Goal: Task Accomplishment & Management: Manage account settings

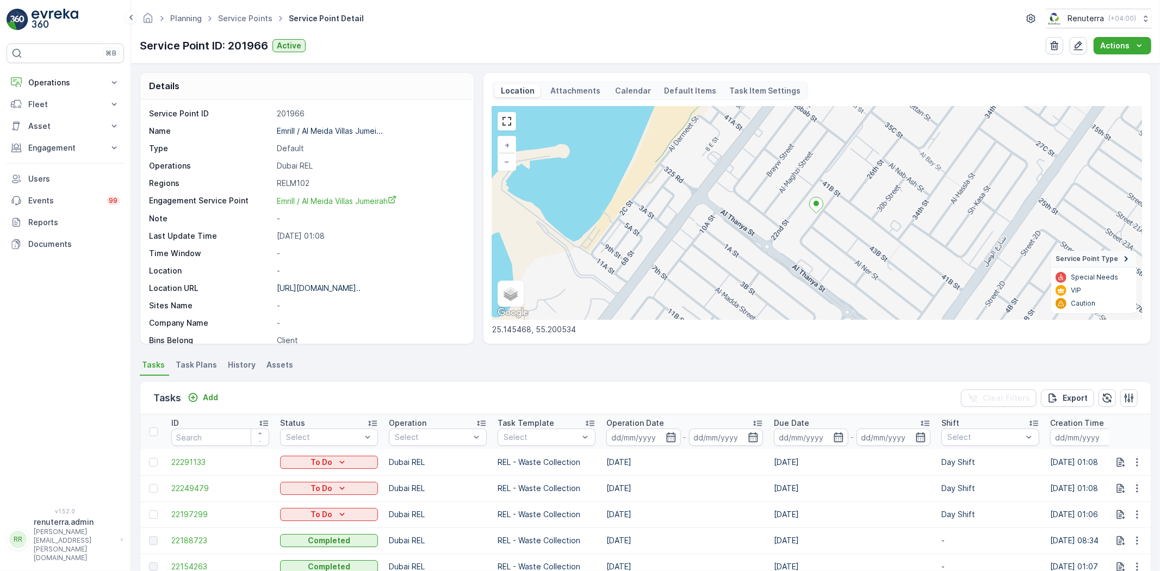
click at [244, 11] on ul "Service Points" at bounding box center [251, 19] width 71 height 16
click at [238, 23] on span "Service Points" at bounding box center [245, 18] width 59 height 11
click at [248, 18] on link "Service Points" at bounding box center [245, 18] width 54 height 9
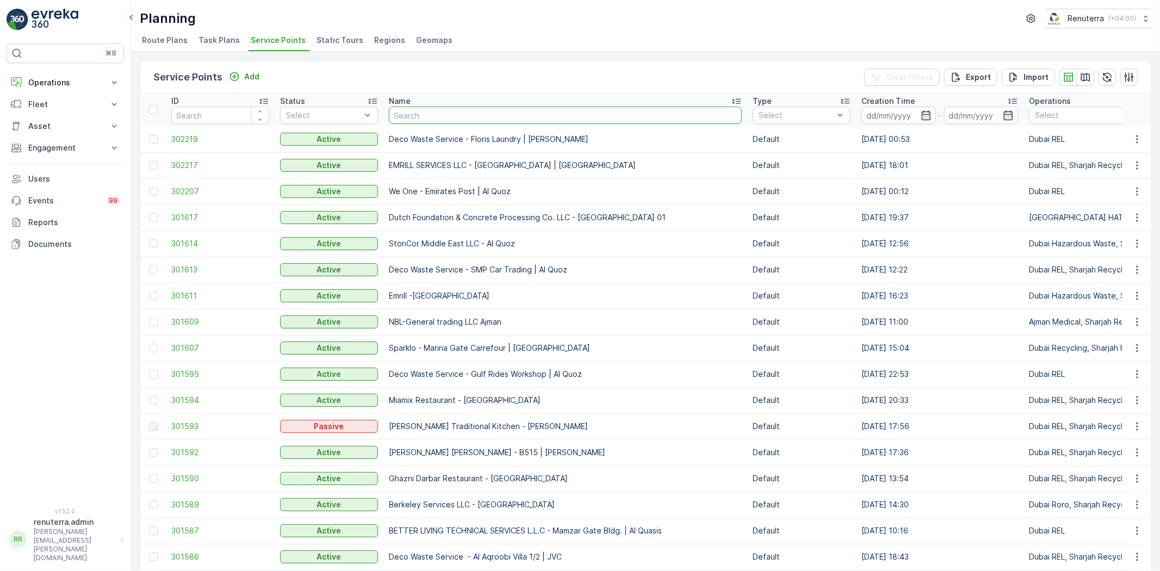
click at [437, 120] on input "text" at bounding box center [565, 115] width 353 height 17
type input "ARABIAN CONSTRUCTION COMPANY L.L.C. - [GEOGRAPHIC_DATA]"
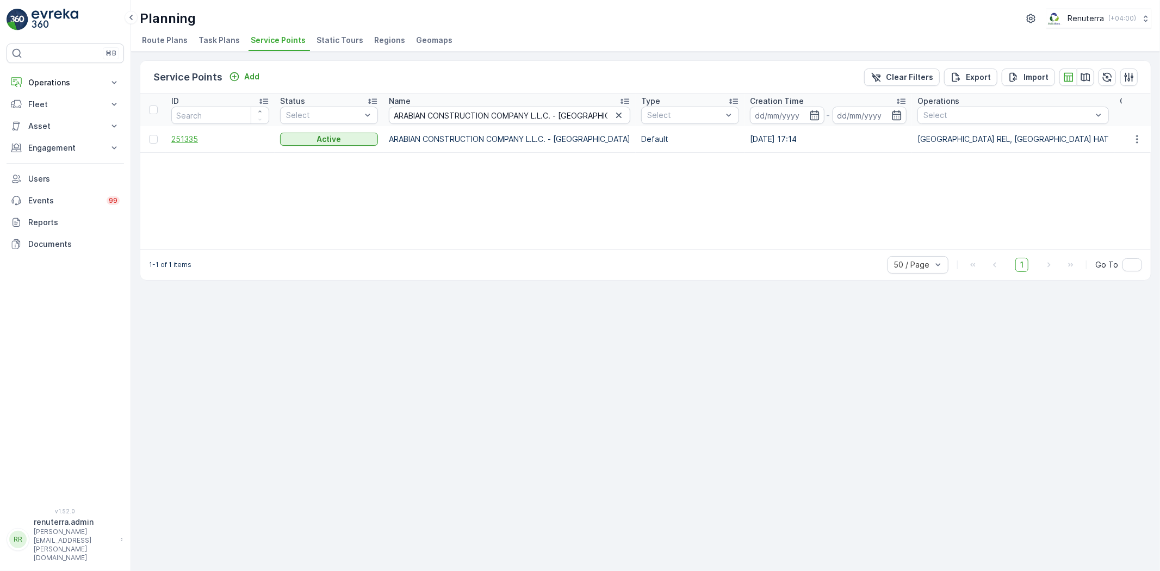
click at [178, 142] on span "251335" at bounding box center [220, 139] width 98 height 11
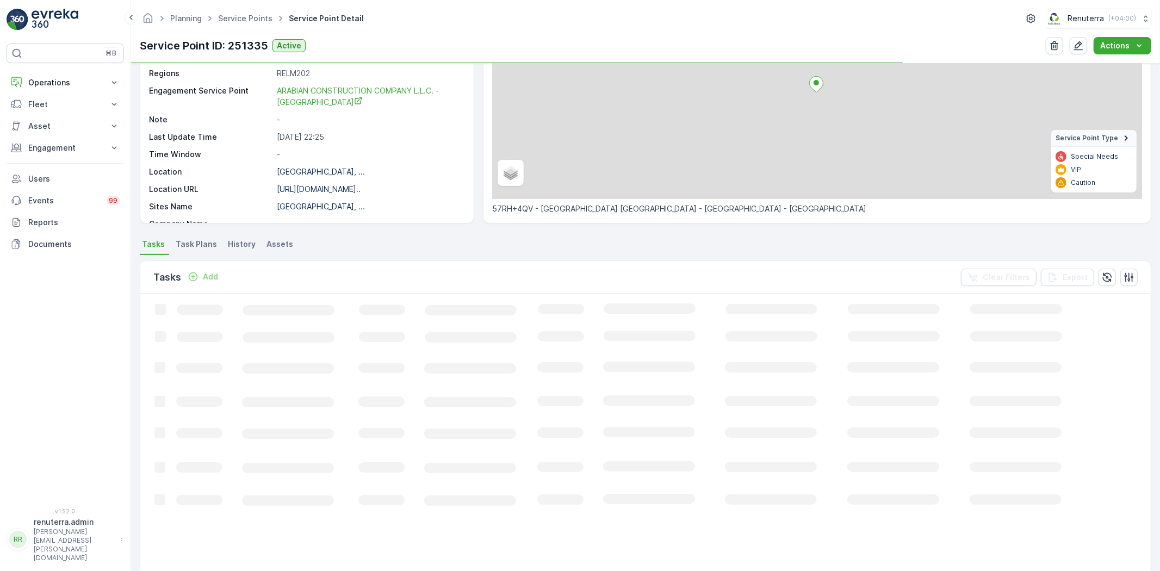
scroll to position [121, 0]
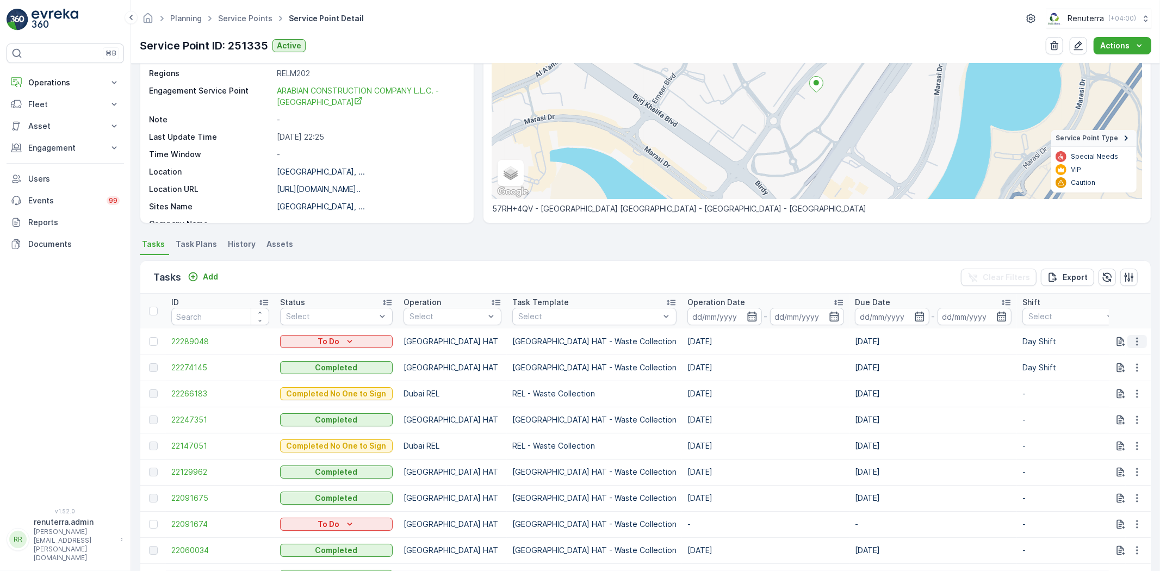
click at [1140, 337] on button "button" at bounding box center [1137, 341] width 20 height 13
click at [1123, 389] on span "Change Route" at bounding box center [1108, 387] width 53 height 11
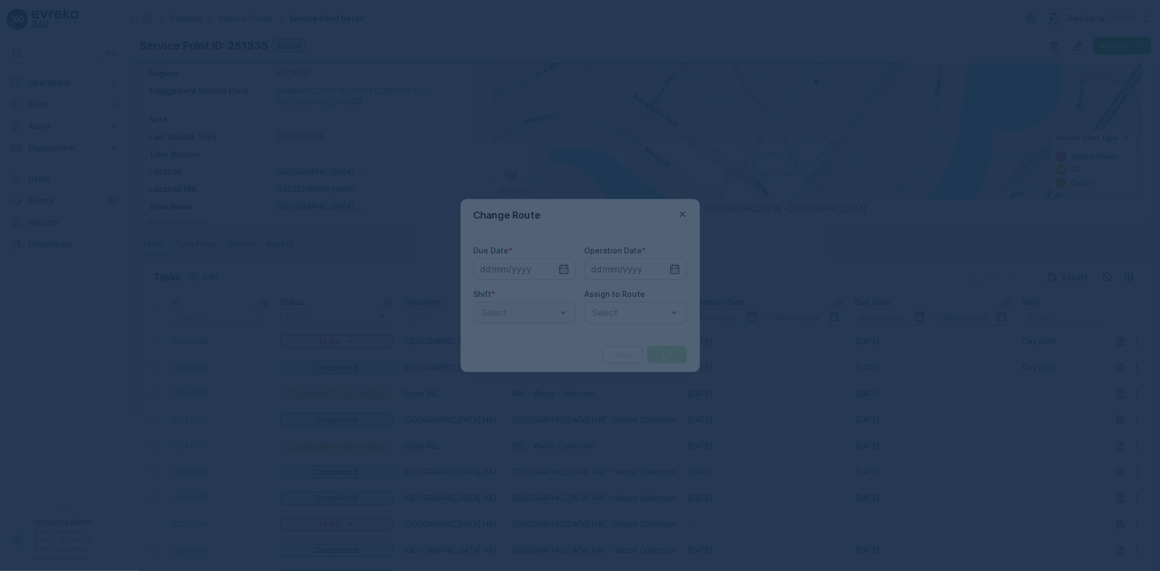
drag, startPoint x: 1123, startPoint y: 389, endPoint x: 1113, endPoint y: 388, distance: 9.4
click at [1113, 388] on div at bounding box center [580, 285] width 1160 height 571
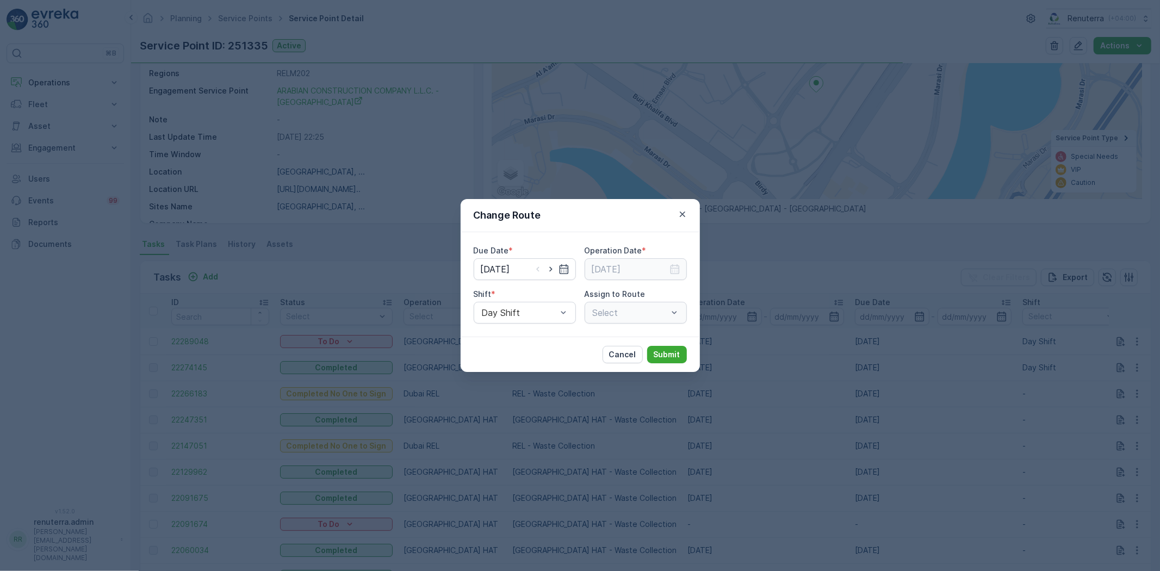
type input "08.10.2025"
click at [552, 264] on icon "button" at bounding box center [550, 269] width 11 height 11
type input "[DATE]"
click at [674, 269] on icon "button" at bounding box center [674, 269] width 11 height 11
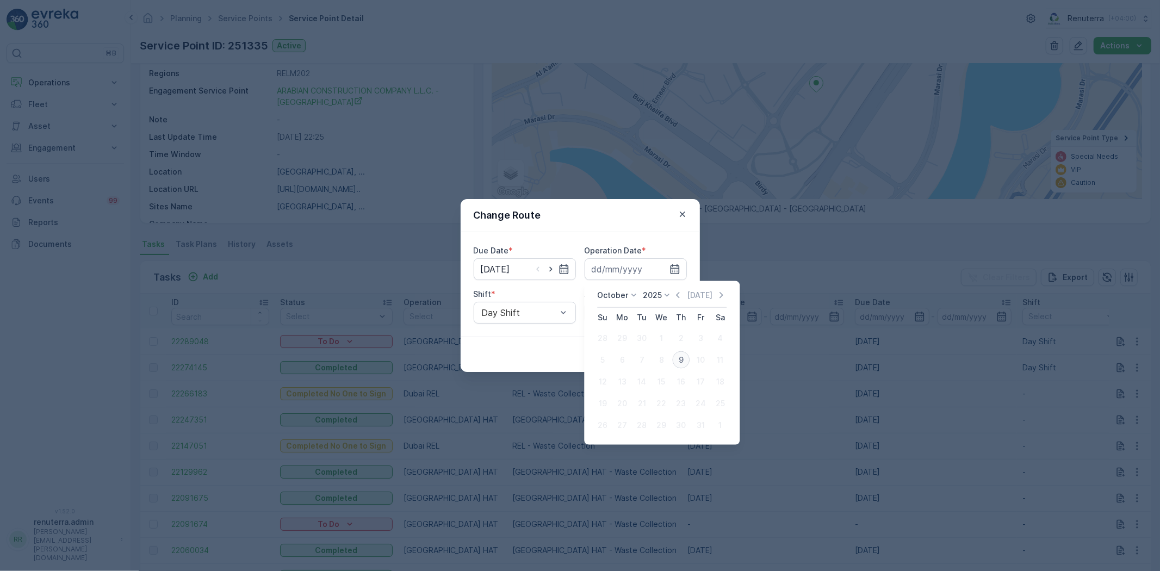
click at [678, 362] on div "9" at bounding box center [680, 359] width 17 height 17
type input "[DATE]"
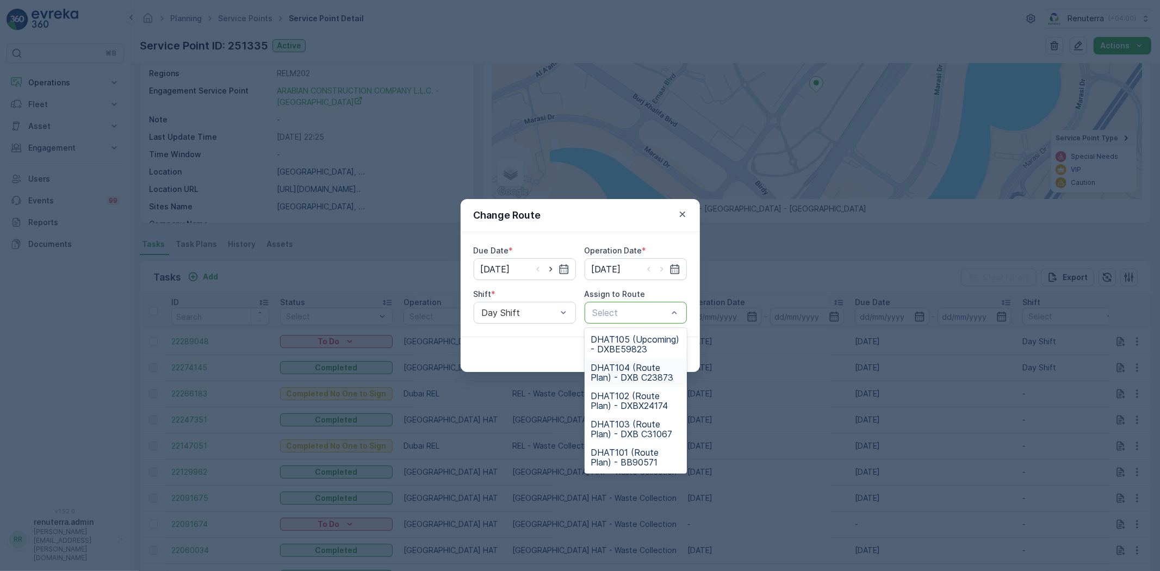
click at [612, 373] on span "DHAT104 (Route Plan) - DXB C23873" at bounding box center [635, 373] width 89 height 20
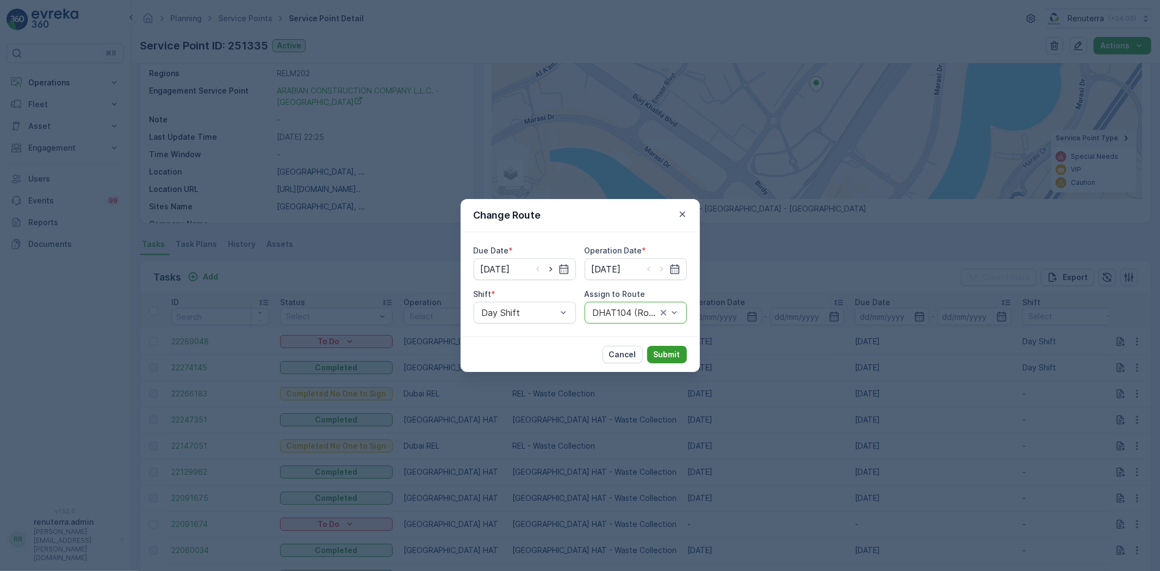
click at [677, 356] on p "Submit" at bounding box center [666, 354] width 27 height 11
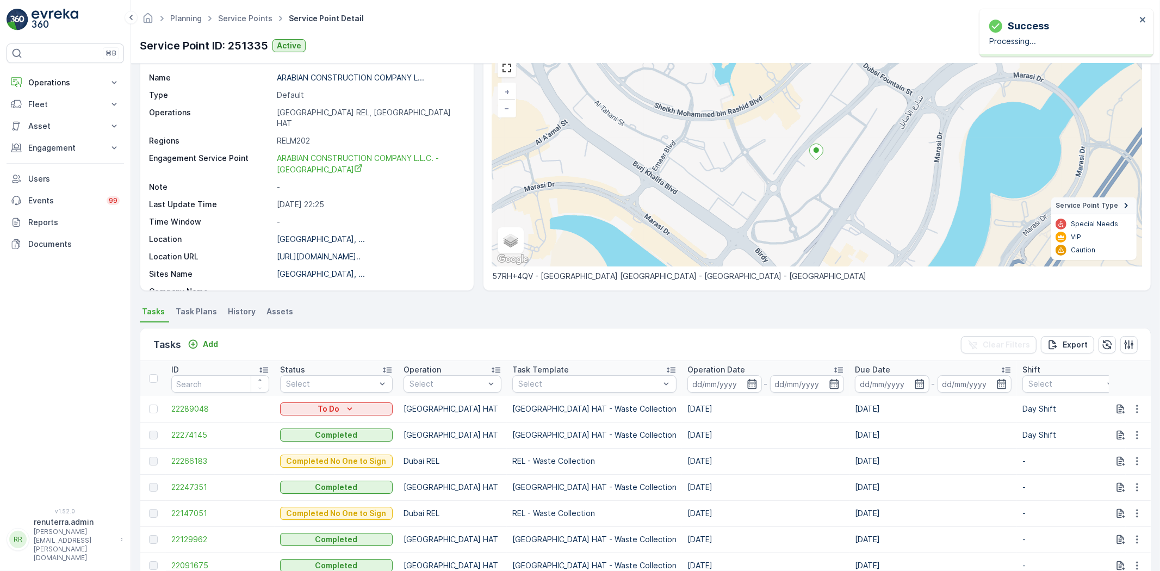
scroll to position [0, 0]
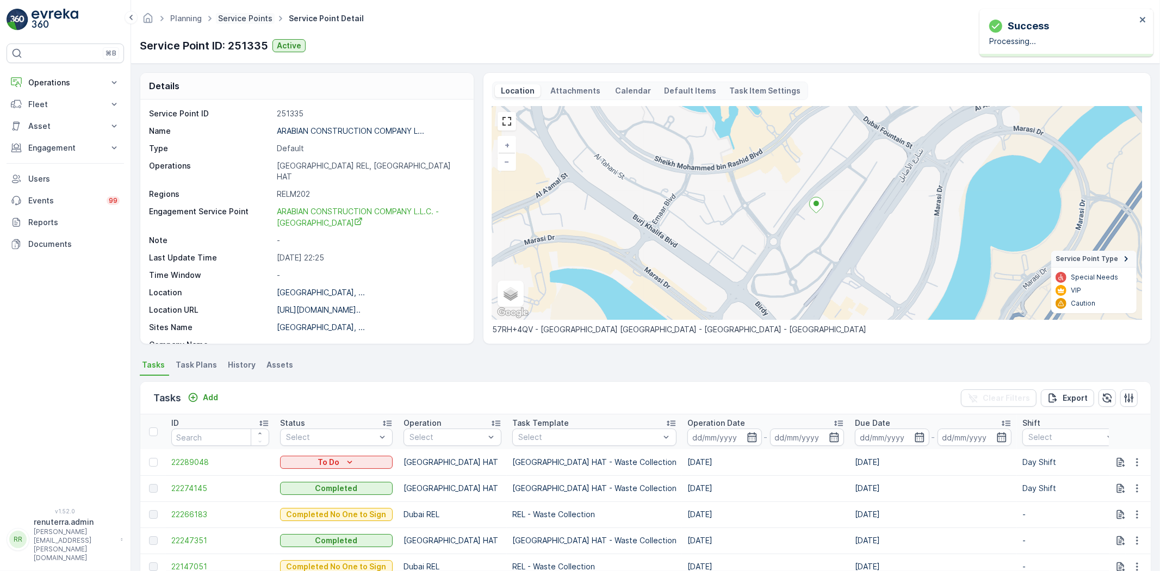
click at [254, 16] on link "Service Points" at bounding box center [245, 18] width 54 height 9
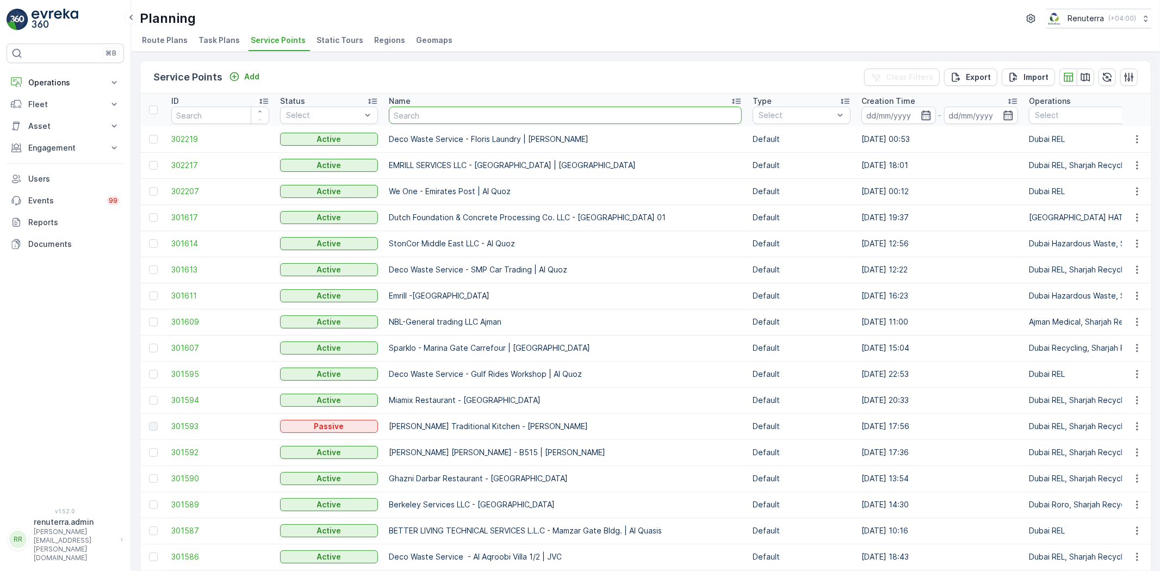
type input "ARABIAN CONSTRUCTION COMPANY L.L.C. - OMNIYAT | Business Bay"
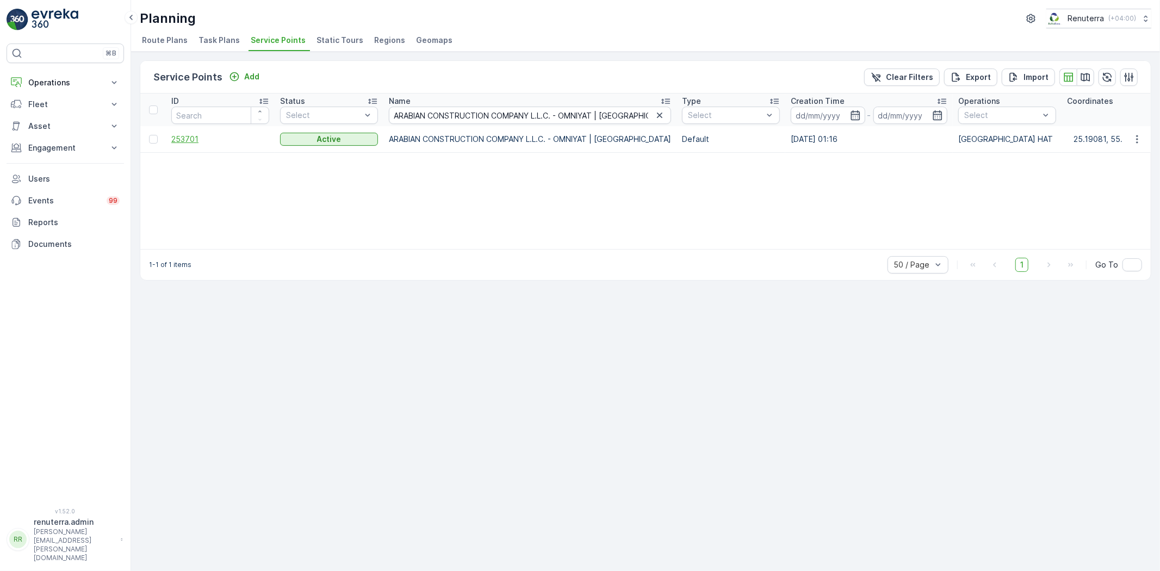
click at [178, 135] on span "253701" at bounding box center [220, 139] width 98 height 11
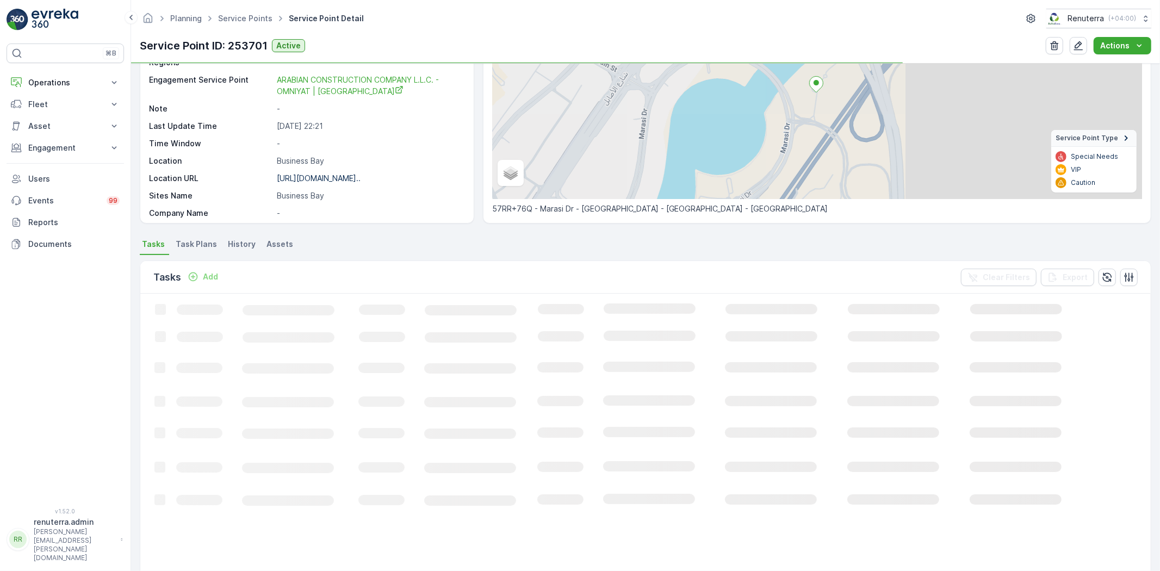
scroll to position [121, 0]
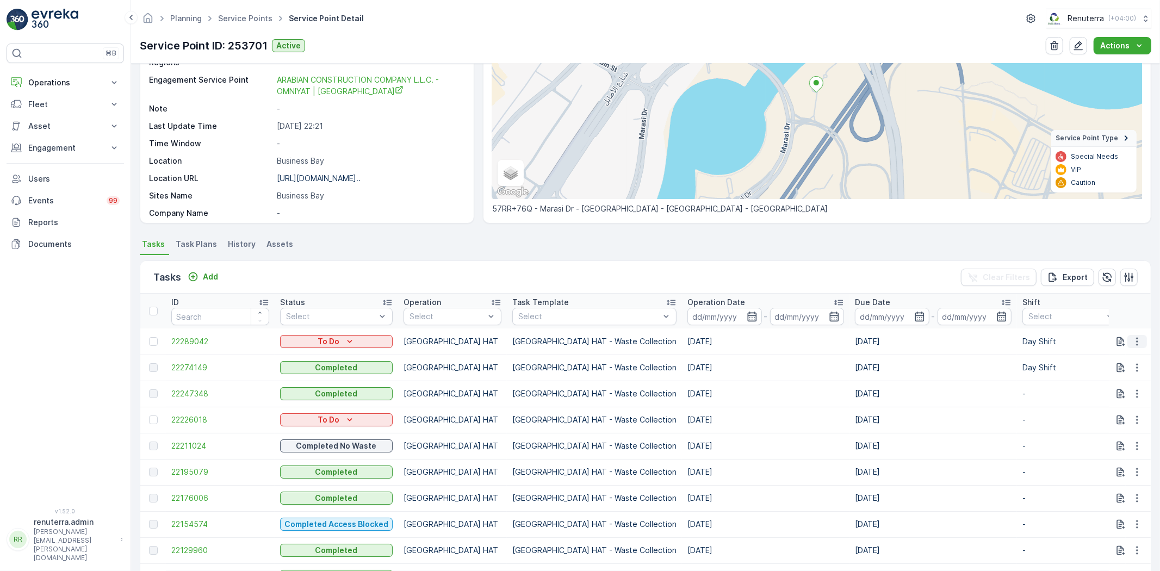
click at [1134, 335] on button "button" at bounding box center [1137, 341] width 20 height 13
click at [1123, 384] on span "Change Route" at bounding box center [1108, 387] width 53 height 11
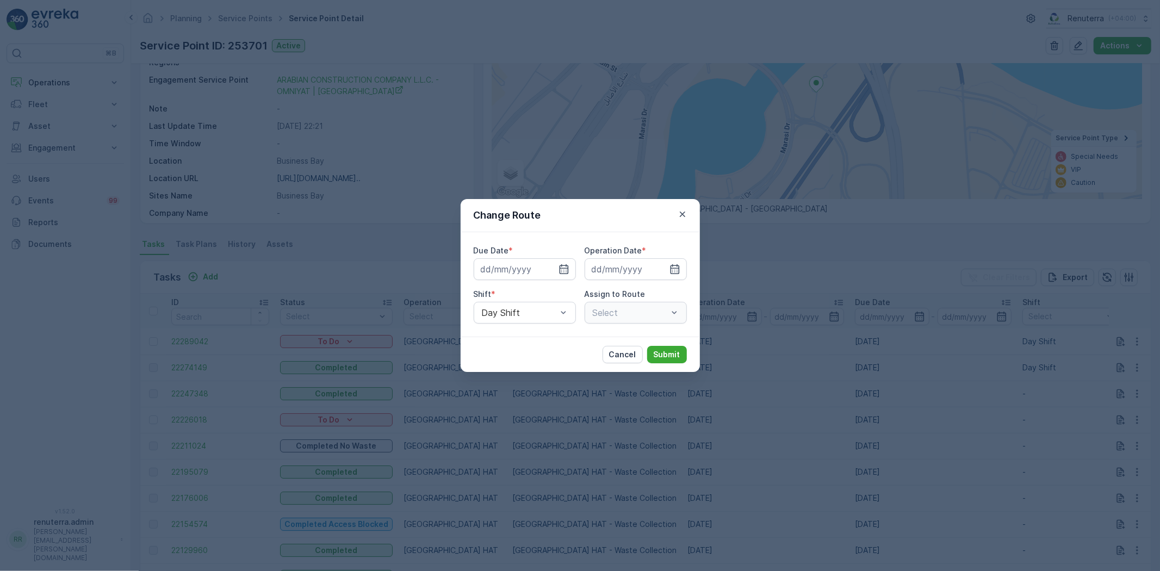
type input "[DATE]"
click at [681, 216] on icon "button" at bounding box center [682, 214] width 11 height 11
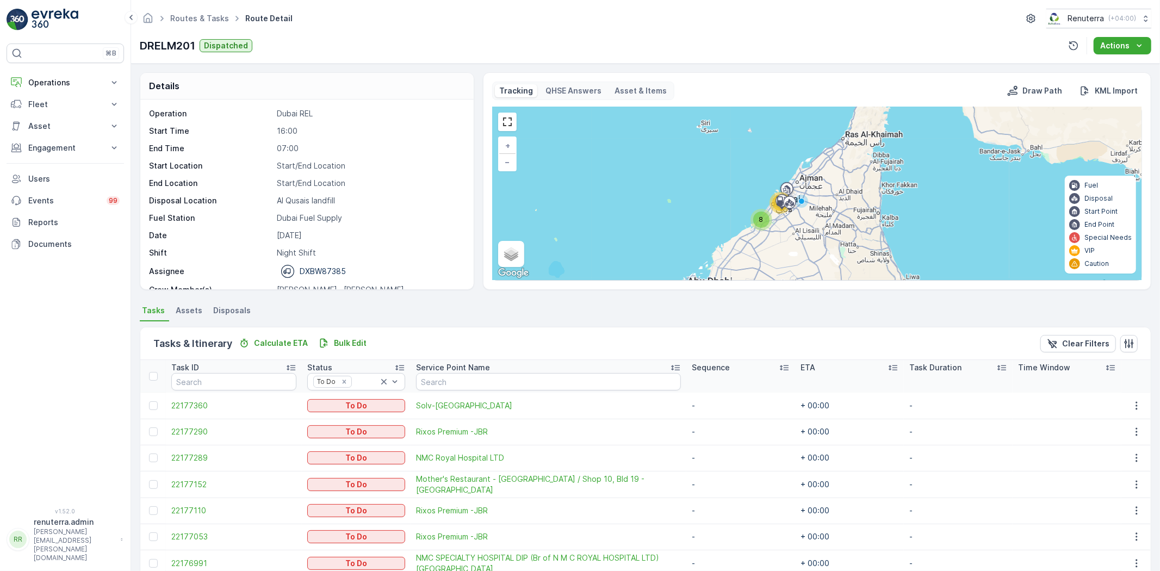
scroll to position [77, 0]
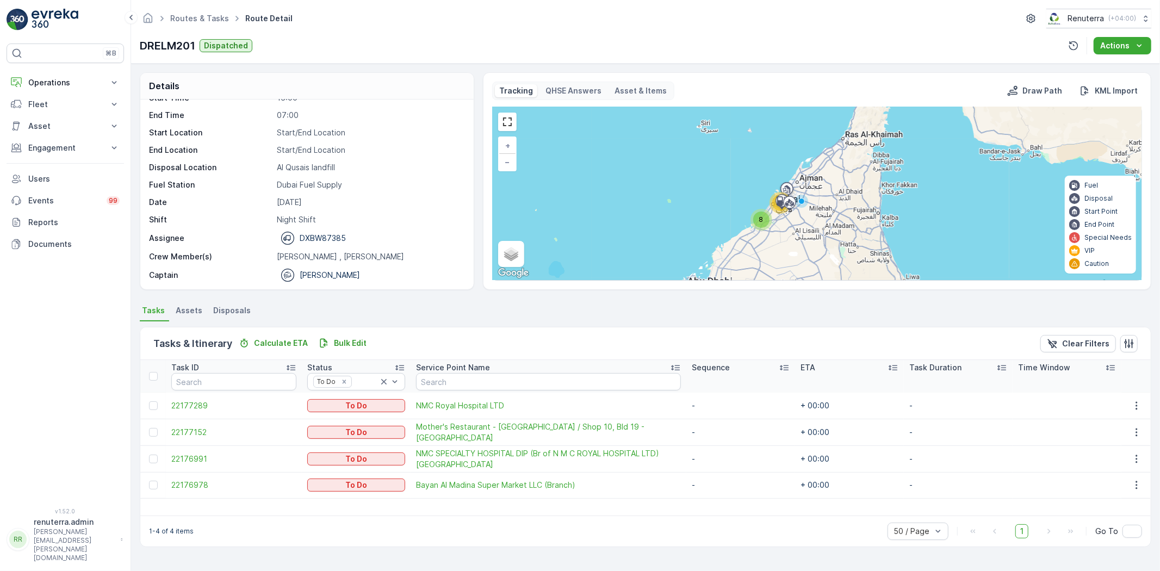
scroll to position [34, 0]
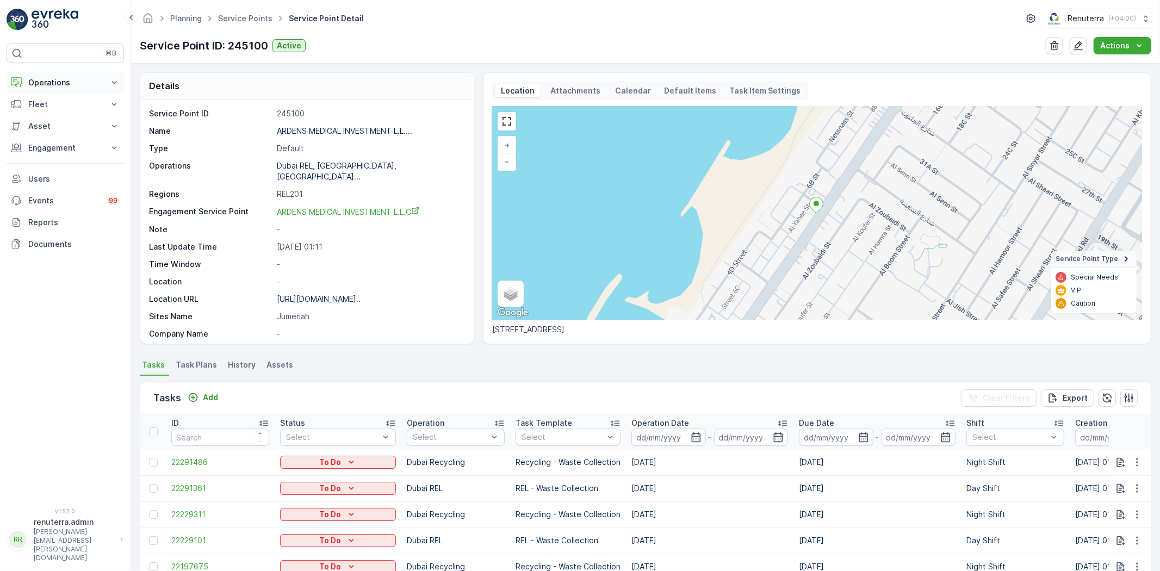
click at [36, 89] on button "Operations" at bounding box center [65, 83] width 117 height 22
click at [49, 138] on div "Insights Planning Routes & Tasks Cockpit Settings" at bounding box center [73, 132] width 101 height 76
click at [49, 132] on p "Routes & Tasks" at bounding box center [56, 131] width 56 height 11
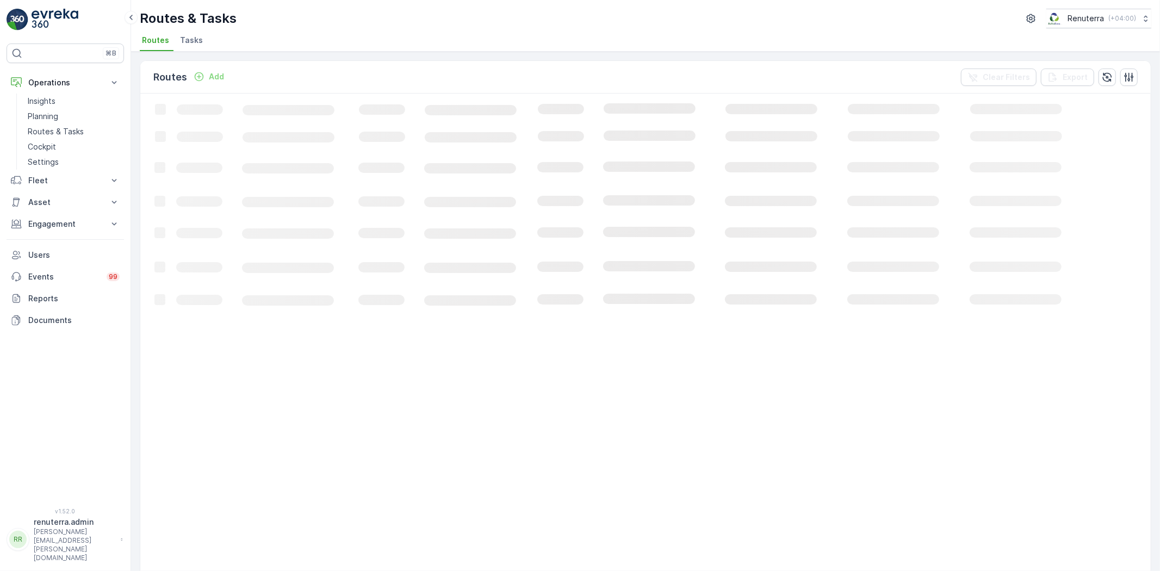
click at [23, 124] on link "Routes & Tasks" at bounding box center [73, 131] width 101 height 15
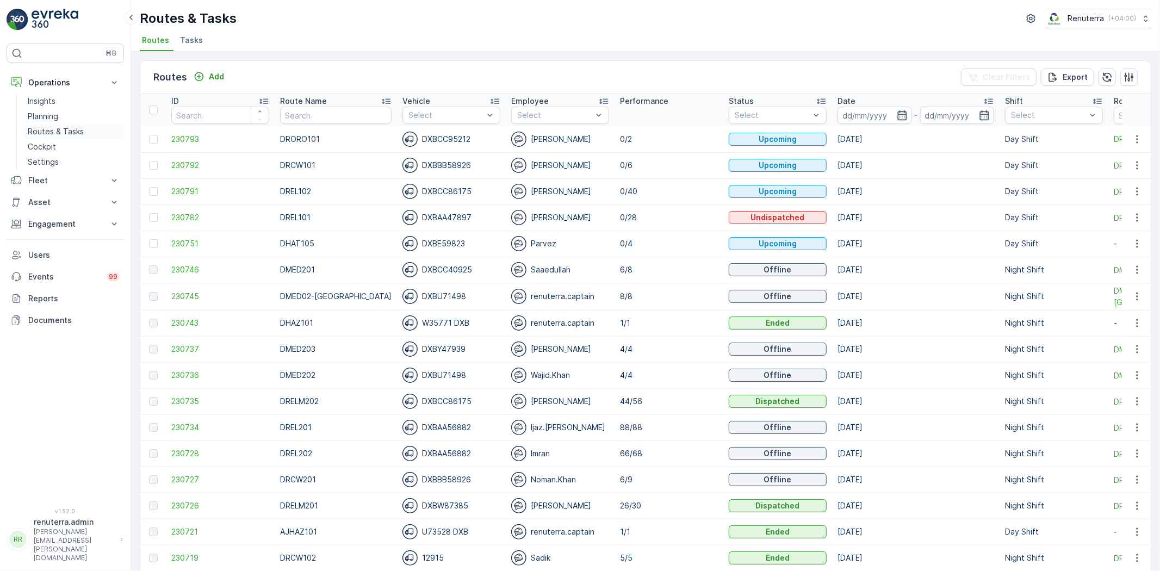
click at [53, 132] on p "Routes & Tasks" at bounding box center [56, 131] width 56 height 11
click at [53, 128] on p "Routes & Tasks" at bounding box center [56, 131] width 56 height 11
click at [66, 133] on p "Routes & Tasks" at bounding box center [56, 131] width 56 height 11
click at [61, 119] on link "Planning" at bounding box center [73, 116] width 101 height 15
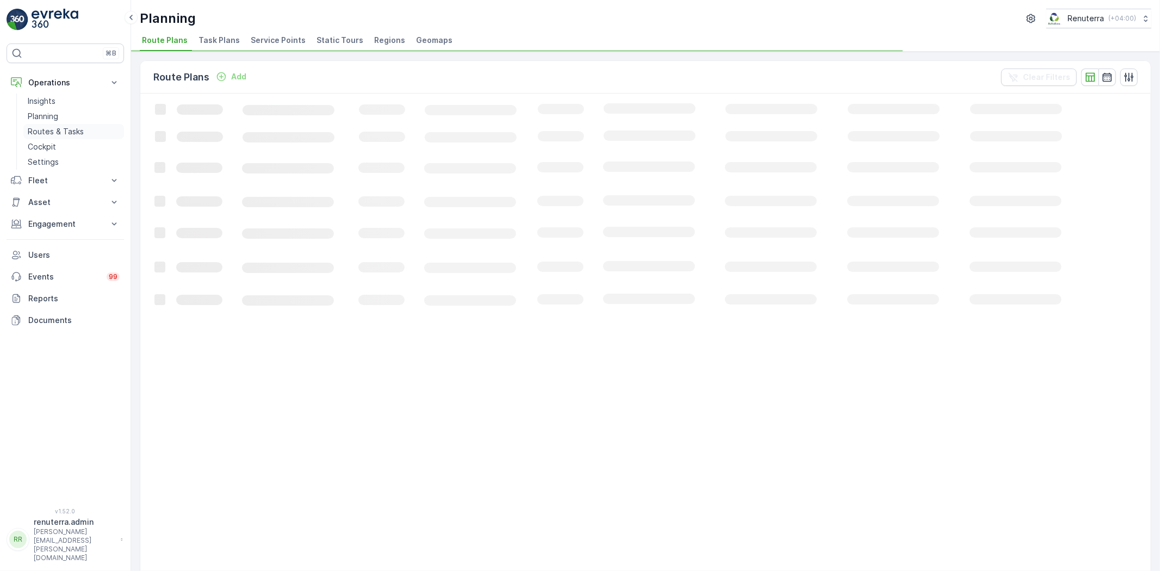
click at [60, 127] on p "Routes & Tasks" at bounding box center [56, 131] width 56 height 11
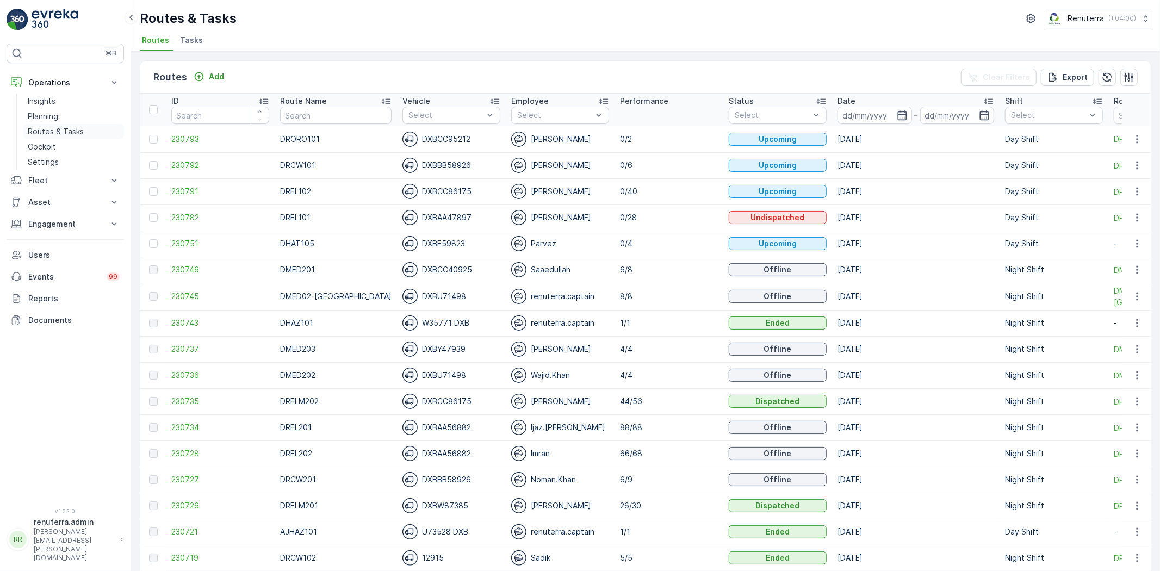
click at [80, 128] on p "Routes & Tasks" at bounding box center [56, 131] width 56 height 11
click at [196, 40] on span "Tasks" at bounding box center [191, 40] width 23 height 11
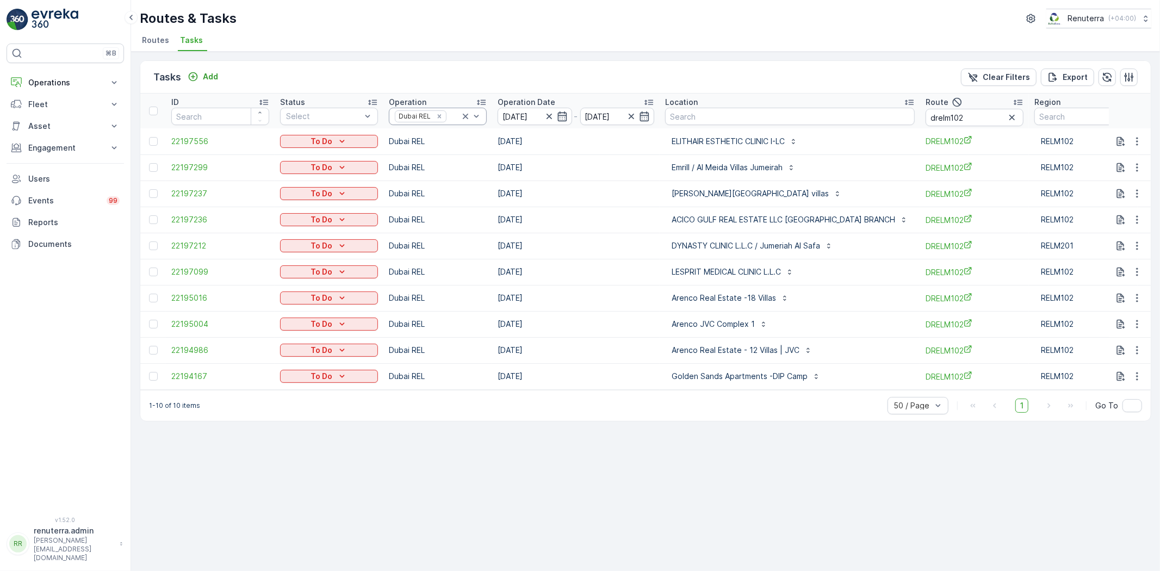
click at [466, 114] on icon at bounding box center [465, 116] width 5 height 5
click at [436, 123] on div "Select" at bounding box center [438, 116] width 98 height 17
click at [1006, 119] on icon "button" at bounding box center [1011, 117] width 11 height 11
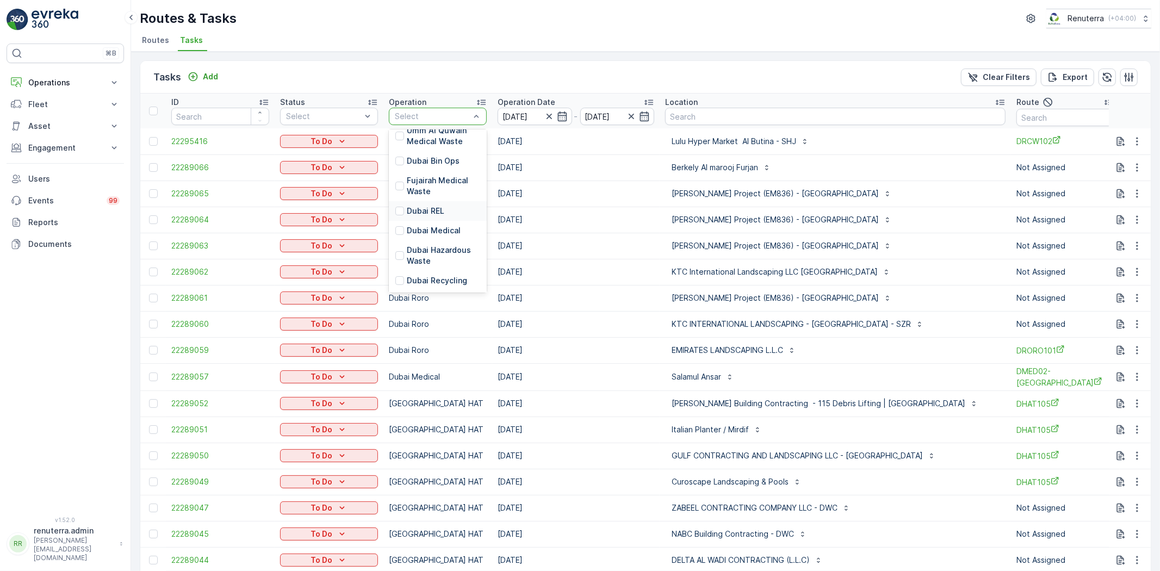
scroll to position [121, 0]
click at [442, 244] on div "[GEOGRAPHIC_DATA] HAT" at bounding box center [438, 256] width 98 height 30
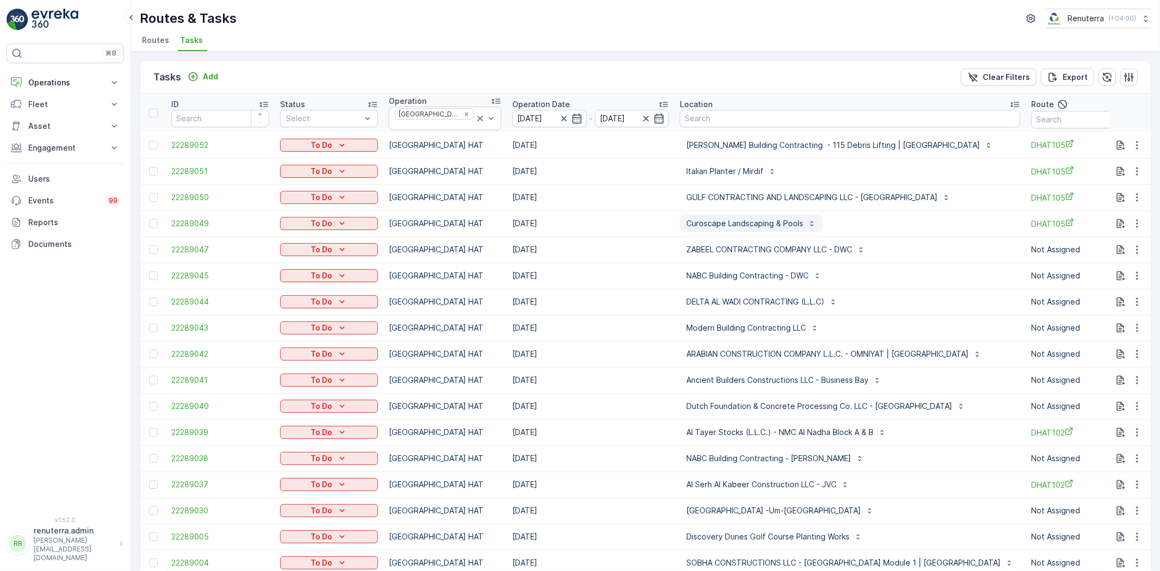
scroll to position [60, 0]
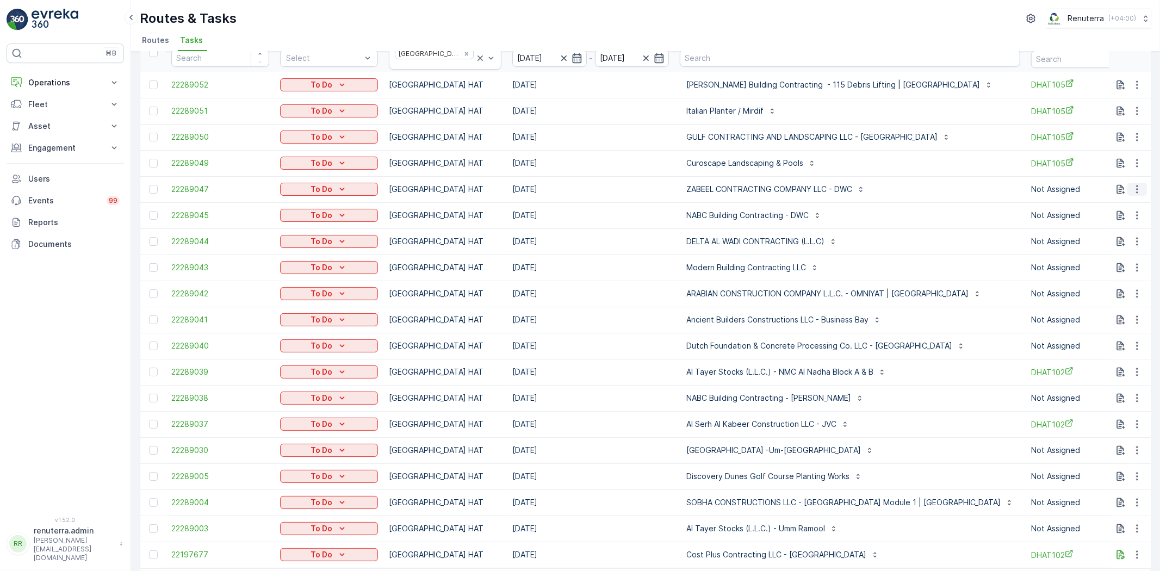
click at [1137, 184] on icon "button" at bounding box center [1136, 189] width 11 height 11
click at [1107, 229] on span "Change Route" at bounding box center [1108, 231] width 53 height 11
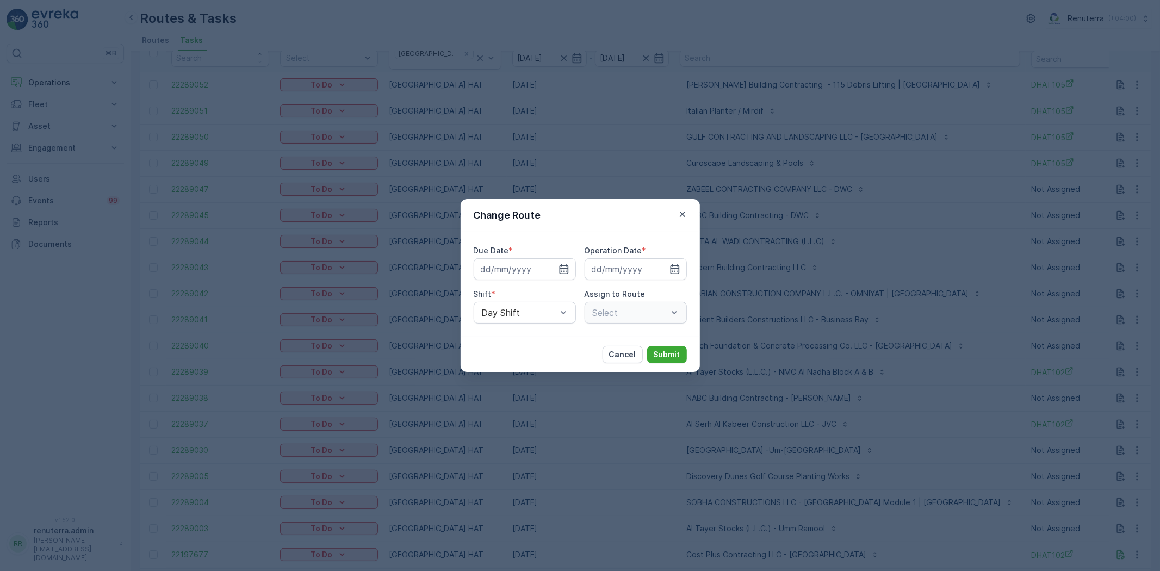
type input "[DATE]"
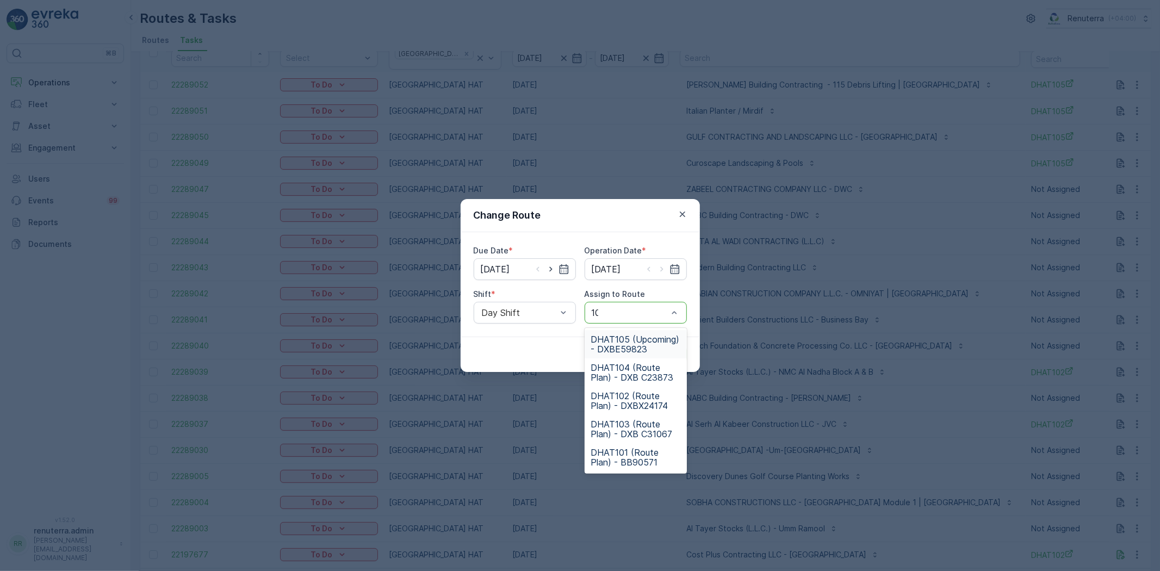
type input "104"
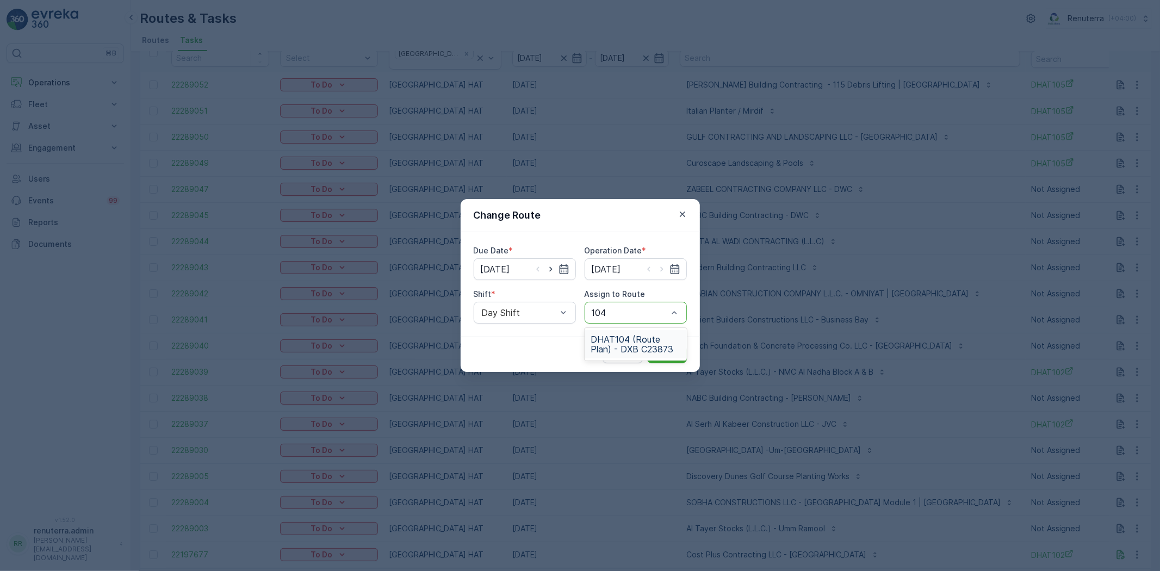
click at [639, 341] on span "DHAT104 (Route Plan) - DXB C23873" at bounding box center [635, 344] width 89 height 20
click at [684, 352] on button "Submit" at bounding box center [667, 354] width 40 height 17
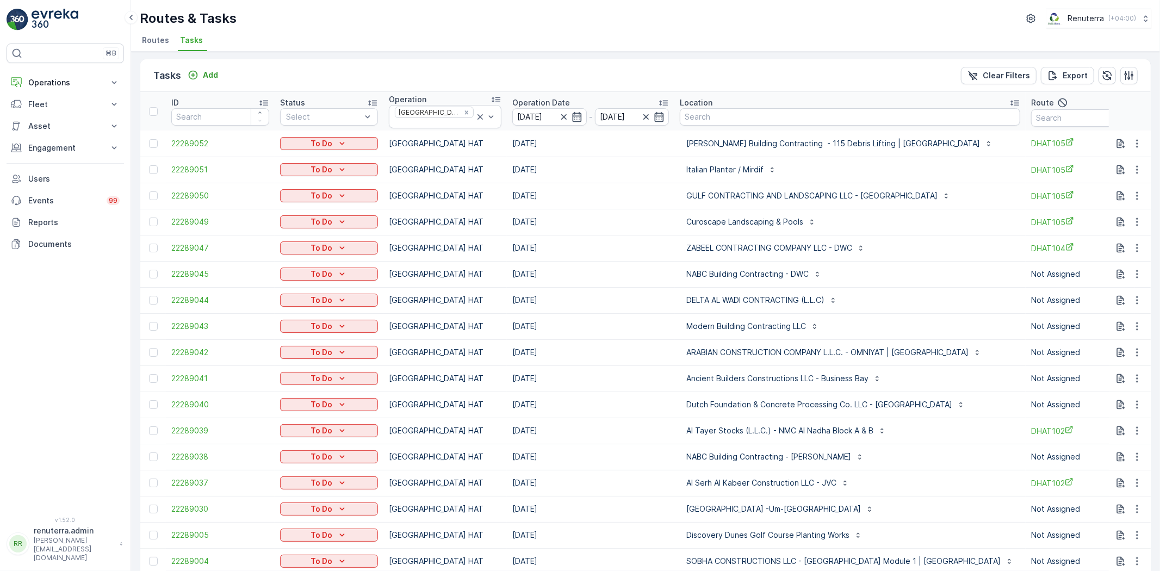
scroll to position [0, 0]
click at [1132, 270] on icon "button" at bounding box center [1136, 275] width 11 height 11
click at [1113, 322] on span "Change Route" at bounding box center [1108, 318] width 53 height 11
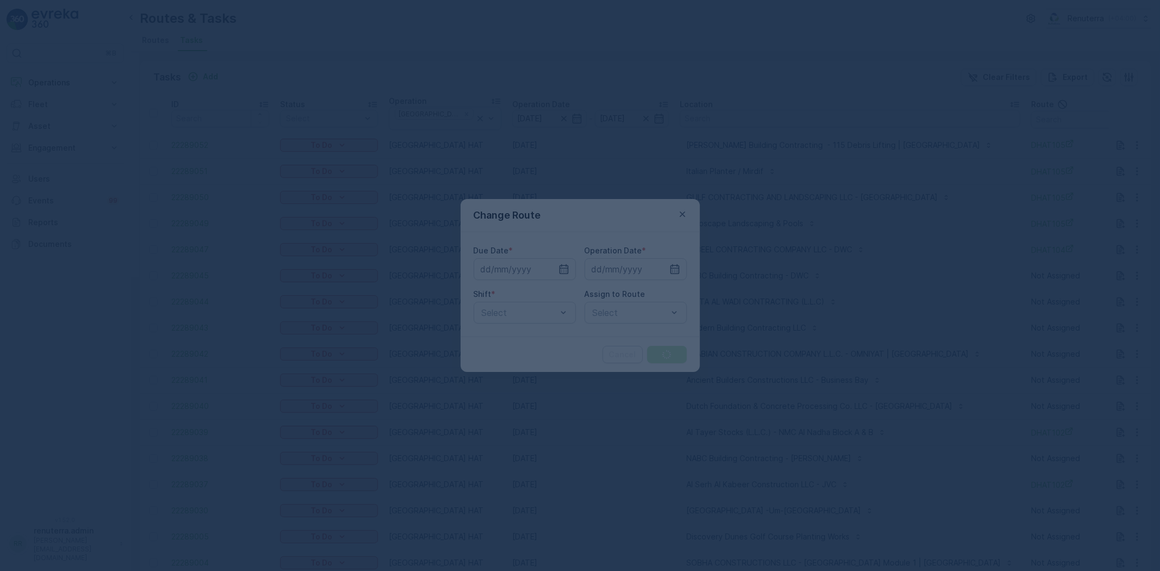
type input "[DATE]"
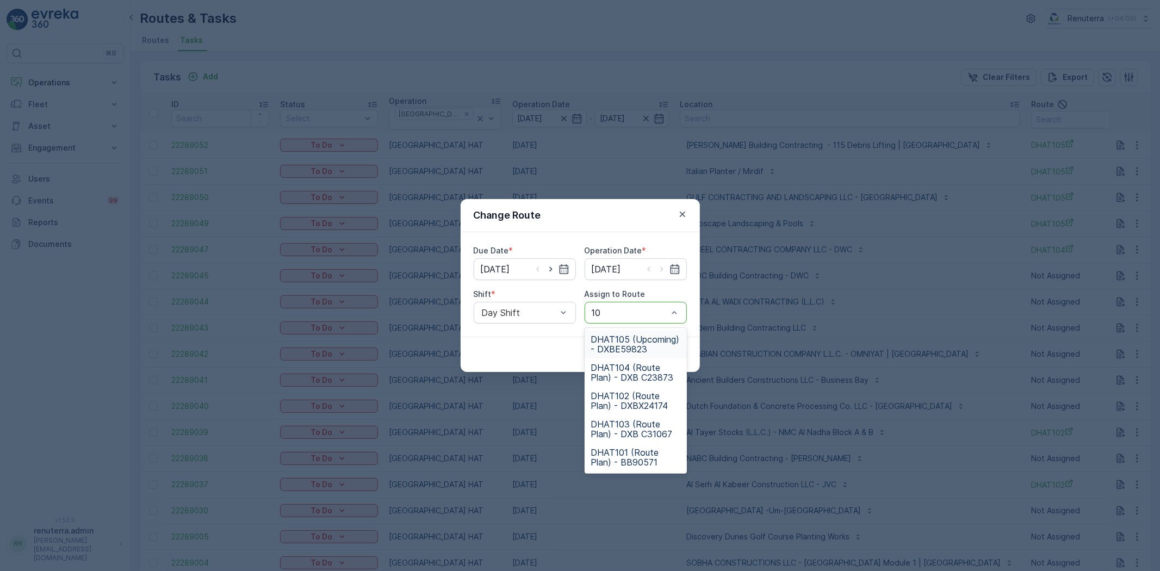
type input "104"
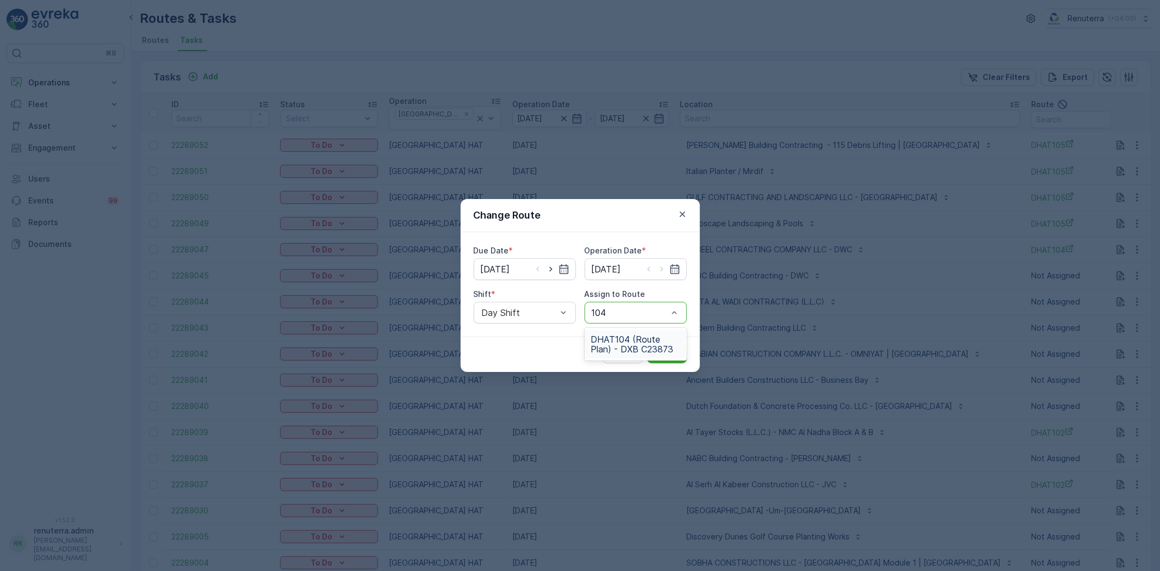
click at [647, 332] on div "DHAT104 (Route Plan) - DXB C23873" at bounding box center [635, 344] width 102 height 28
click at [659, 349] on p "Submit" at bounding box center [666, 354] width 27 height 11
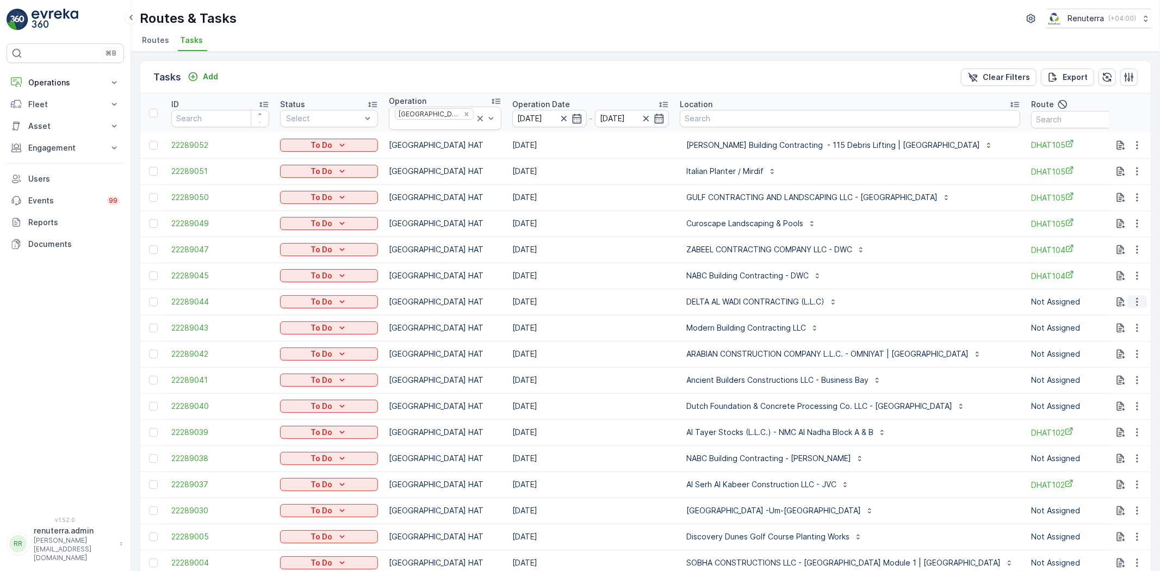
click at [1141, 300] on button "button" at bounding box center [1137, 301] width 20 height 13
click at [1124, 345] on span "Change Route" at bounding box center [1108, 344] width 53 height 11
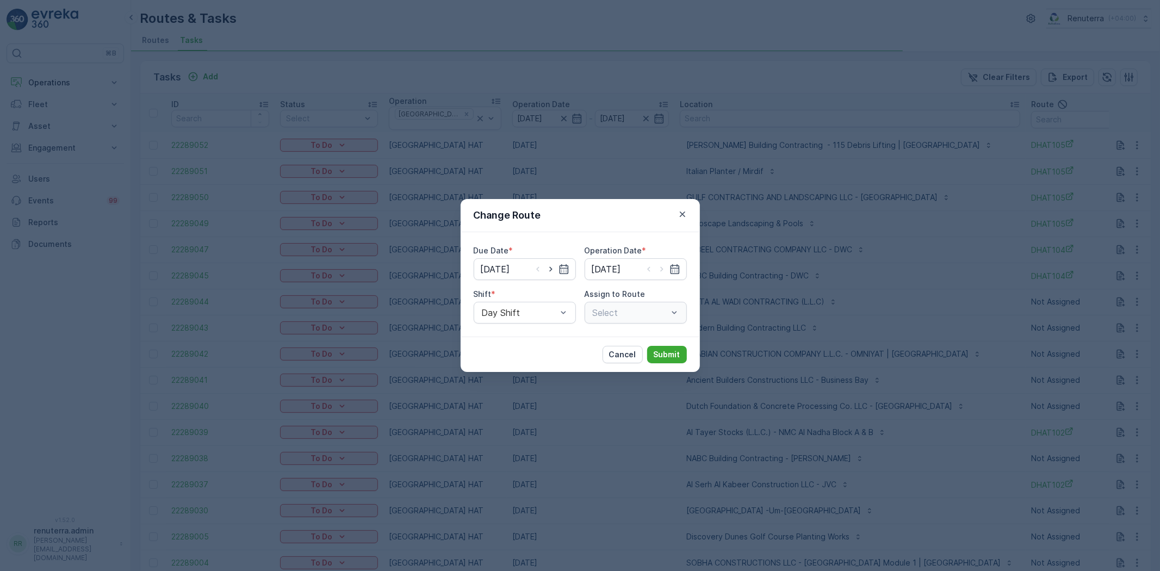
type input "[DATE]"
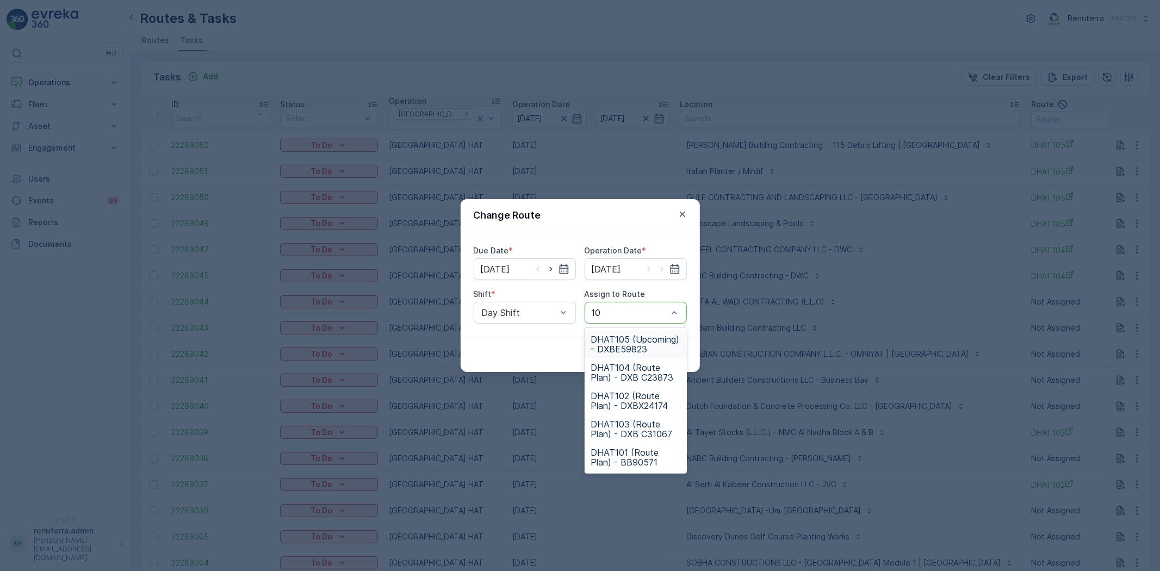
type input "104"
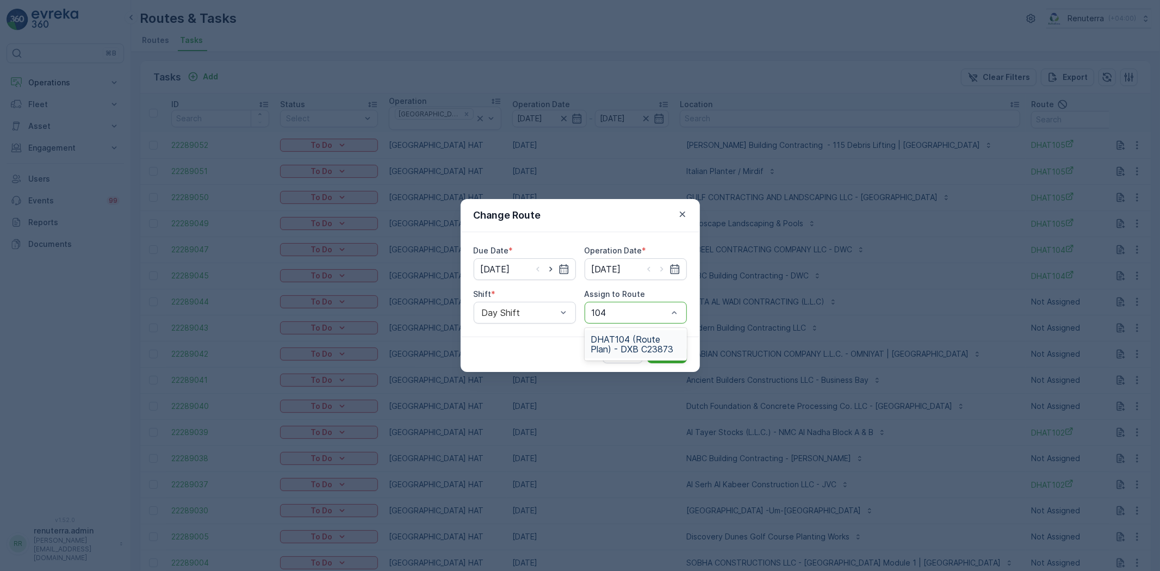
click at [651, 345] on span "DHAT104 (Route Plan) - DXB C23873" at bounding box center [635, 344] width 89 height 20
click at [666, 348] on button "Submit" at bounding box center [667, 354] width 40 height 17
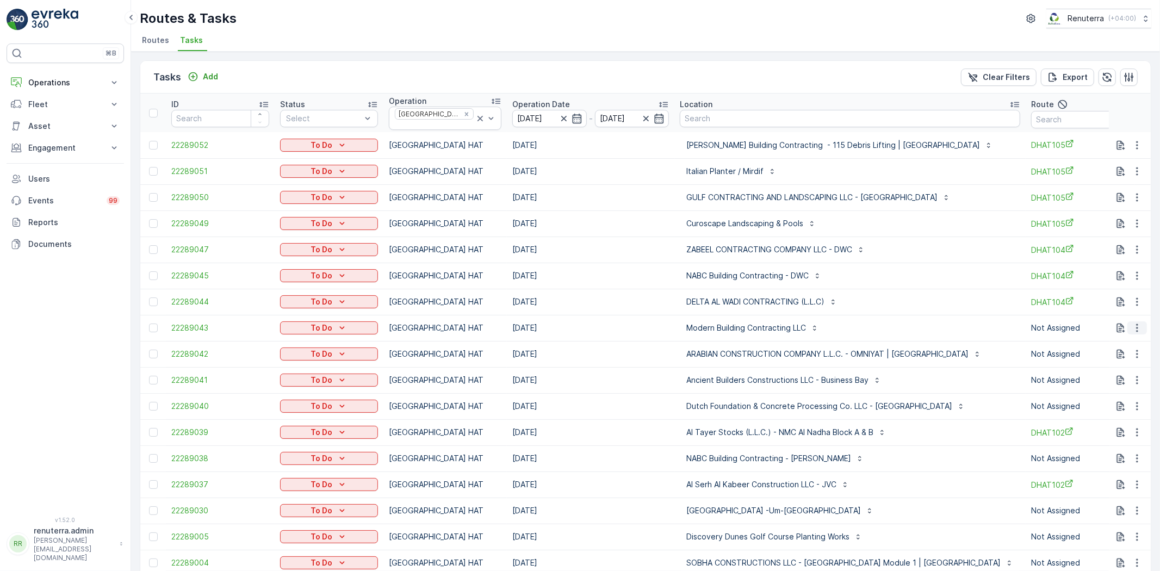
click at [1131, 322] on icon "button" at bounding box center [1136, 327] width 11 height 11
click at [1127, 370] on span "Change Route" at bounding box center [1108, 370] width 53 height 11
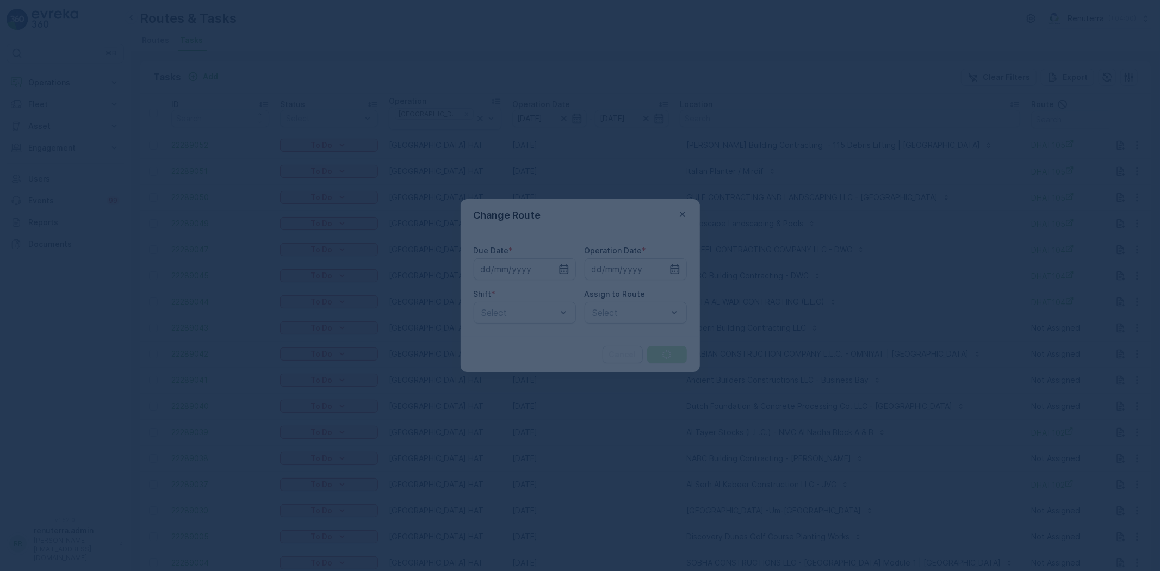
type input "[DATE]"
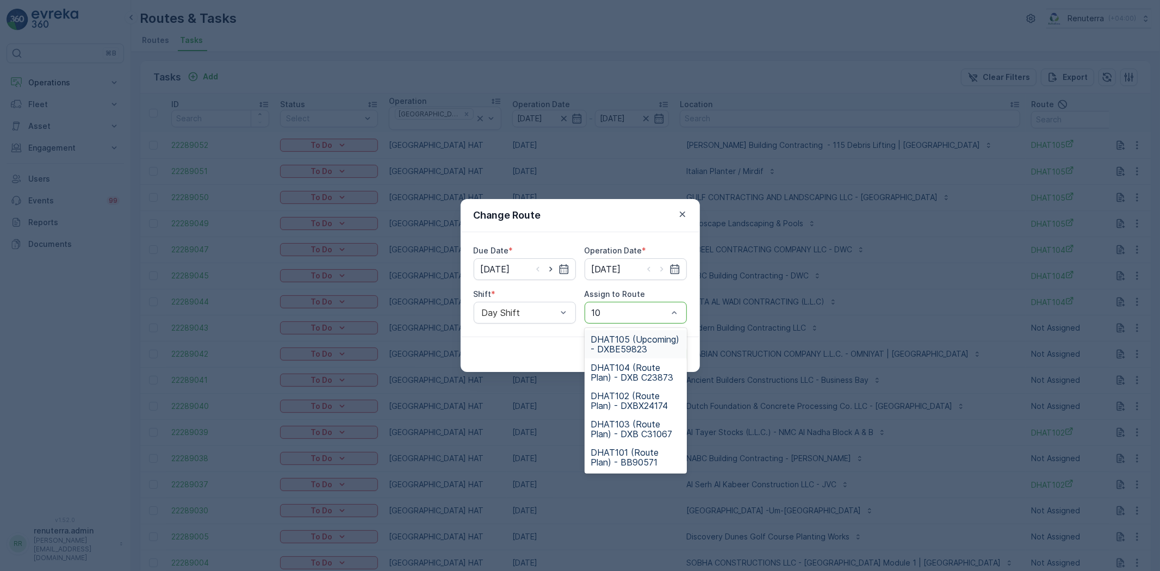
type input "103"
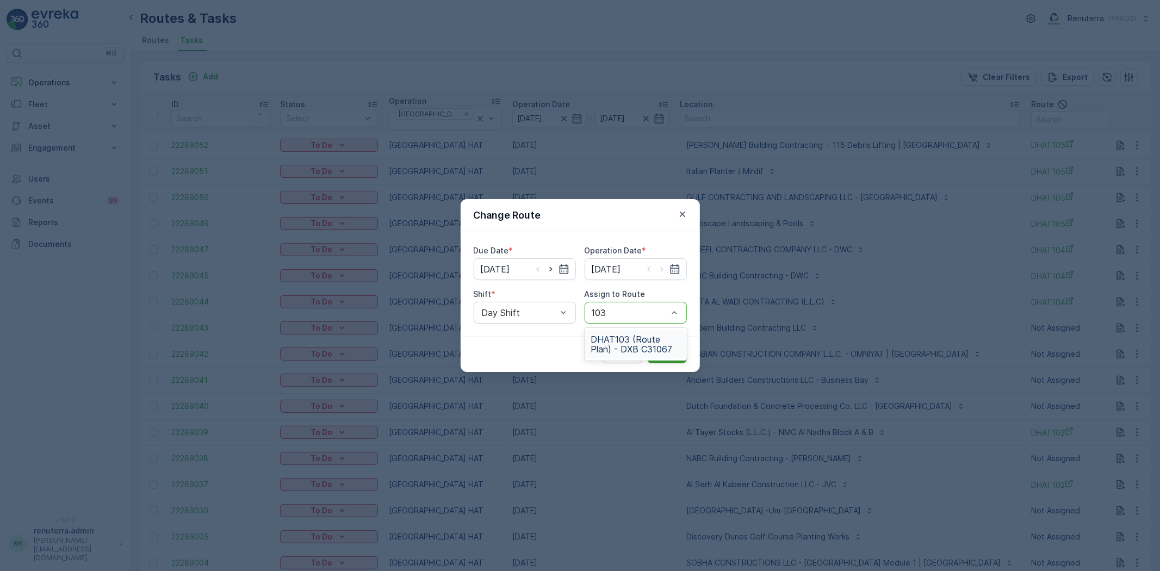
drag, startPoint x: 642, startPoint y: 342, endPoint x: 655, endPoint y: 346, distance: 13.1
click at [642, 343] on span "DHAT103 (Route Plan) - DXB C31067" at bounding box center [635, 344] width 89 height 20
click at [664, 346] on button "Submit" at bounding box center [667, 354] width 40 height 17
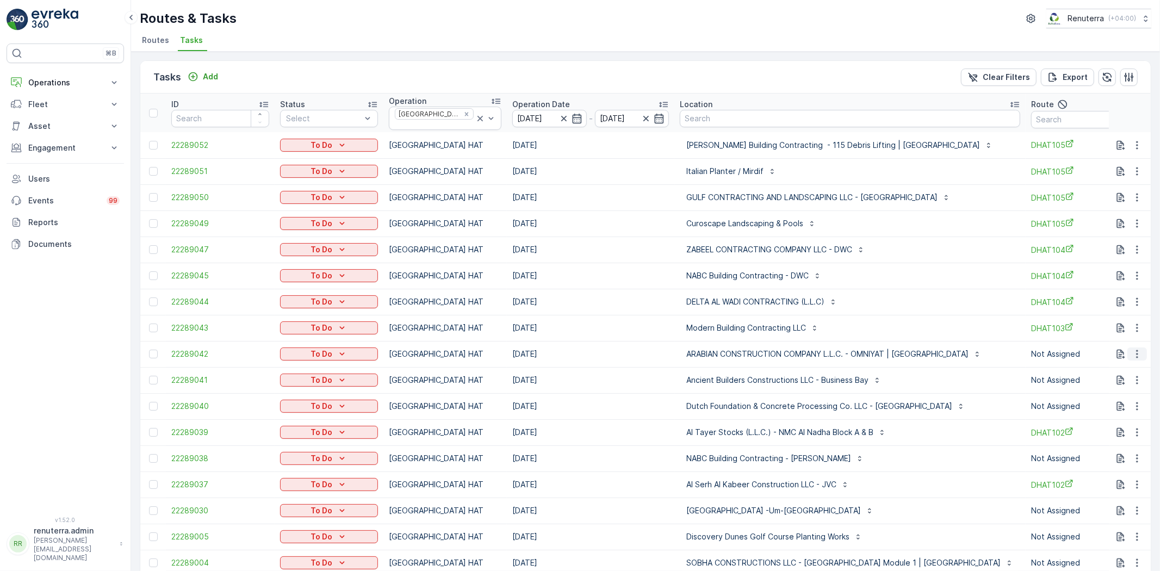
click at [1131, 348] on icon "button" at bounding box center [1136, 353] width 11 height 11
click at [1118, 397] on span "Change Route" at bounding box center [1108, 396] width 53 height 11
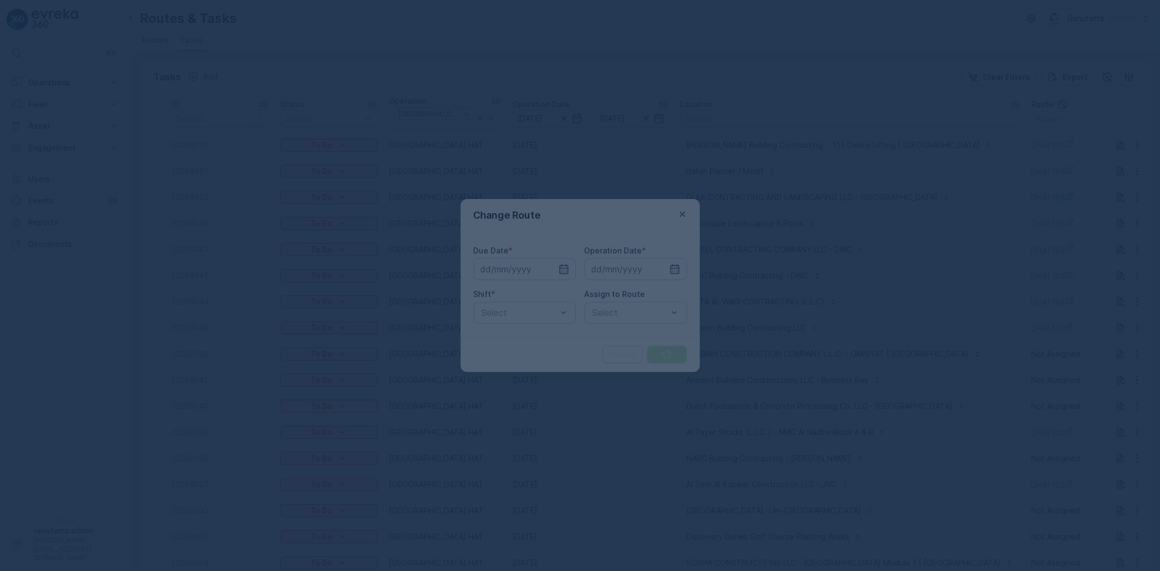
type input "[DATE]"
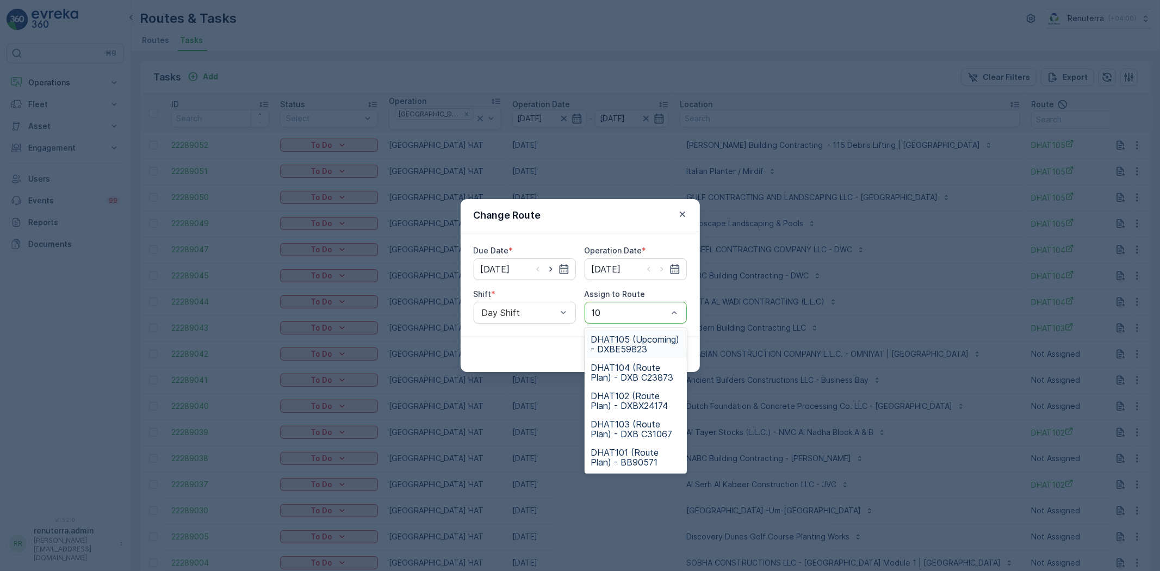
type input "104"
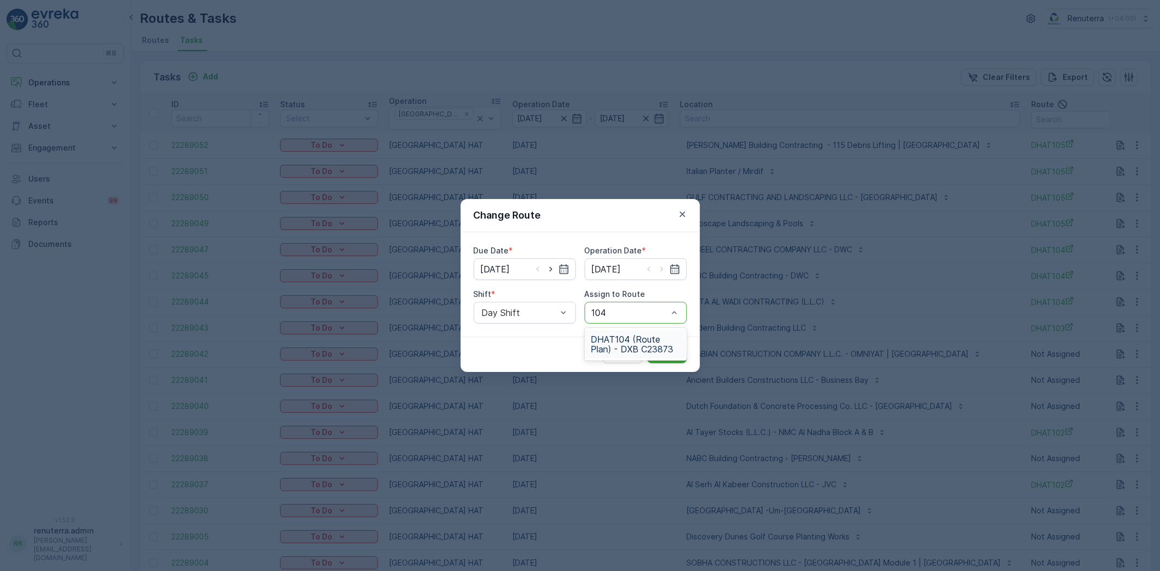
click at [633, 354] on div "DHAT104 (Route Plan) - DXB C23873" at bounding box center [635, 344] width 102 height 28
click at [660, 347] on button "Submit" at bounding box center [667, 354] width 40 height 17
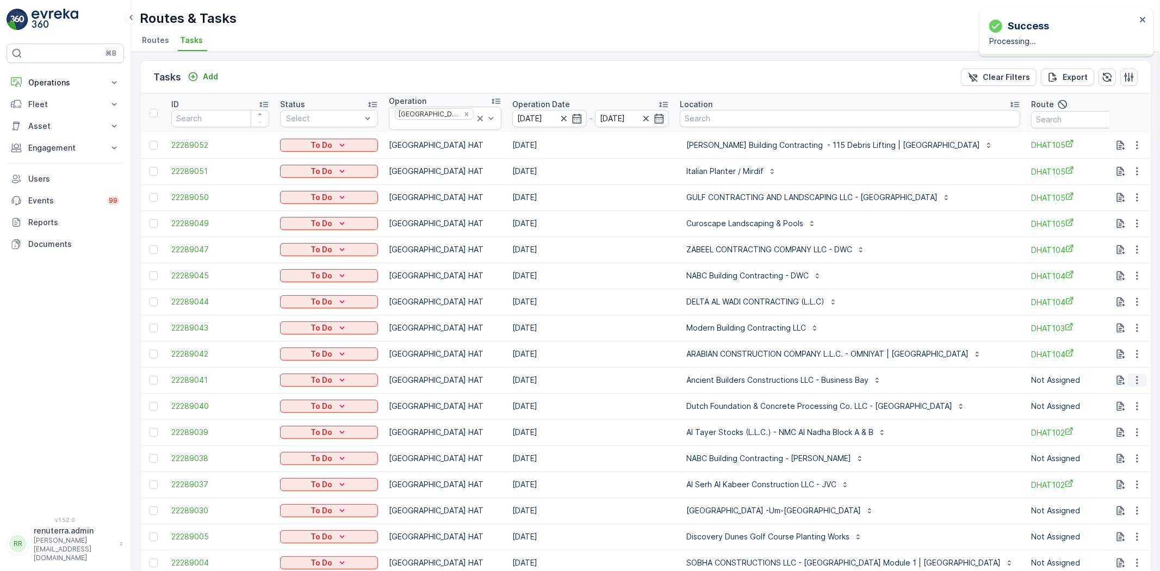
click at [1133, 377] on icon "button" at bounding box center [1136, 380] width 11 height 11
click at [1126, 423] on span "Change Route" at bounding box center [1108, 422] width 53 height 11
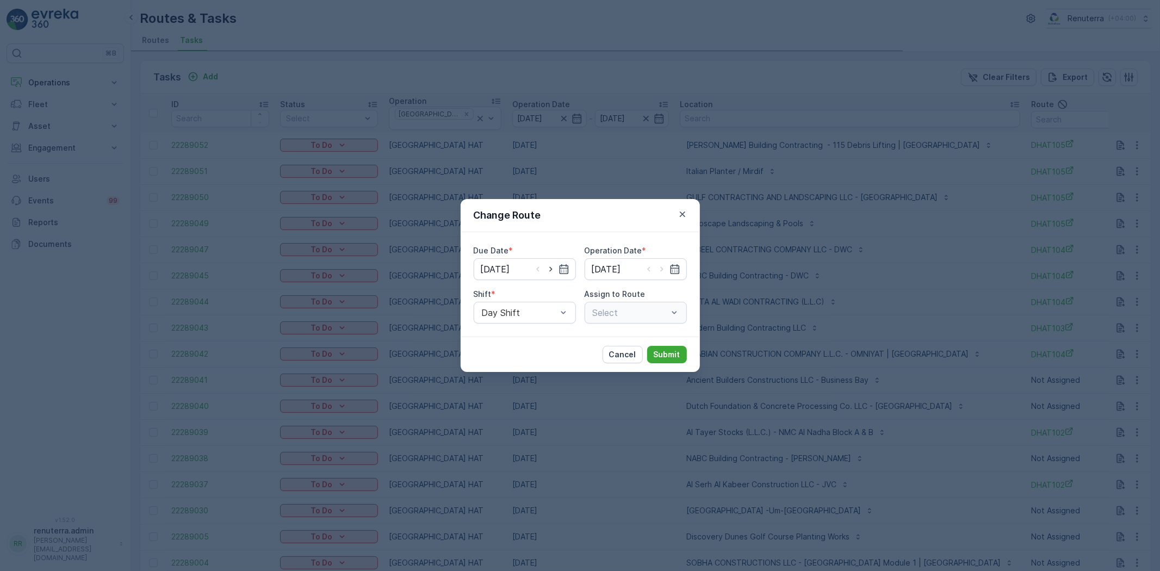
type input "[DATE]"
click at [626, 310] on div "Select" at bounding box center [635, 313] width 102 height 22
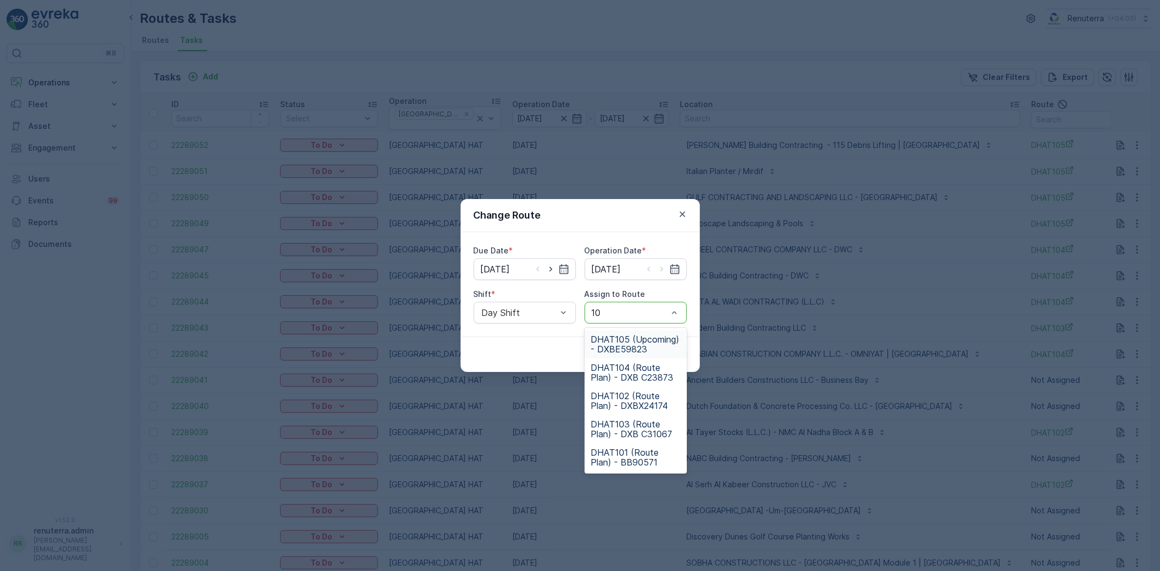
type input "103"
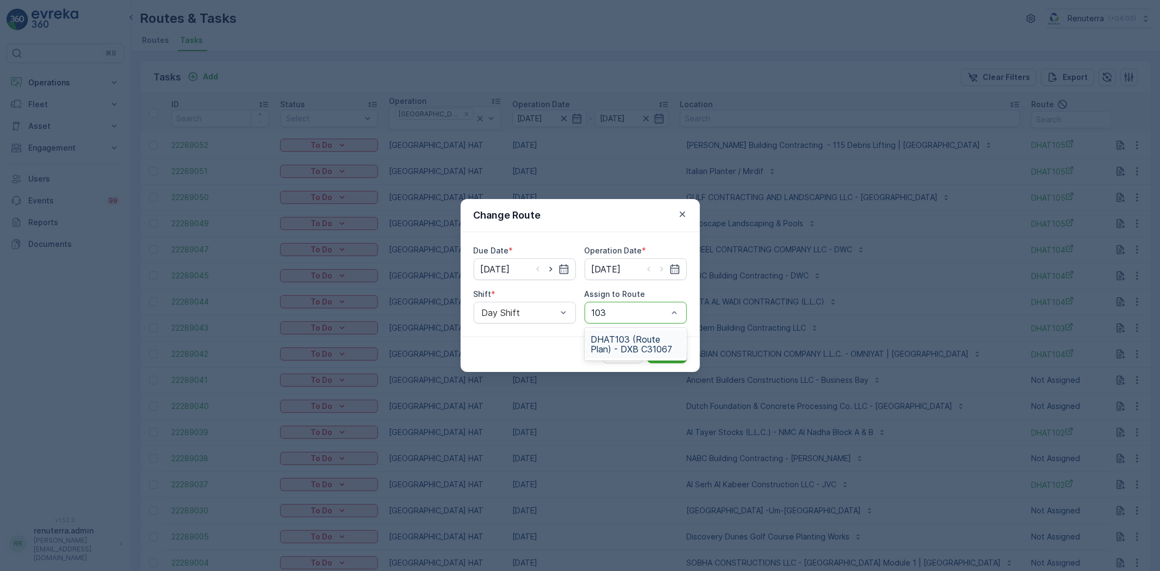
click at [644, 351] on span "DHAT103 (Route Plan) - DXB C31067" at bounding box center [635, 344] width 89 height 20
click at [658, 347] on button "Submit" at bounding box center [667, 354] width 40 height 17
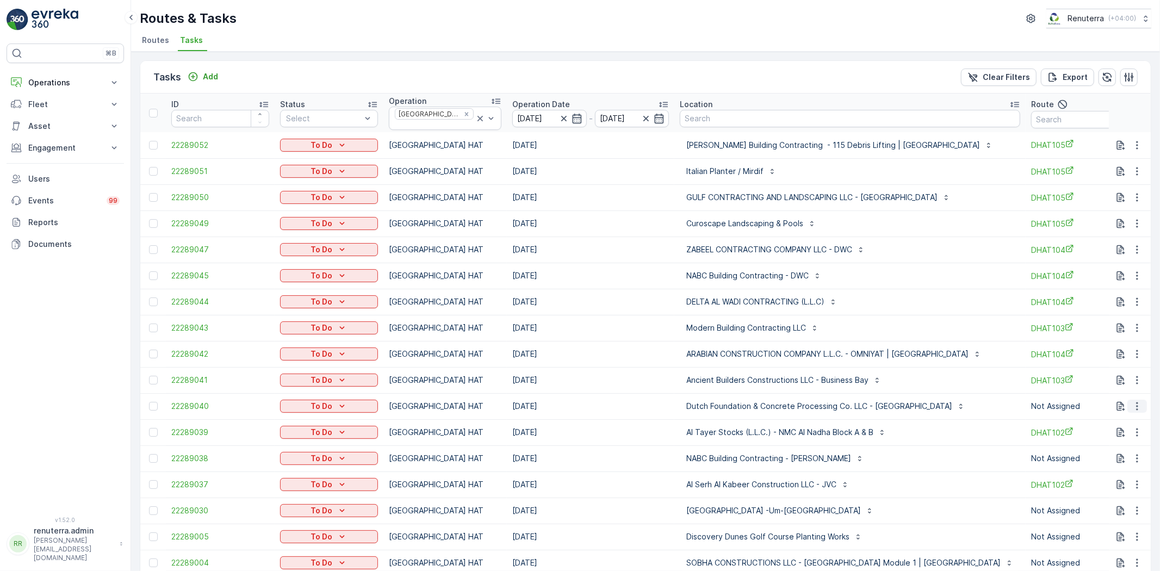
click at [1136, 403] on icon "button" at bounding box center [1136, 406] width 11 height 11
click at [1125, 447] on span "Change Route" at bounding box center [1108, 448] width 53 height 11
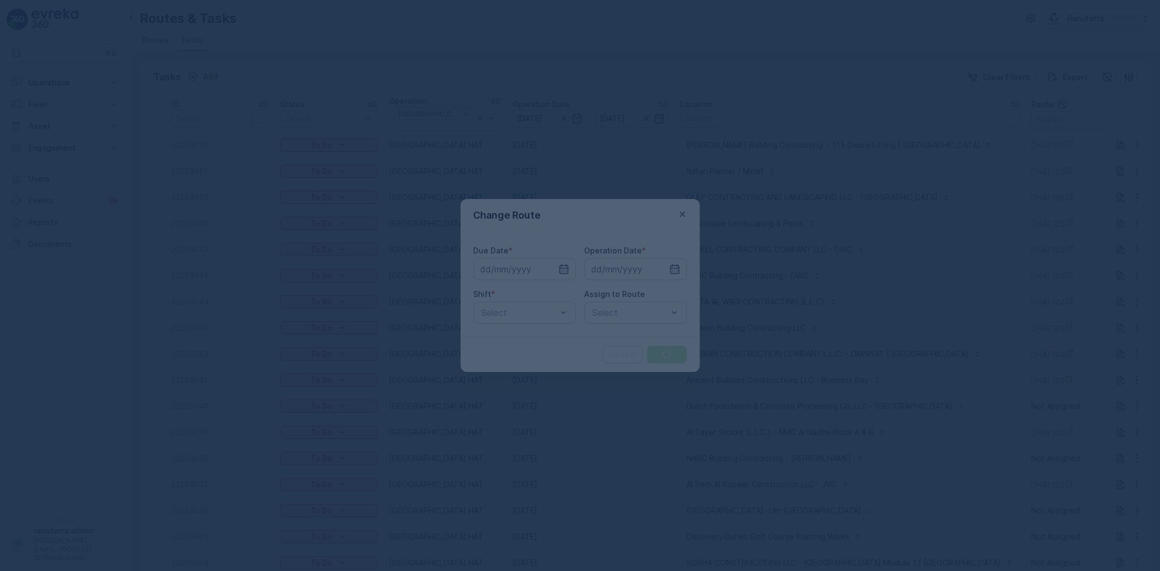
type input "[DATE]"
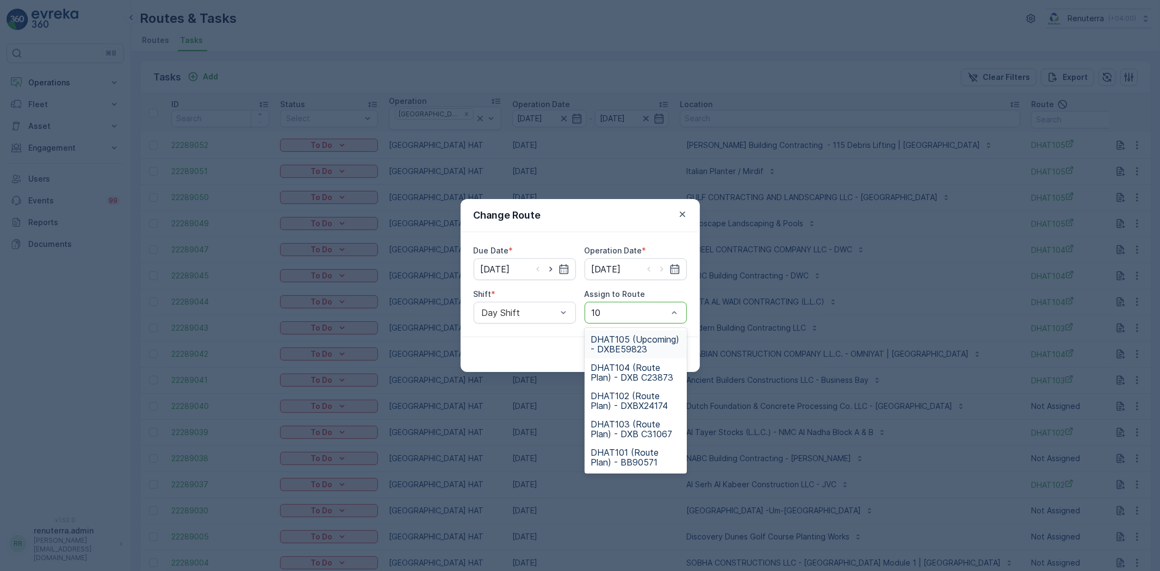
type input "102"
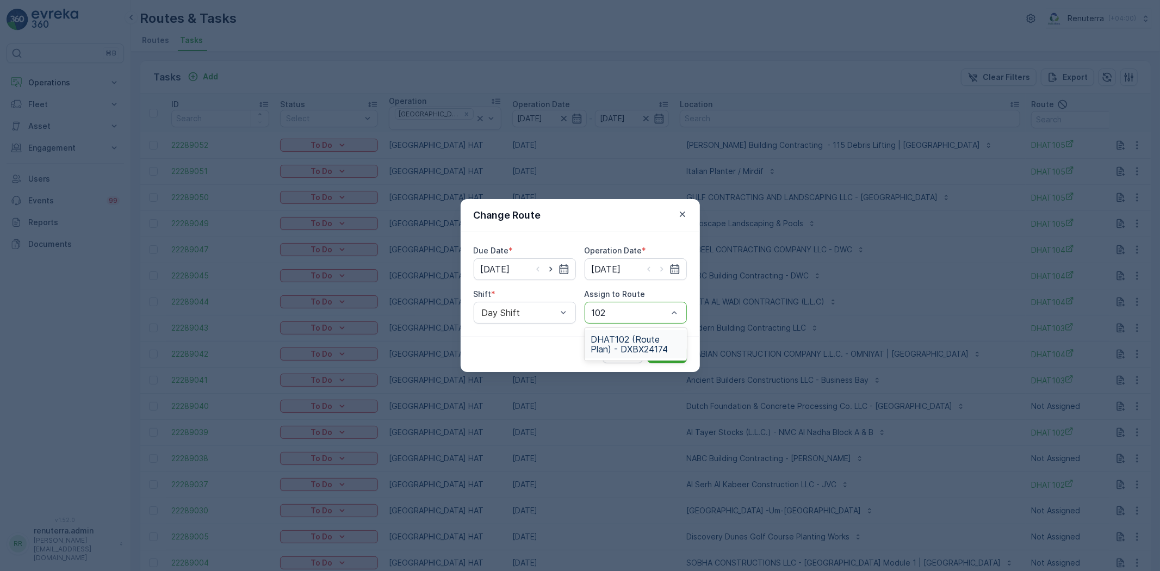
click at [634, 341] on span "DHAT102 (Route Plan) - DXBX24174" at bounding box center [635, 344] width 89 height 20
click at [670, 356] on p "Submit" at bounding box center [666, 354] width 27 height 11
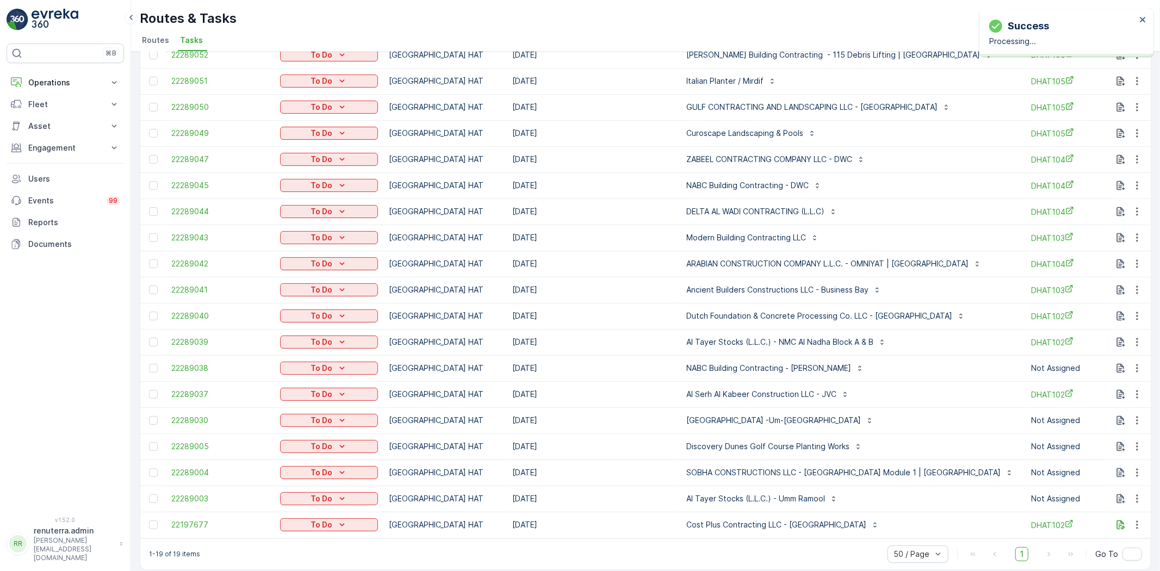
scroll to position [99, 0]
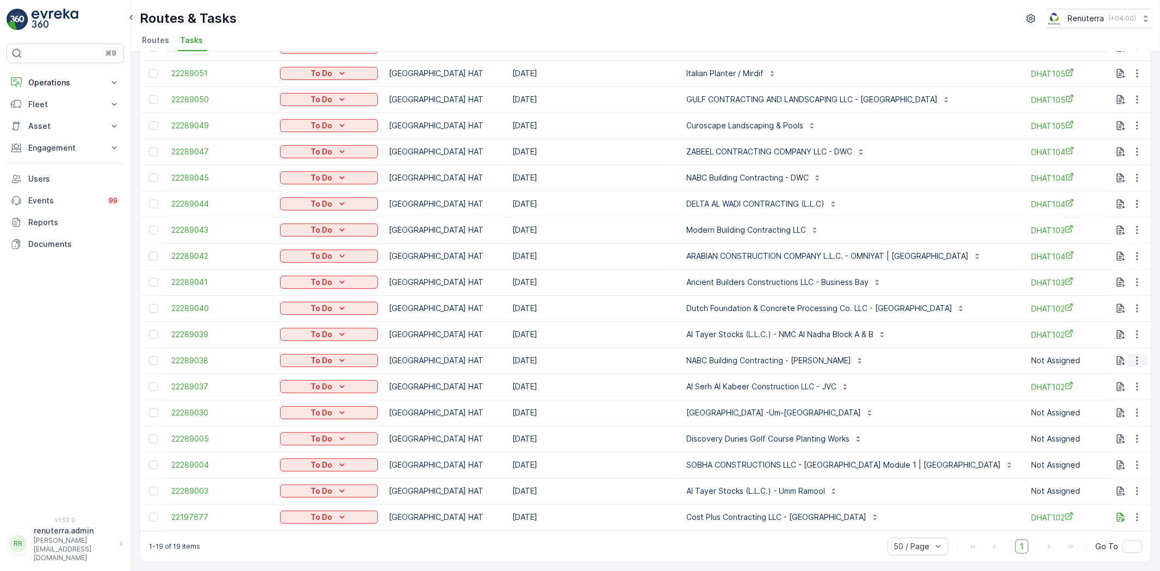
click at [1141, 354] on button "button" at bounding box center [1137, 360] width 20 height 13
click at [1121, 397] on span "Change Route" at bounding box center [1108, 401] width 53 height 11
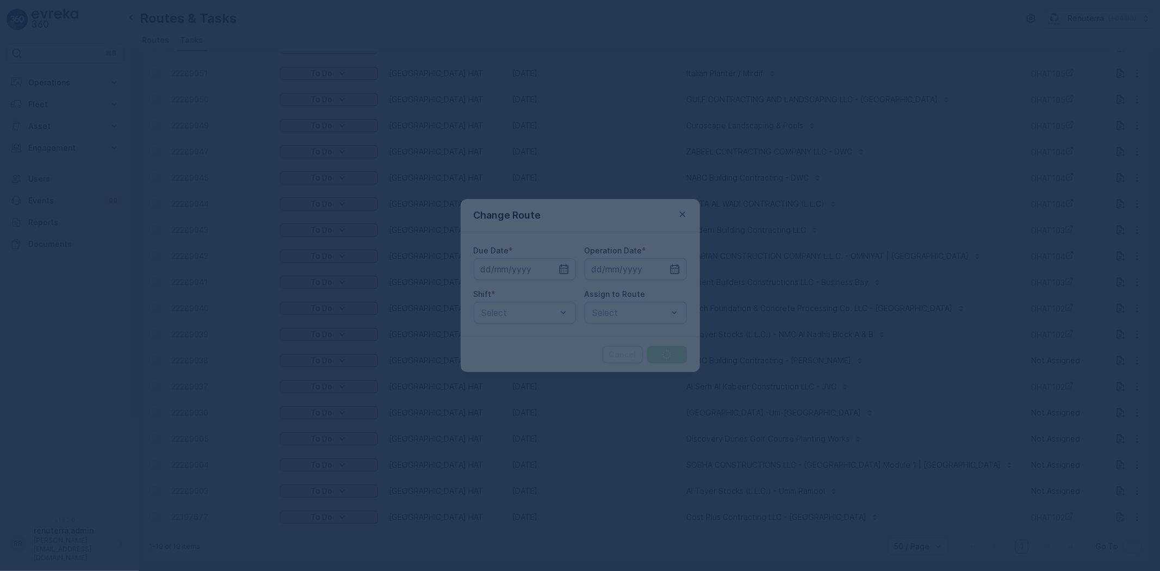
type input "[DATE]"
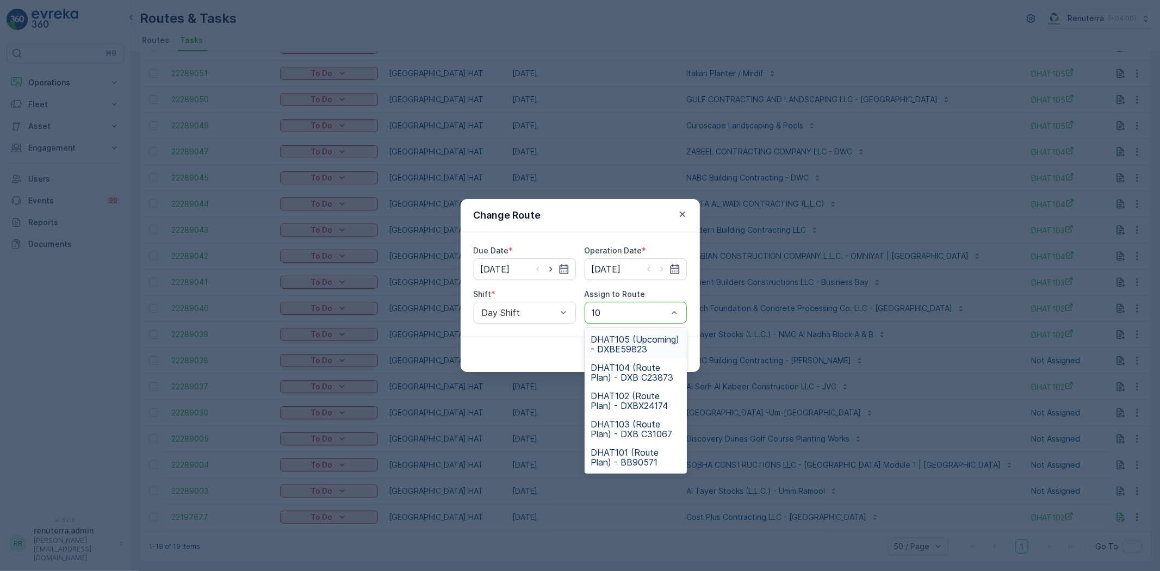
type input "102"
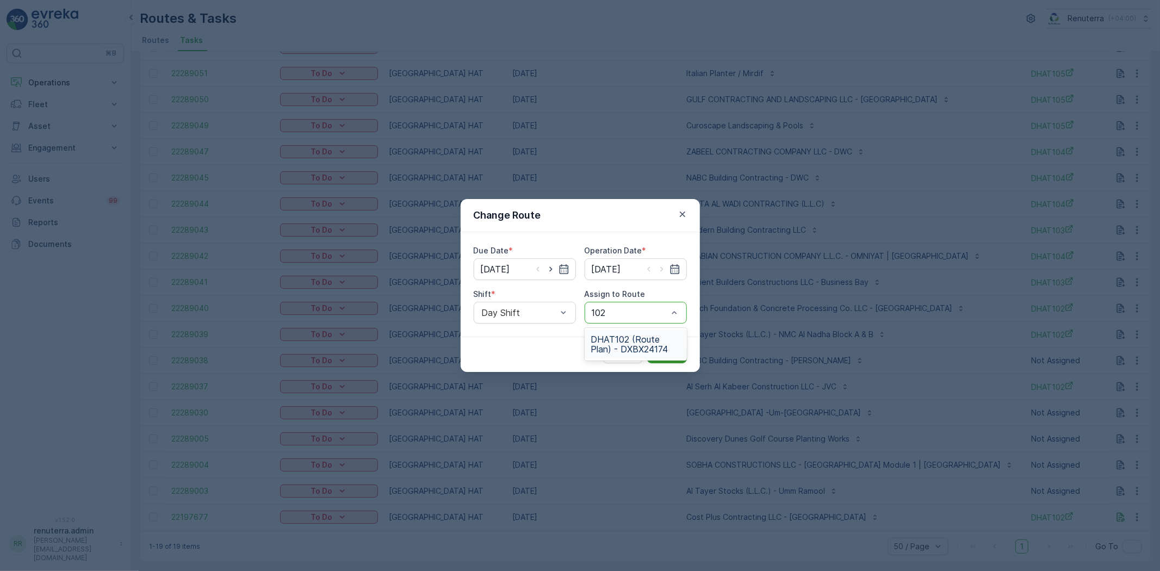
drag, startPoint x: 627, startPoint y: 340, endPoint x: 654, endPoint y: 358, distance: 32.6
click at [627, 340] on span "DHAT102 (Route Plan) - DXBX24174" at bounding box center [635, 344] width 89 height 20
click at [656, 354] on p "Submit" at bounding box center [666, 354] width 27 height 11
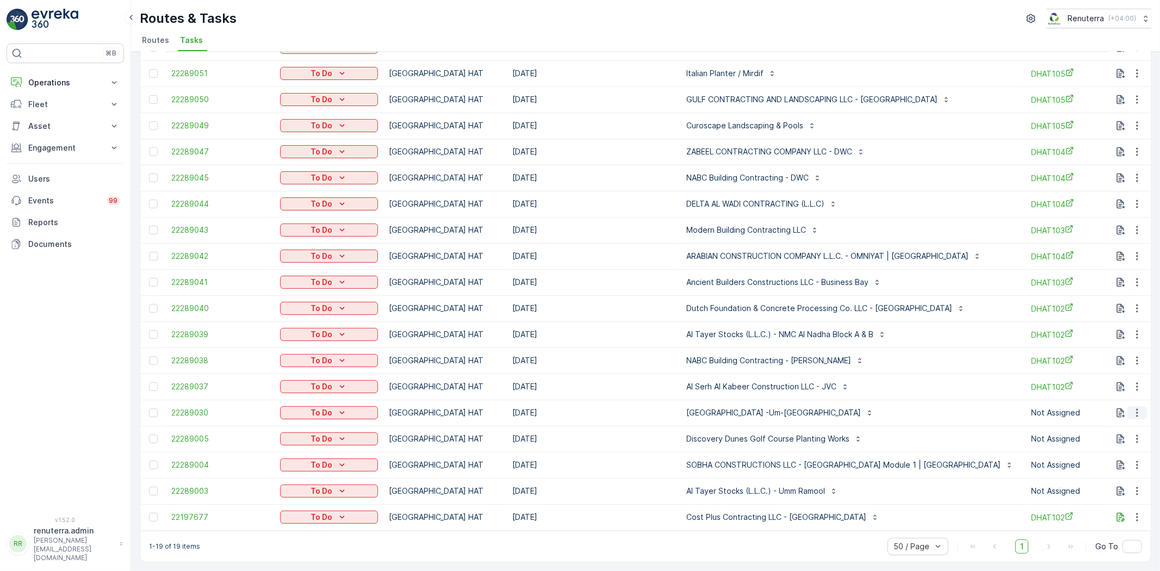
click at [1131, 408] on icon "button" at bounding box center [1136, 412] width 11 height 11
click at [1116, 449] on span "Change Route" at bounding box center [1108, 454] width 53 height 11
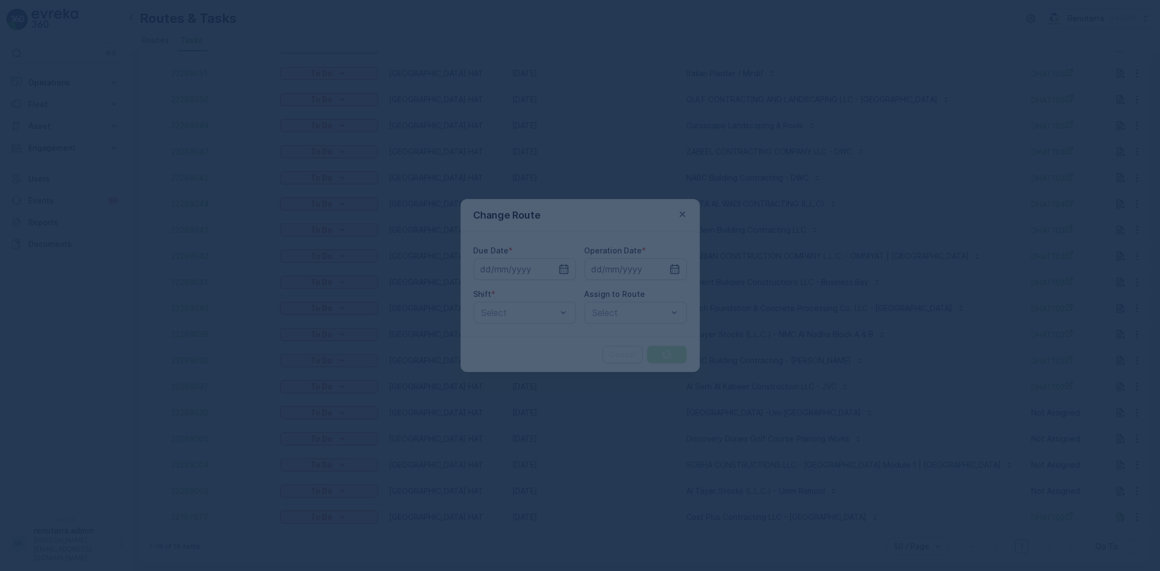
type input "[DATE]"
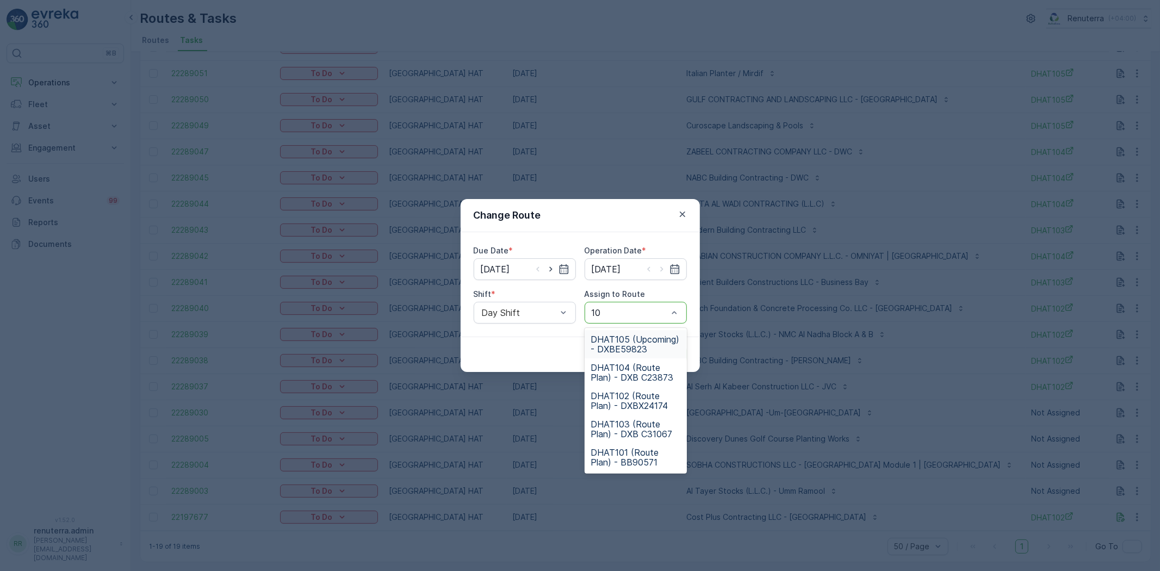
type input "101"
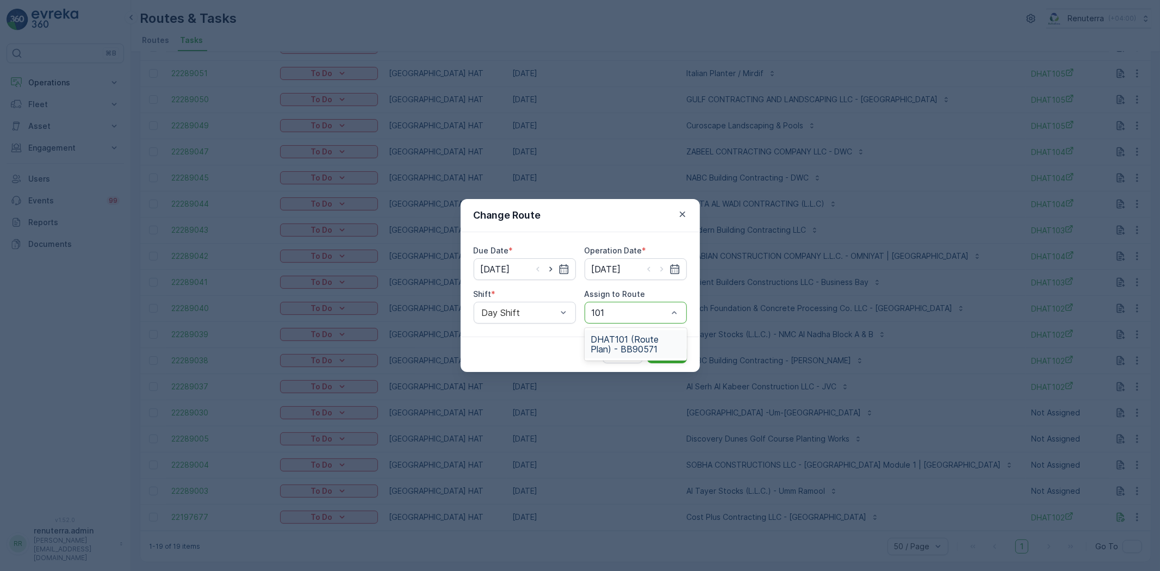
click at [639, 344] on span "DHAT101 (Route Plan) - BB90571" at bounding box center [635, 344] width 89 height 20
click at [672, 350] on p "Submit" at bounding box center [666, 354] width 27 height 11
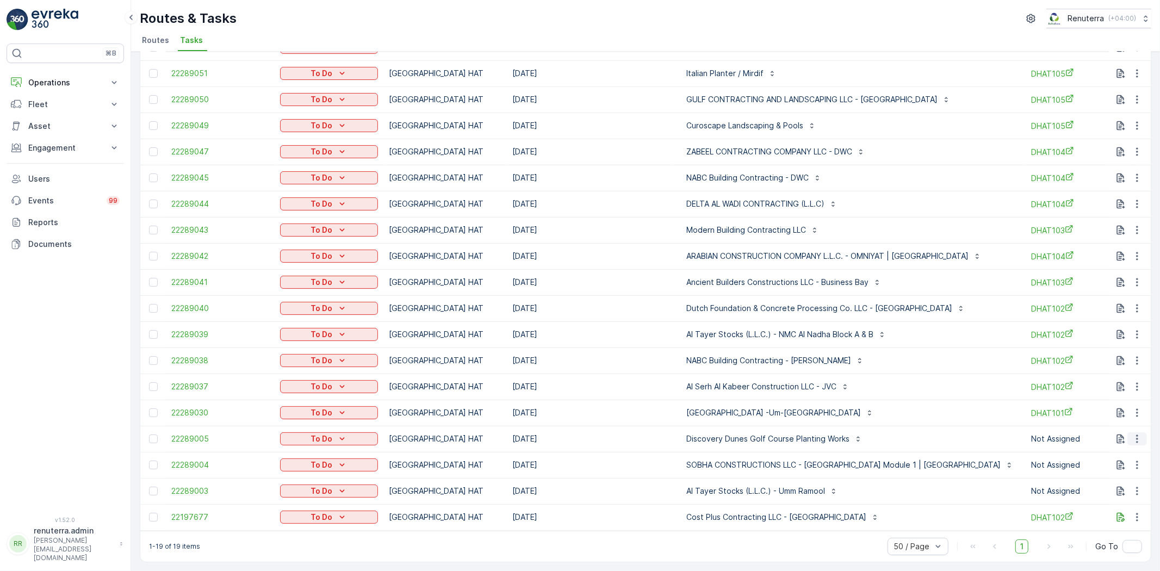
click at [1136, 433] on icon "button" at bounding box center [1136, 438] width 11 height 11
click at [1118, 476] on span "Change Route" at bounding box center [1108, 480] width 53 height 11
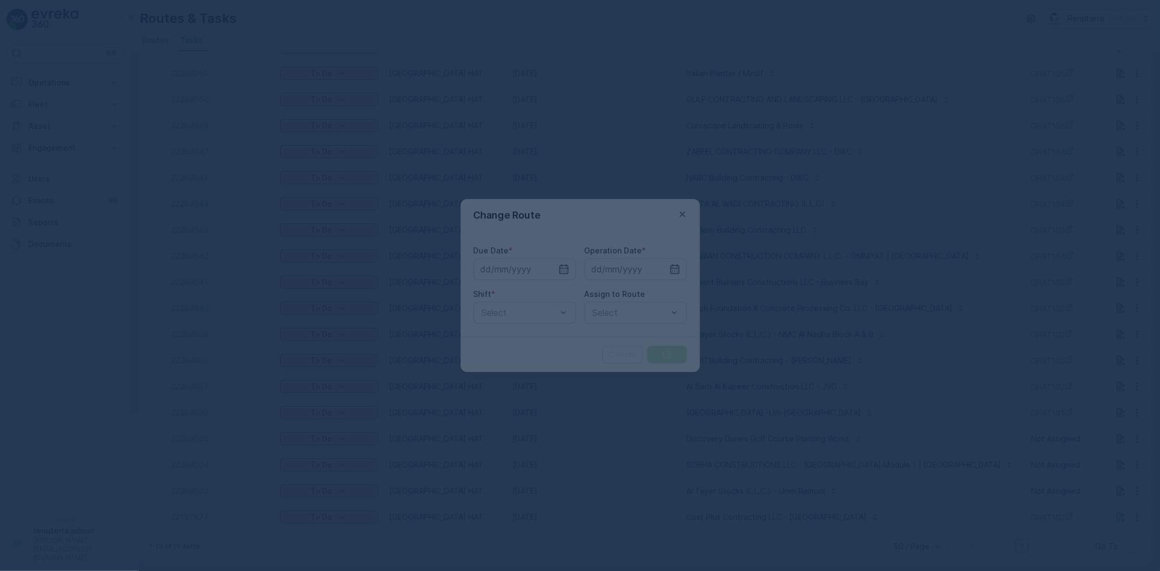
type input "[DATE]"
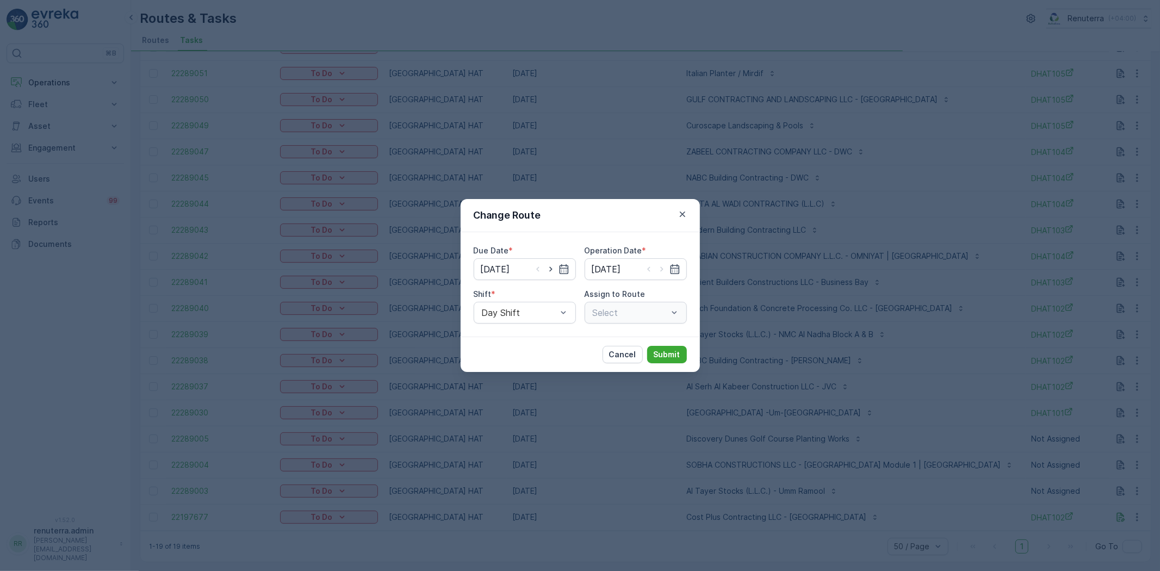
click at [624, 310] on div "Select" at bounding box center [635, 313] width 102 height 22
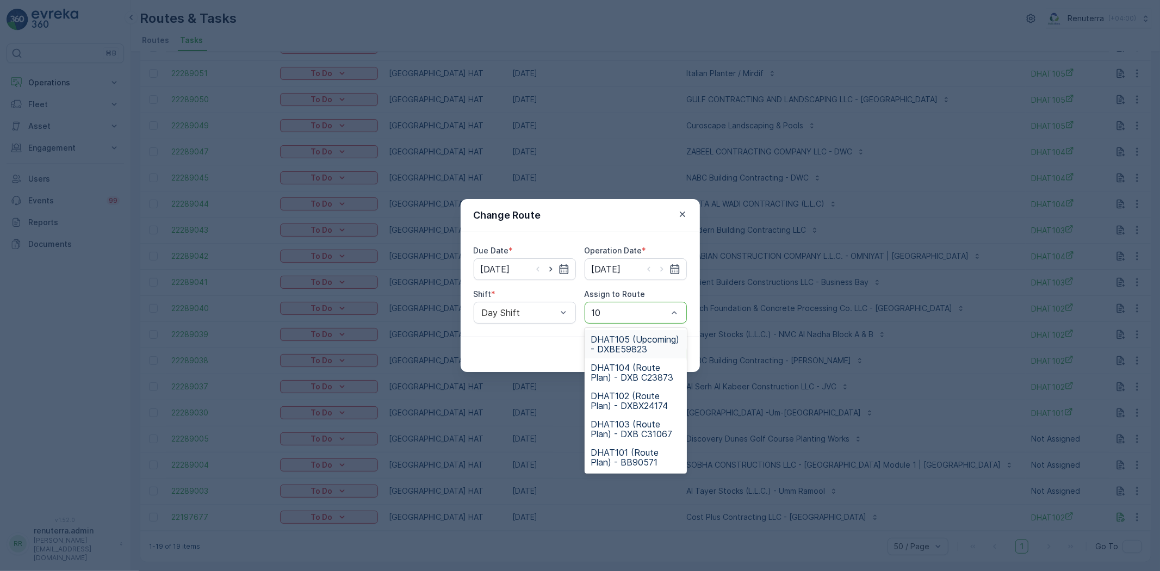
type input "101"
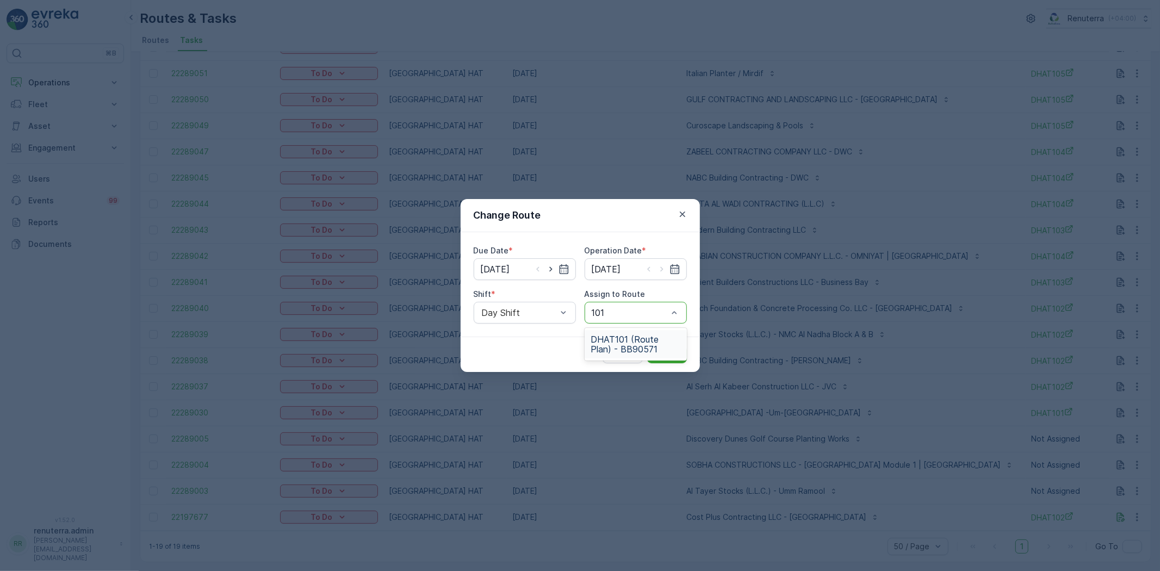
drag, startPoint x: 633, startPoint y: 339, endPoint x: 640, endPoint y: 344, distance: 8.8
click at [633, 340] on span "DHAT101 (Route Plan) - BB90571" at bounding box center [635, 344] width 89 height 20
click at [662, 355] on p "Submit" at bounding box center [666, 354] width 27 height 11
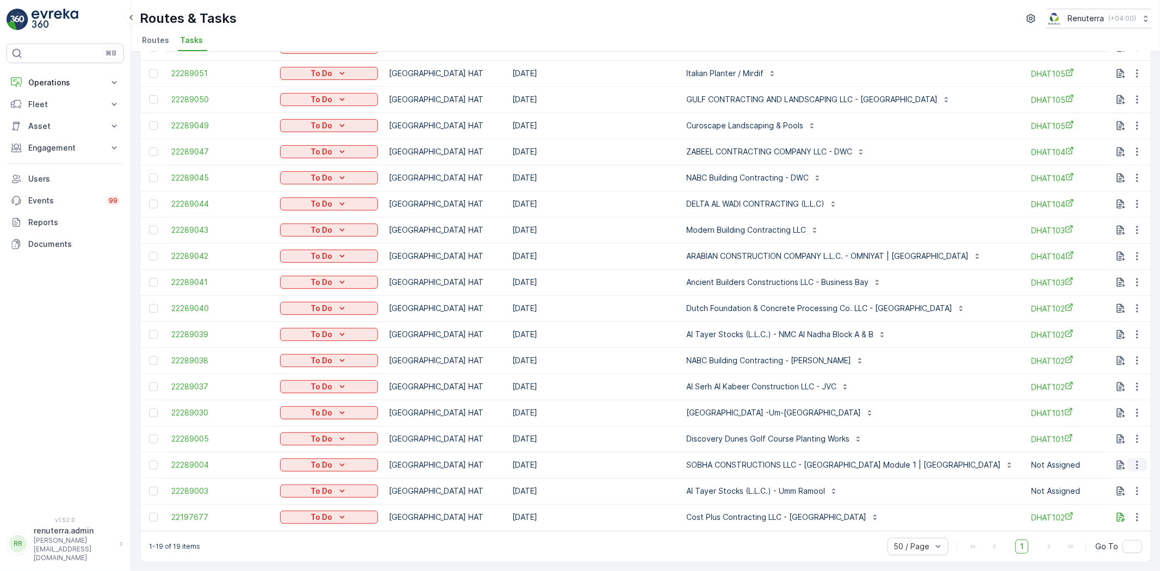
drag, startPoint x: 1140, startPoint y: 459, endPoint x: 1134, endPoint y: 465, distance: 8.5
click at [1139, 460] on button "button" at bounding box center [1137, 464] width 20 height 13
click at [1114, 509] on span "Change Route" at bounding box center [1108, 506] width 53 height 11
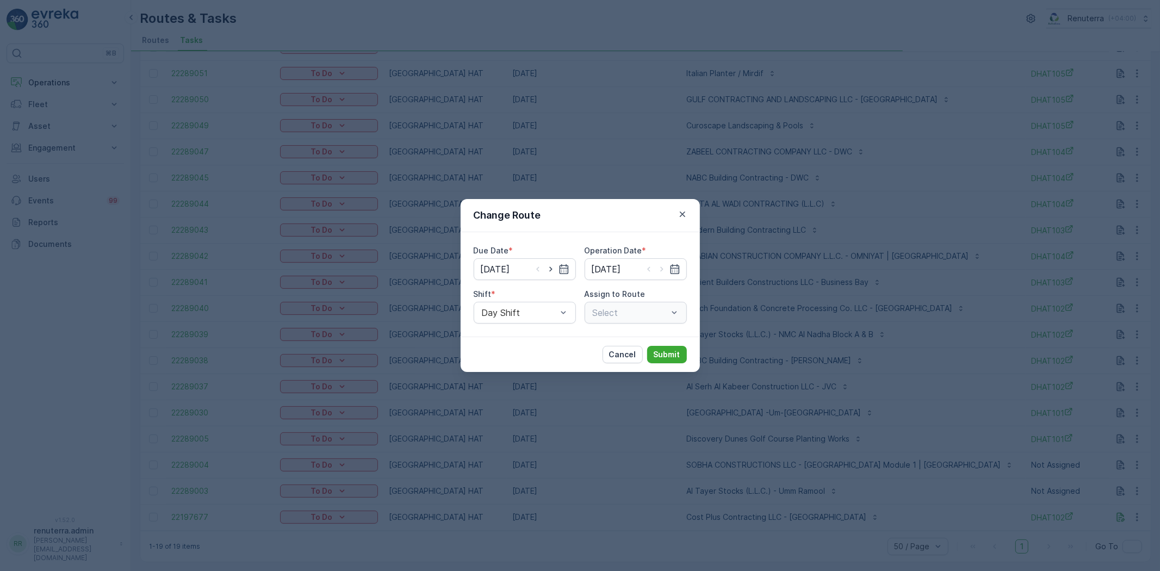
type input "[DATE]"
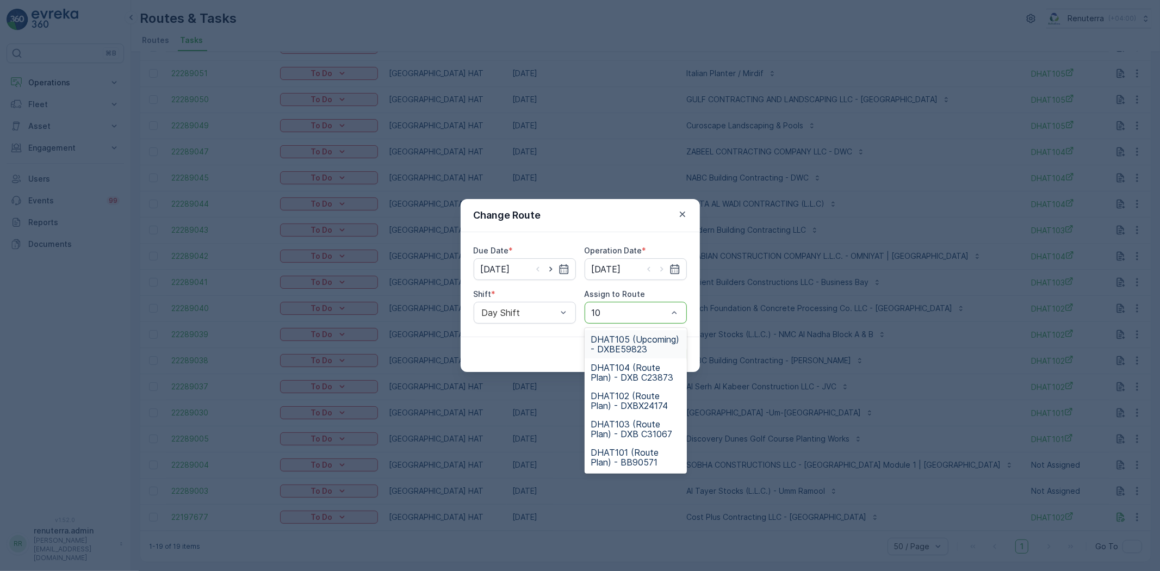
type input "101"
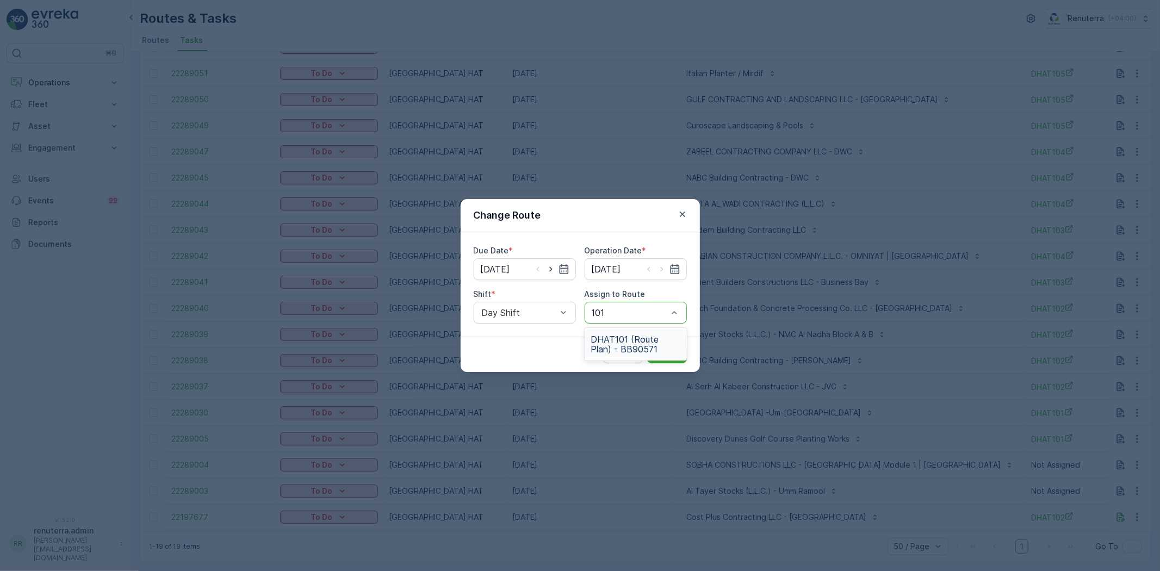
click at [623, 350] on span "DHAT101 (Route Plan) - BB90571" at bounding box center [635, 344] width 89 height 20
click at [661, 356] on p "Submit" at bounding box center [666, 354] width 27 height 11
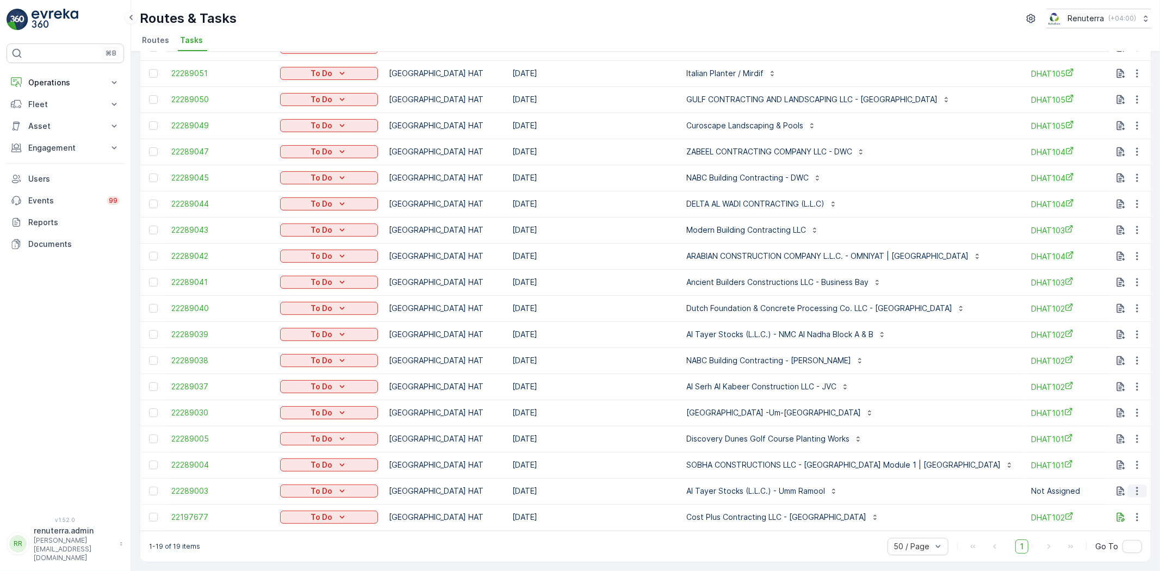
click at [1132, 485] on icon "button" at bounding box center [1136, 490] width 11 height 11
click at [1114, 428] on span "Change Route" at bounding box center [1108, 433] width 53 height 11
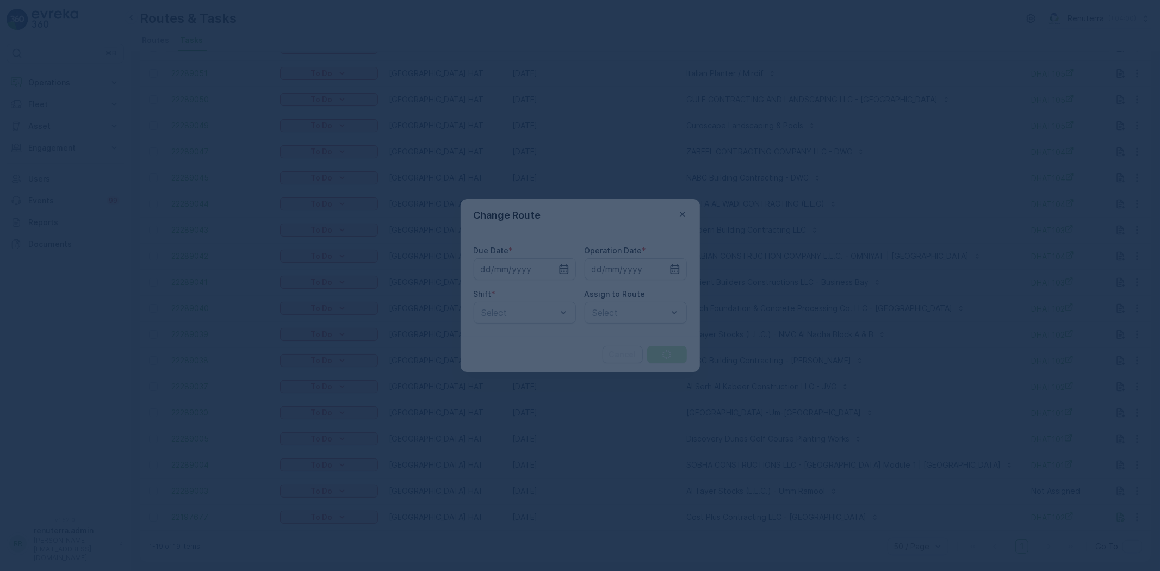
type input "[DATE]"
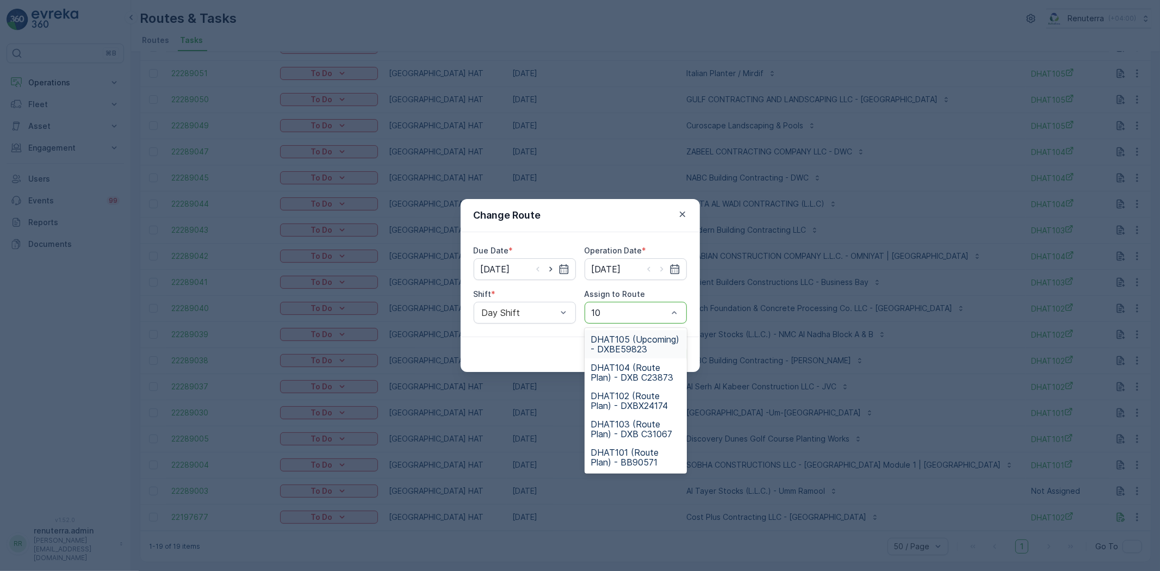
type input "101"
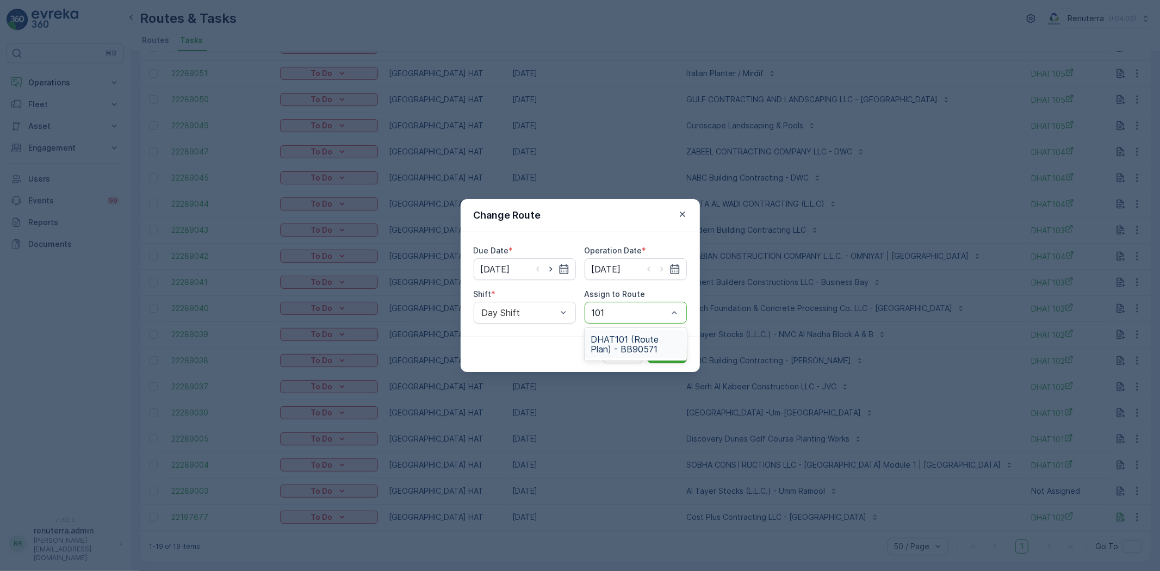
drag, startPoint x: 627, startPoint y: 335, endPoint x: 657, endPoint y: 366, distance: 42.3
click at [627, 337] on span "DHAT101 (Route Plan) - BB90571" at bounding box center [635, 344] width 89 height 20
click at [672, 351] on p "Submit" at bounding box center [666, 354] width 27 height 11
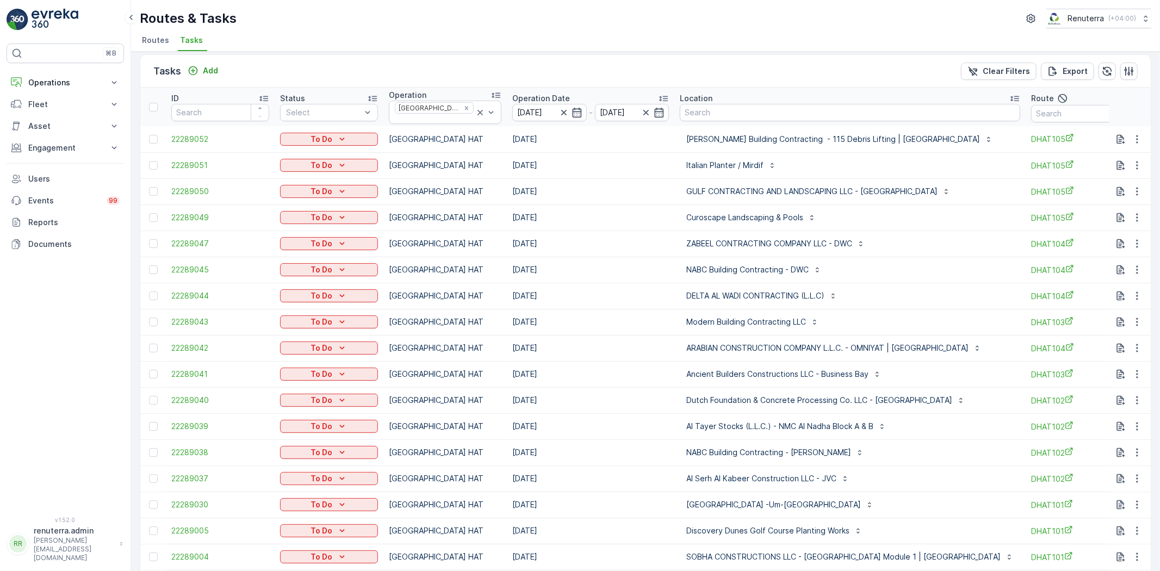
scroll to position [0, 0]
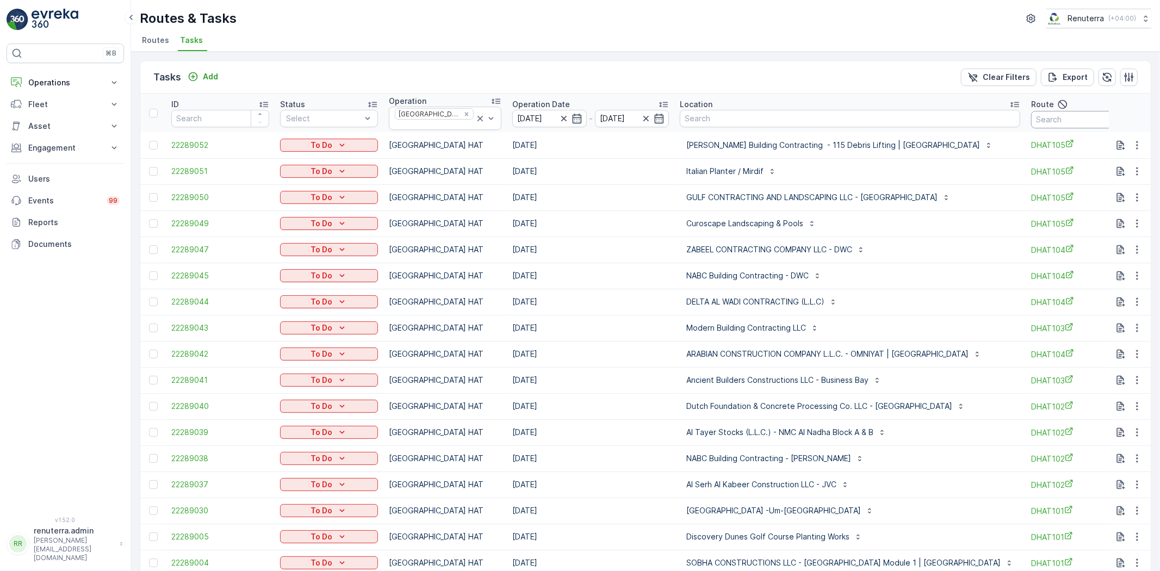
click at [1040, 115] on input "text" at bounding box center [1080, 119] width 98 height 17
type input "101"
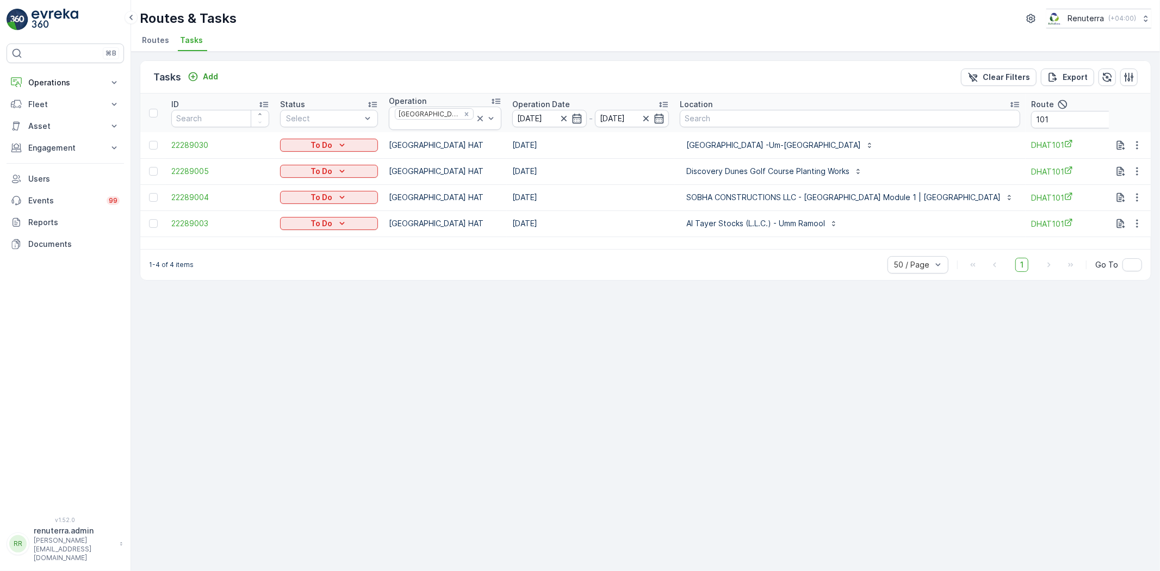
drag, startPoint x: 734, startPoint y: 258, endPoint x: 751, endPoint y: 264, distance: 17.7
click at [751, 264] on div "1-4 of 4 items 50 / Page 1 Go To" at bounding box center [645, 264] width 1010 height 31
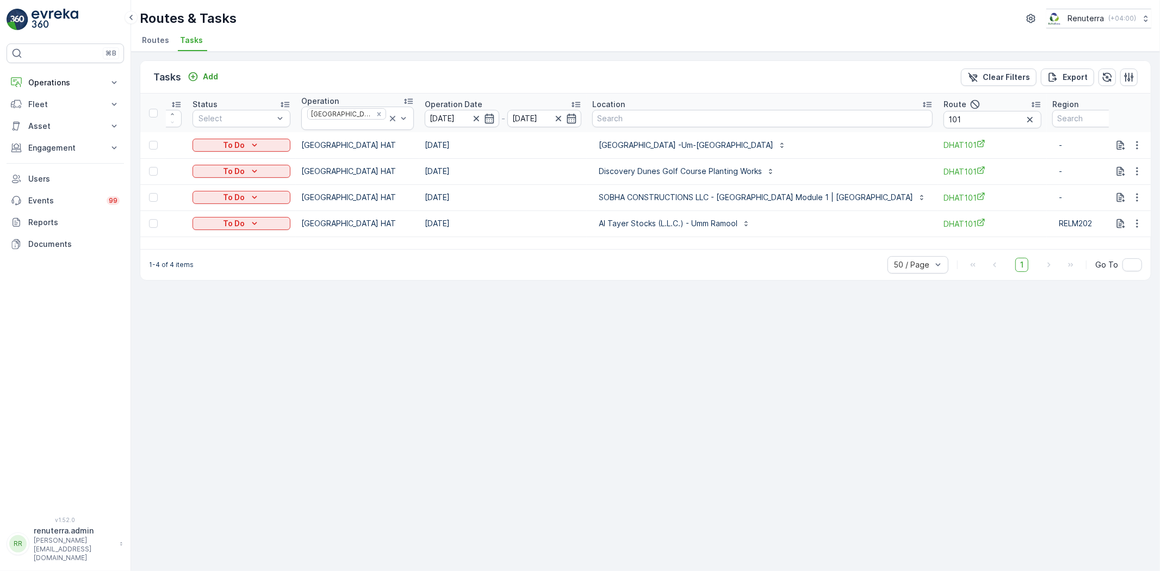
scroll to position [0, 88]
drag, startPoint x: 858, startPoint y: 252, endPoint x: 821, endPoint y: 259, distance: 37.6
click at [821, 259] on div "1-4 of 4 items 50 / Page 1 Go To" at bounding box center [645, 264] width 1010 height 31
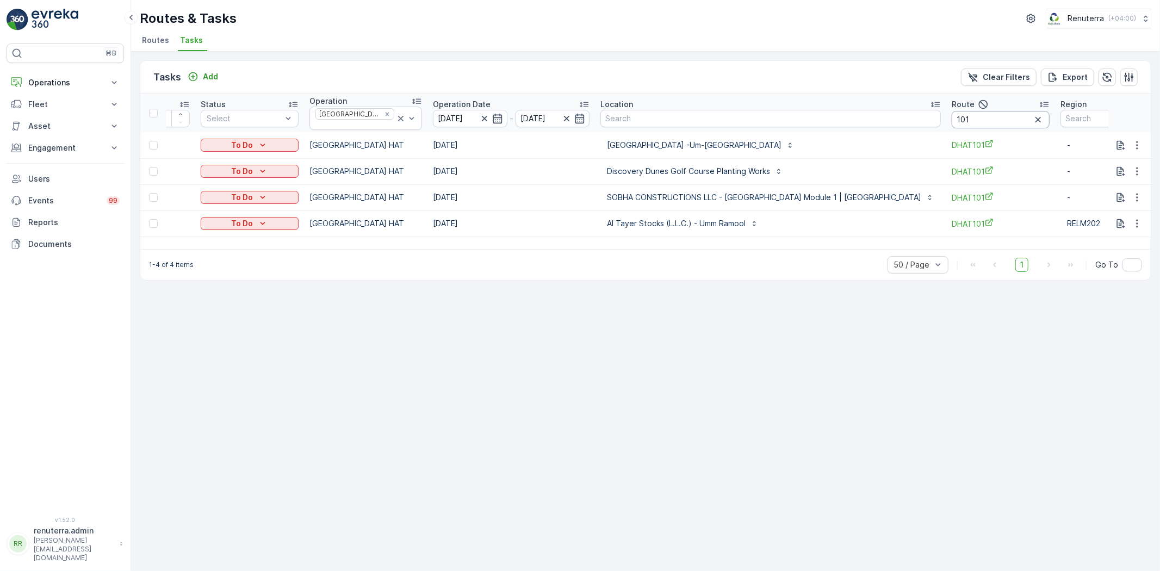
click at [951, 115] on input "101" at bounding box center [1000, 119] width 98 height 17
type input "102"
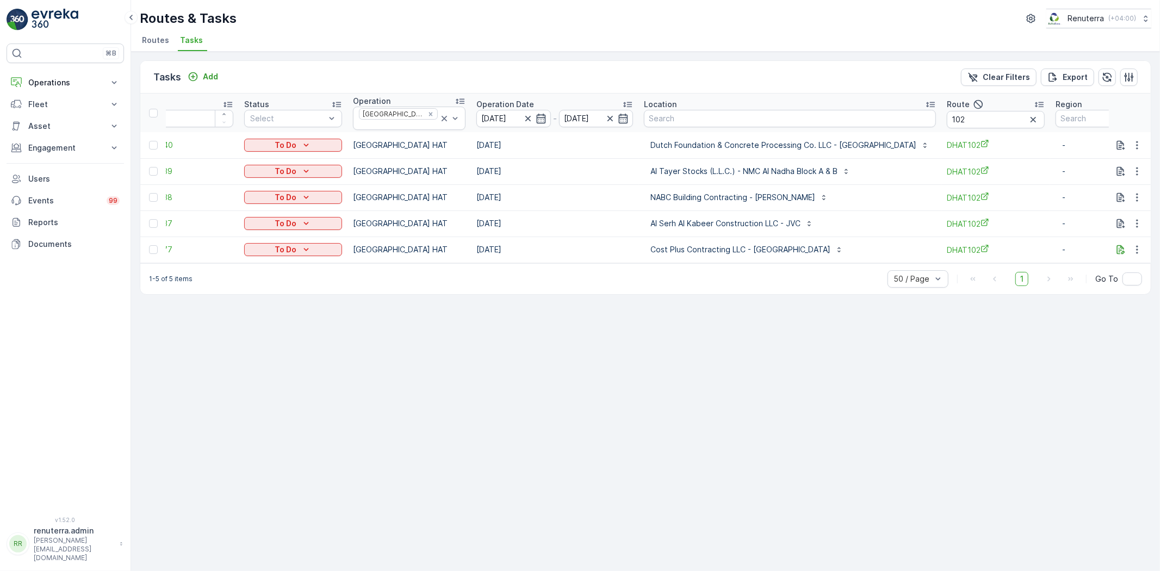
scroll to position [0, 41]
click at [965, 111] on input "102" at bounding box center [991, 119] width 98 height 17
type input "103"
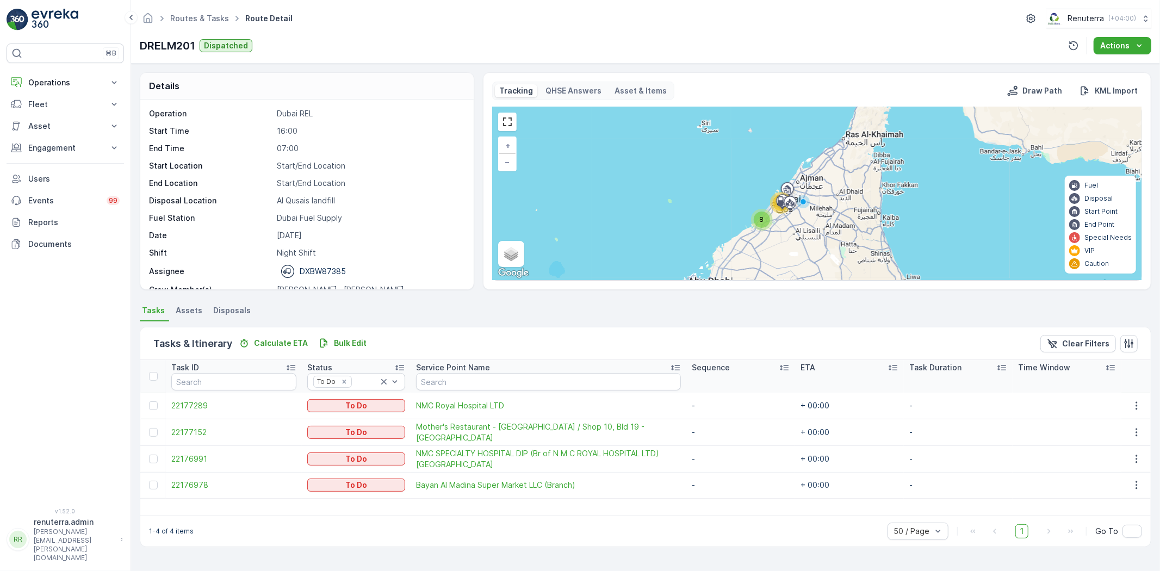
click at [189, 477] on td "22176978" at bounding box center [234, 485] width 136 height 26
click at [200, 487] on span "22176978" at bounding box center [233, 484] width 125 height 11
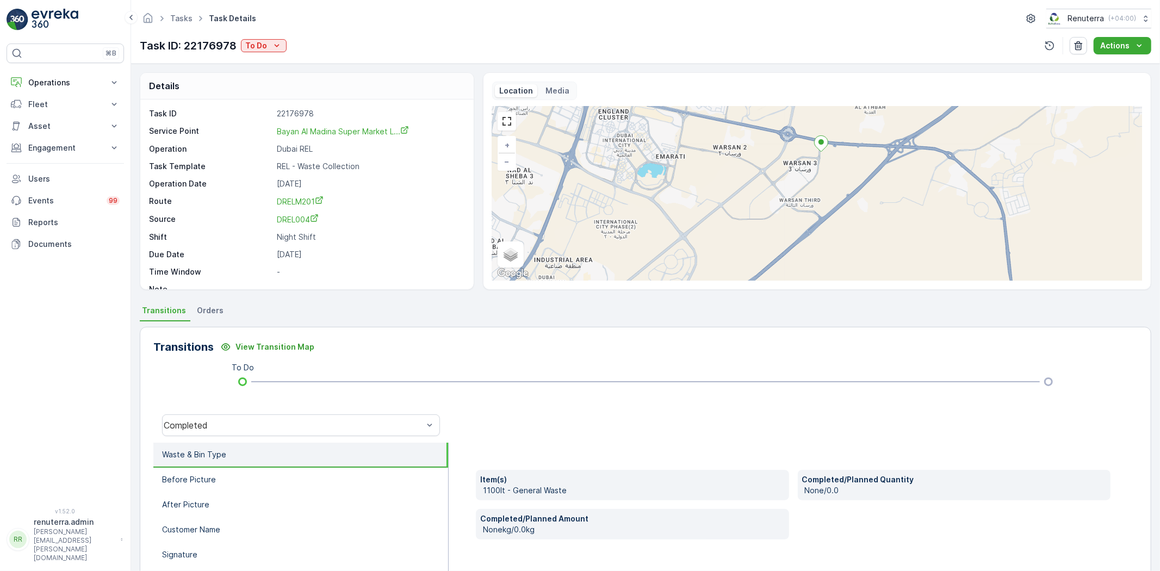
drag, startPoint x: 777, startPoint y: 162, endPoint x: 714, endPoint y: 268, distance: 123.6
click at [714, 268] on div "+ − Satellite Roadmap Terrain Hybrid Leaflet Keyboard shortcuts Map Data Map da…" at bounding box center [817, 194] width 650 height 174
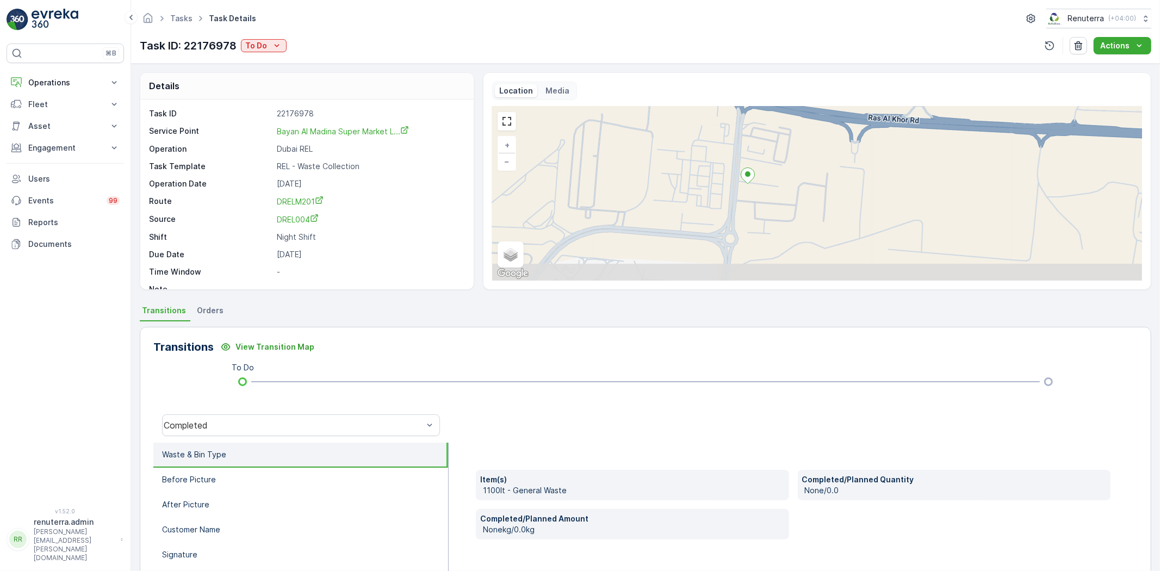
drag, startPoint x: 746, startPoint y: 253, endPoint x: 753, endPoint y: 173, distance: 80.8
click at [753, 173] on div "+ − Satellite Roadmap Terrain Hybrid Leaflet Keyboard shortcuts Map Data Map da…" at bounding box center [817, 194] width 650 height 174
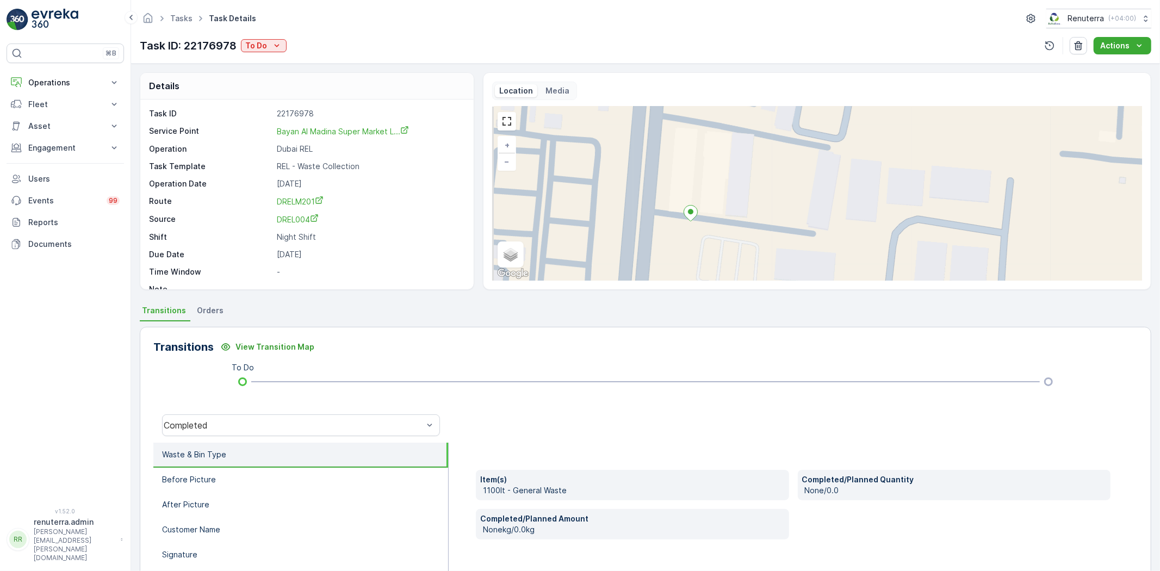
drag, startPoint x: 670, startPoint y: 216, endPoint x: 686, endPoint y: 219, distance: 16.5
click at [686, 219] on icon at bounding box center [690, 213] width 14 height 16
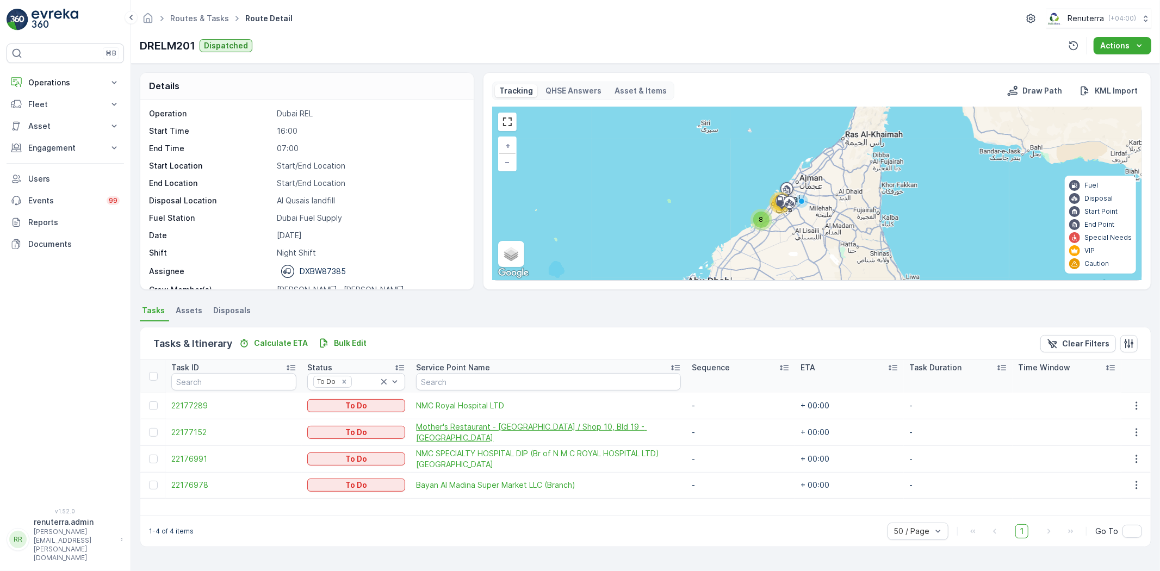
click at [509, 430] on span "Mother's Restaurant - Dubai / Shop 10, Bld 19 - Discovery Gardens" at bounding box center [548, 432] width 265 height 22
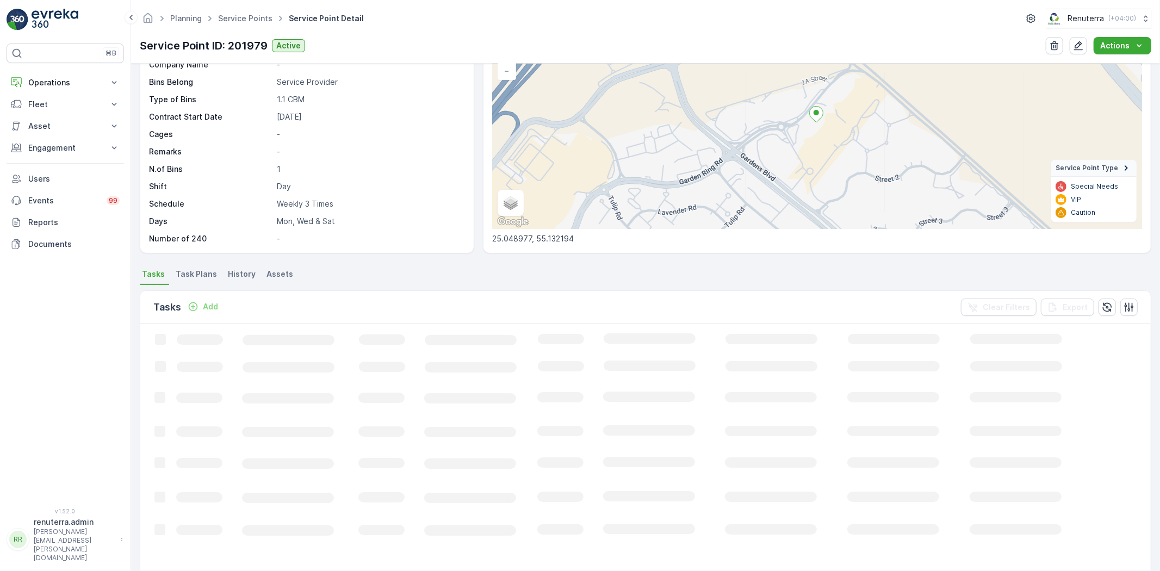
scroll to position [121, 0]
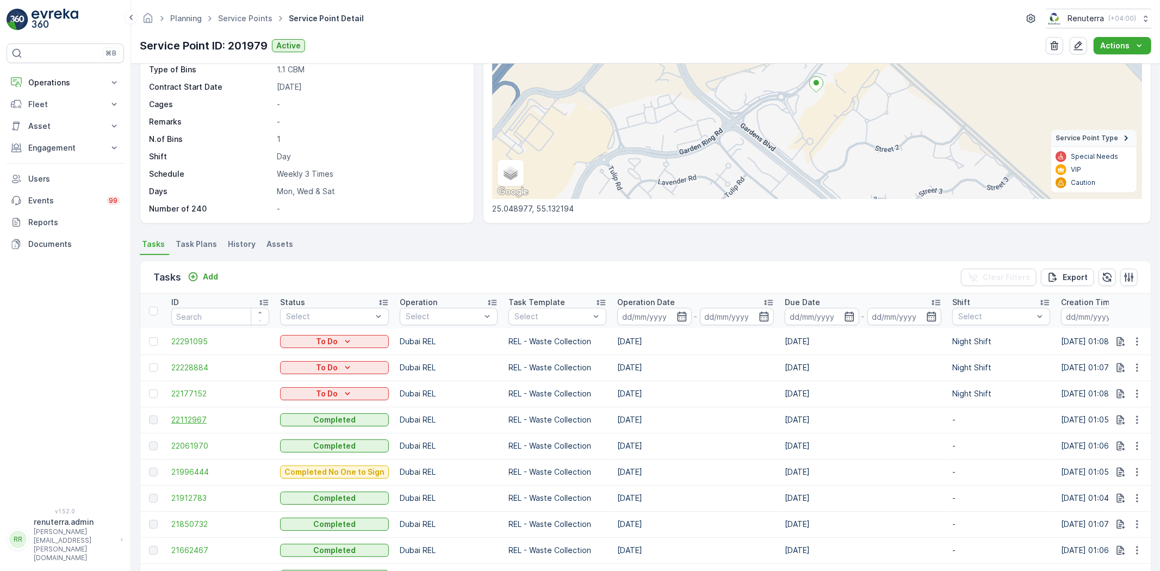
click at [175, 414] on span "22112967" at bounding box center [220, 419] width 98 height 11
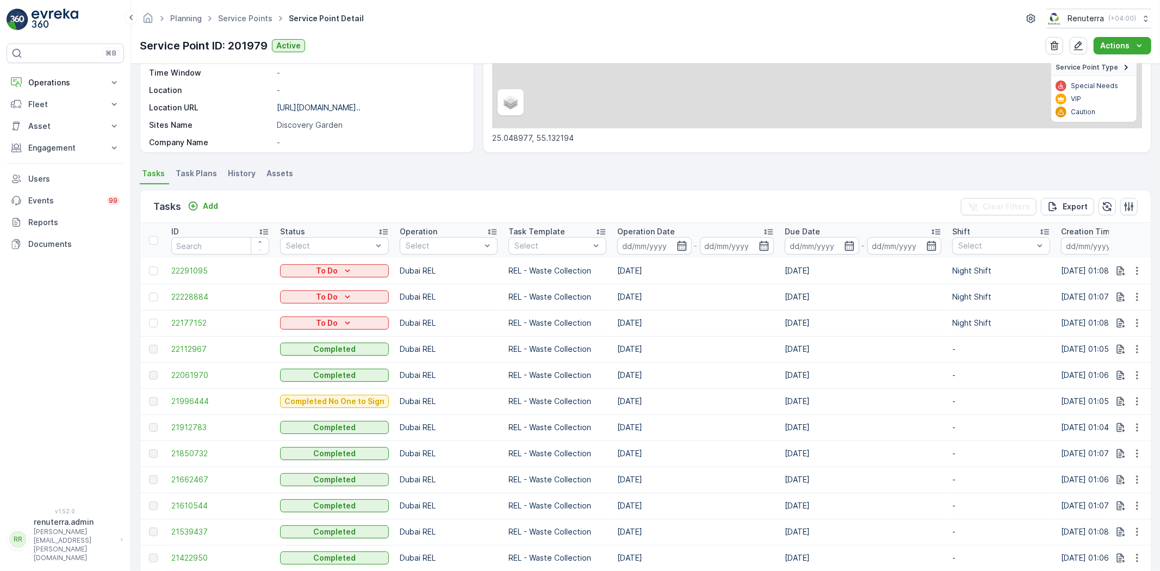
scroll to position [302, 0]
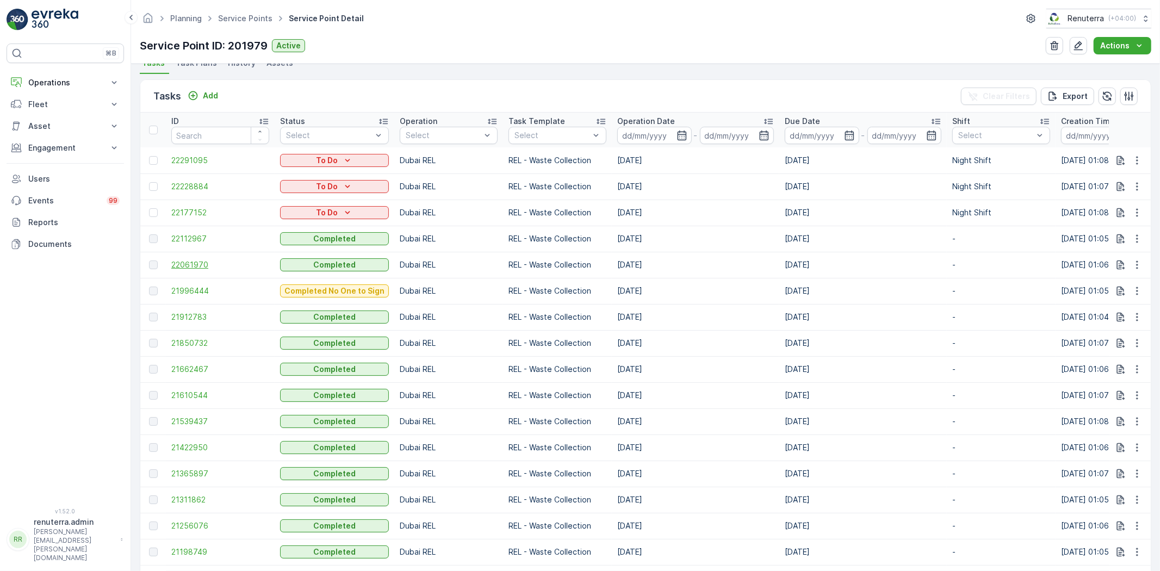
click at [195, 262] on span "22061970" at bounding box center [220, 264] width 98 height 11
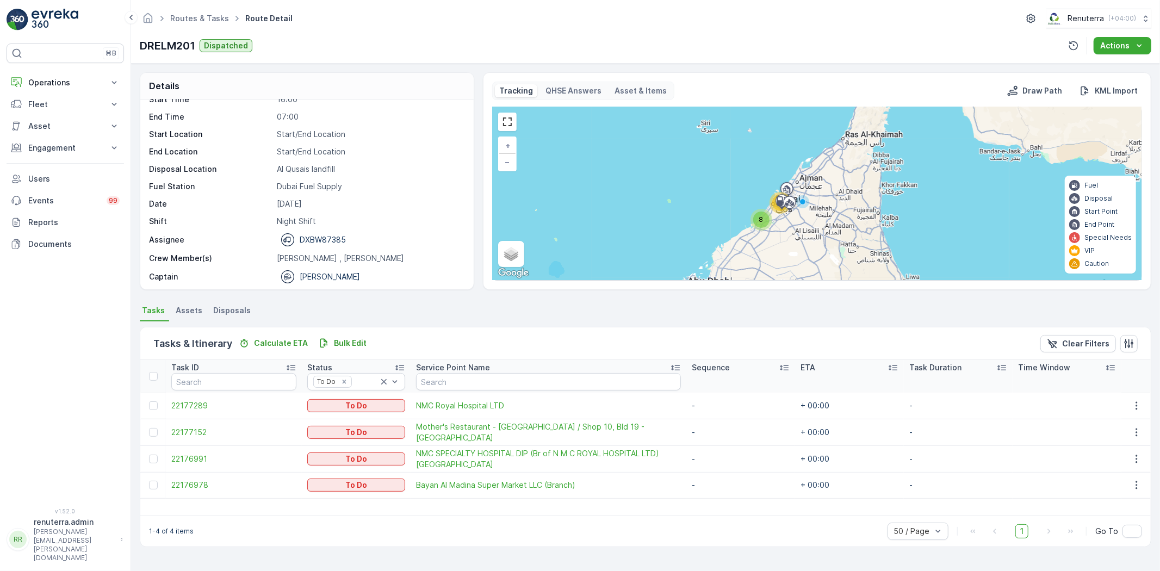
scroll to position [34, 0]
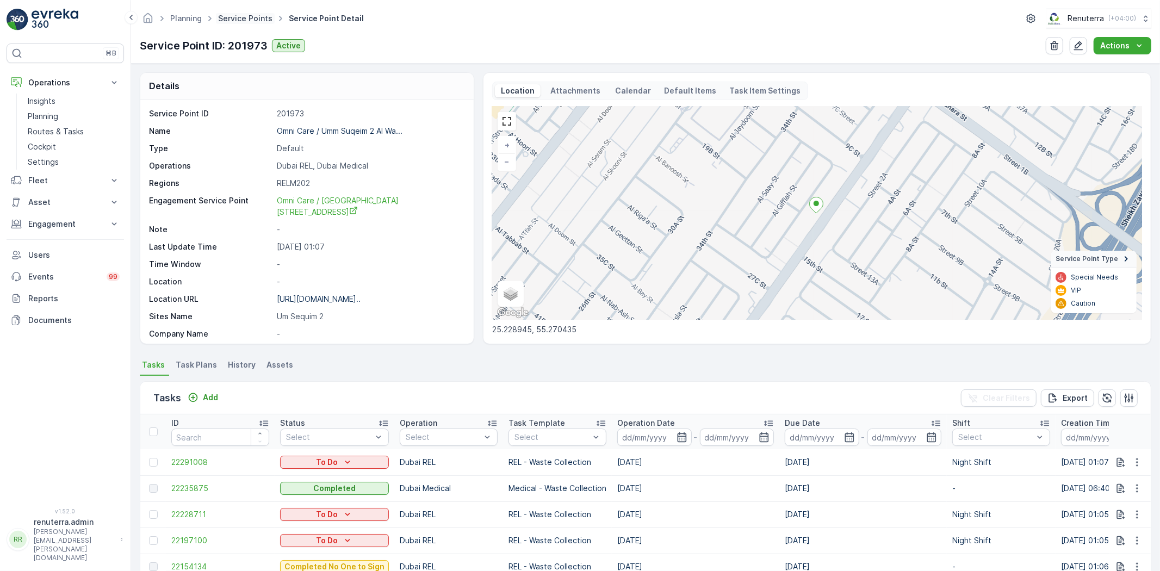
click at [252, 22] on span "Service Points" at bounding box center [245, 18] width 59 height 11
click at [249, 16] on link "Service Points" at bounding box center [245, 18] width 54 height 9
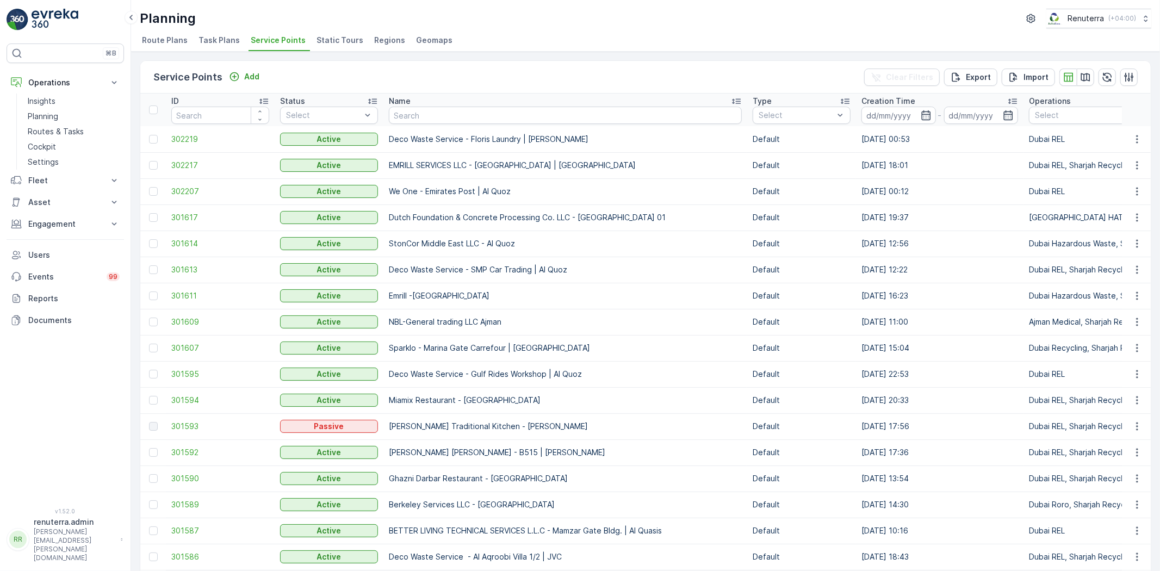
click at [557, 119] on input "text" at bounding box center [565, 115] width 353 height 17
paste input "ARABIAN CONSTRUCTION COMPANY L.L.C. - OMNIYAT | [GEOGRAPHIC_DATA]"
type input "ARABIAN CONSTRUCTION COMPANY L.L.C. - OMNIYAT | [GEOGRAPHIC_DATA]"
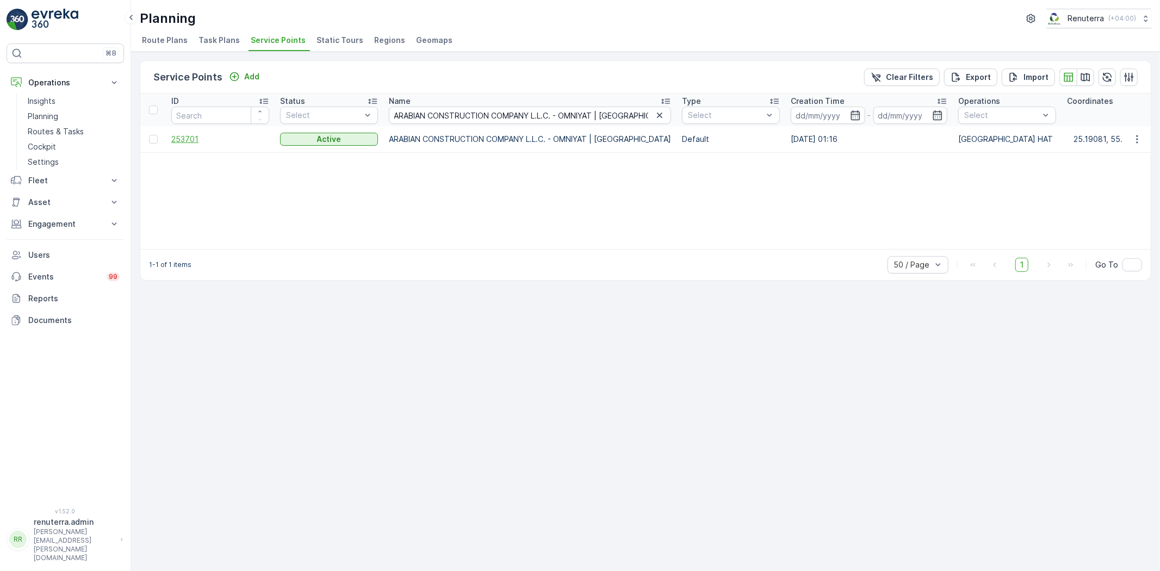
click at [192, 137] on span "253701" at bounding box center [220, 139] width 98 height 11
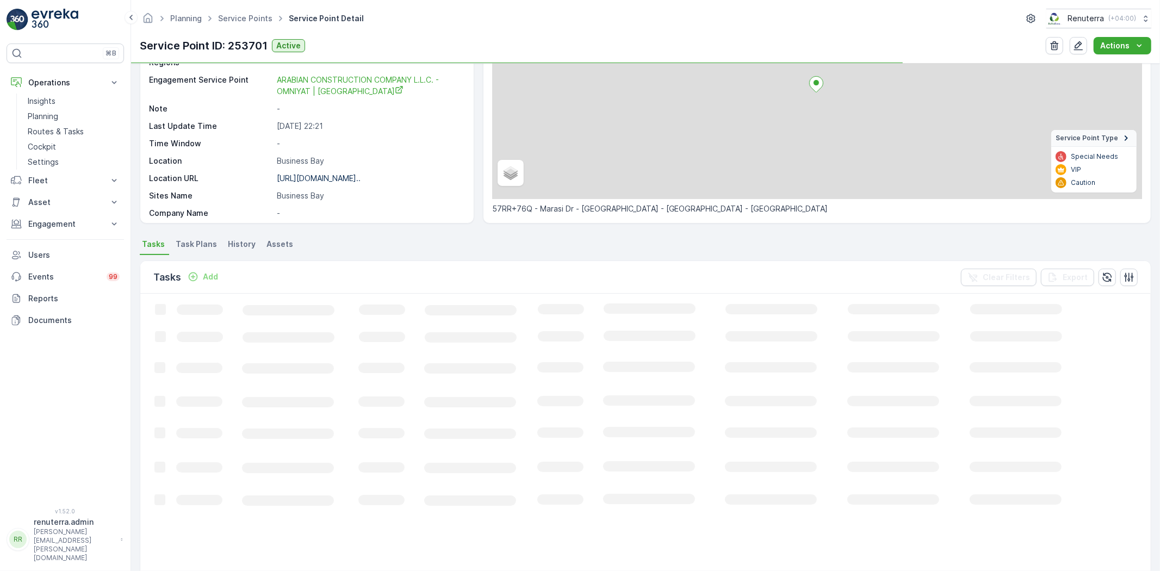
scroll to position [121, 0]
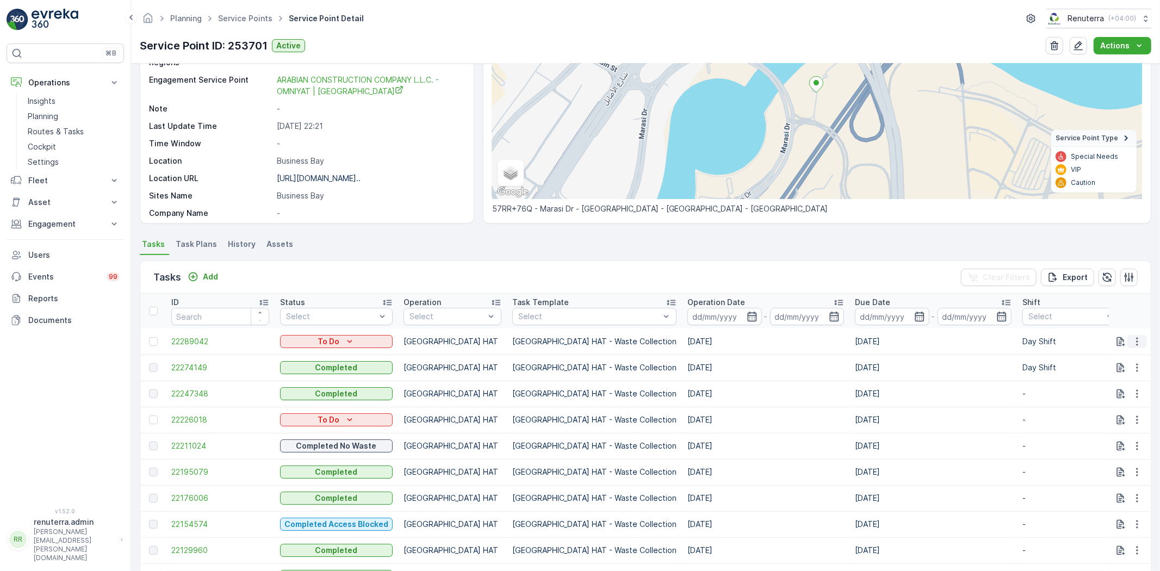
click at [1139, 337] on icon "button" at bounding box center [1136, 341] width 11 height 11
click at [1134, 384] on div "Change Route" at bounding box center [1119, 387] width 82 height 15
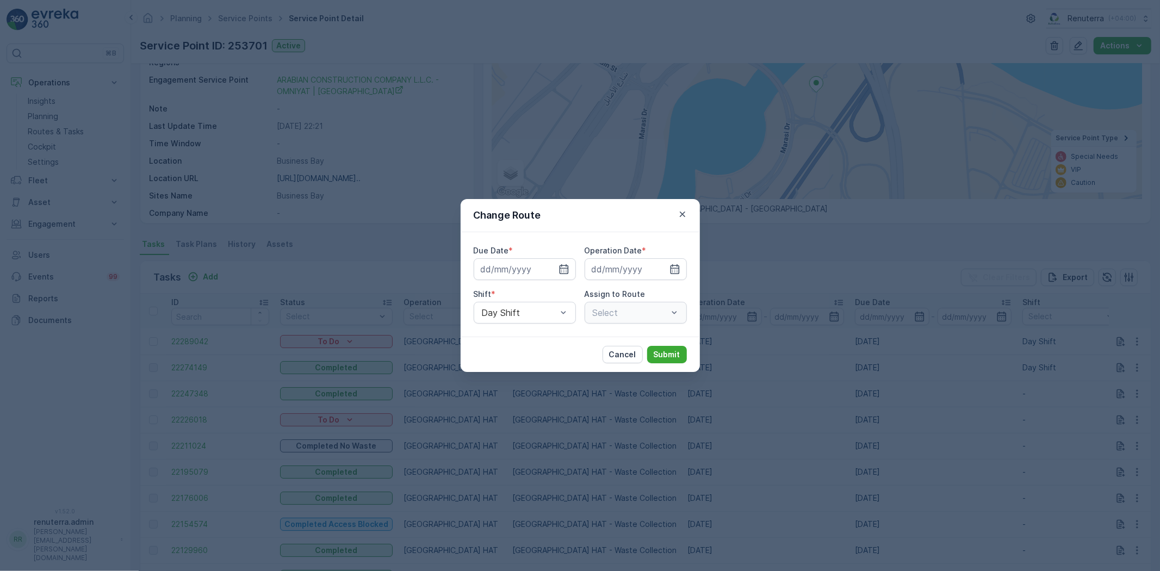
type input "[DATE]"
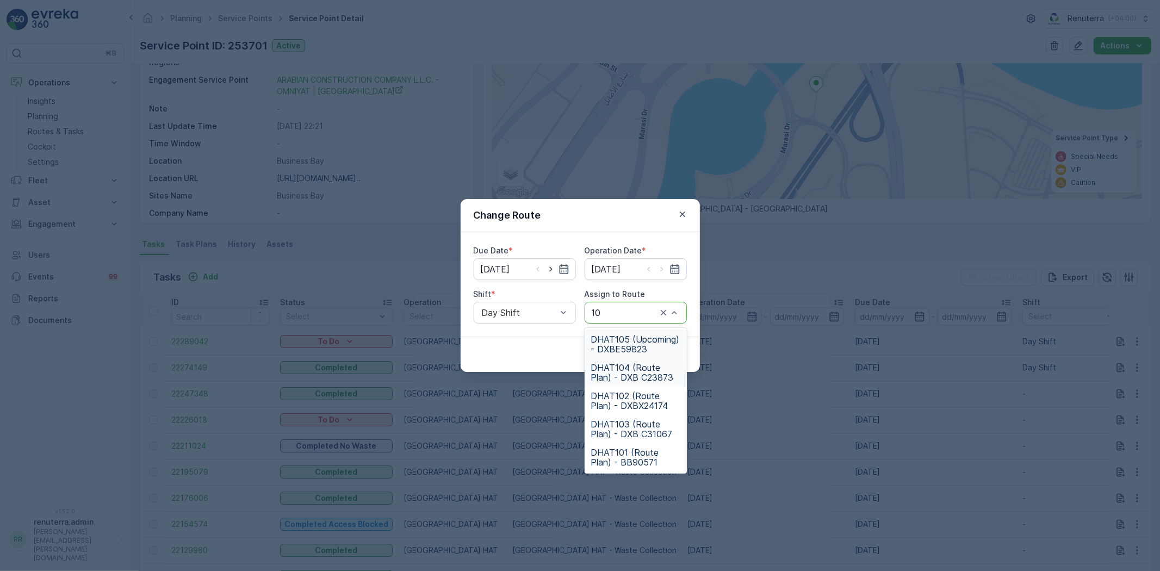
type input "102"
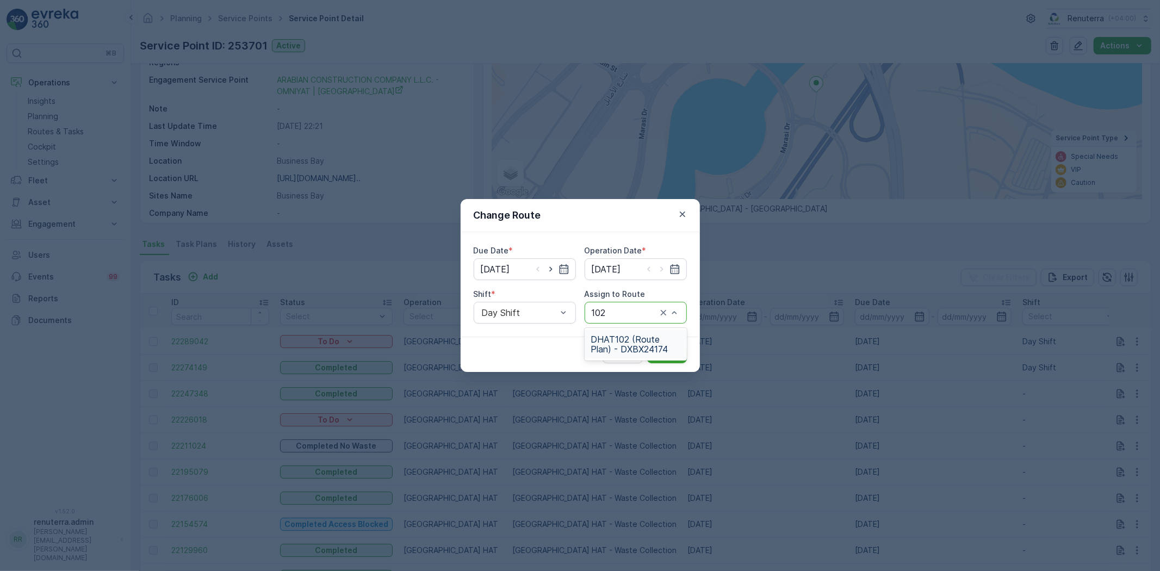
click at [624, 338] on span "DHAT102 (Route Plan) - DXBX24174" at bounding box center [635, 344] width 89 height 20
click at [680, 348] on button "Submit" at bounding box center [667, 354] width 40 height 17
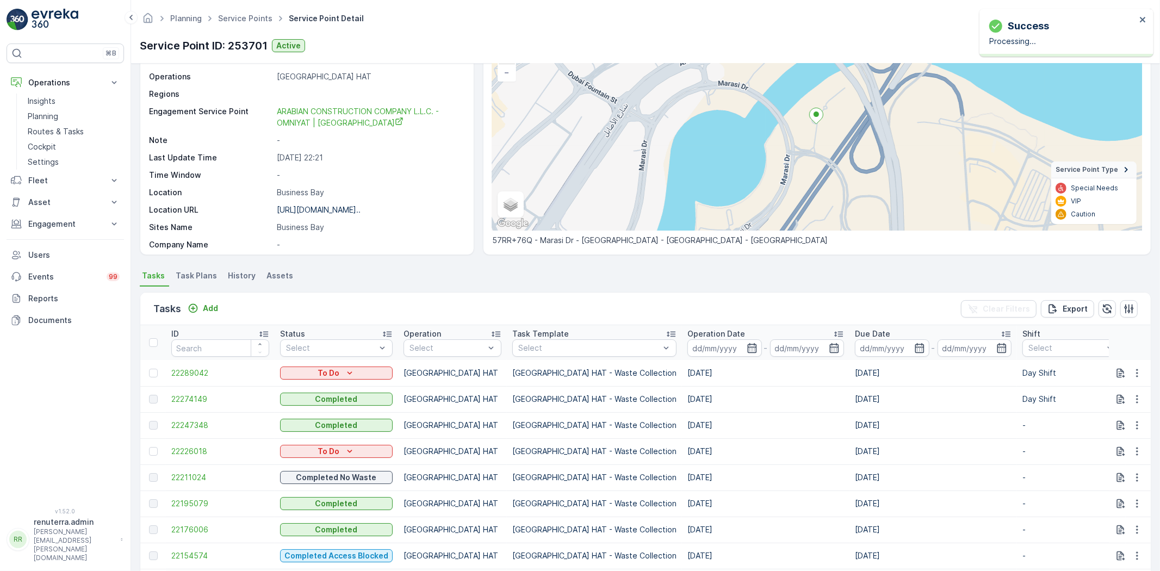
scroll to position [0, 0]
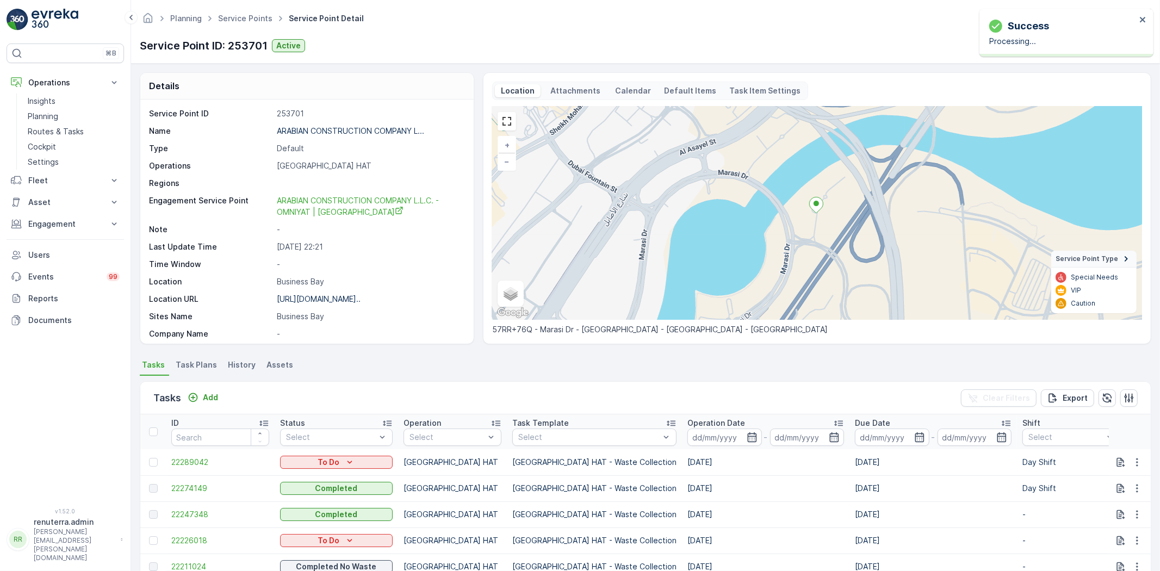
click at [596, 58] on div "Planning Service Points Service Point Detail Renuterra ( +04:00 ) Service Point…" at bounding box center [645, 32] width 1029 height 64
click at [1134, 454] on td at bounding box center [1130, 462] width 42 height 26
click at [1138, 462] on icon "button" at bounding box center [1136, 462] width 11 height 11
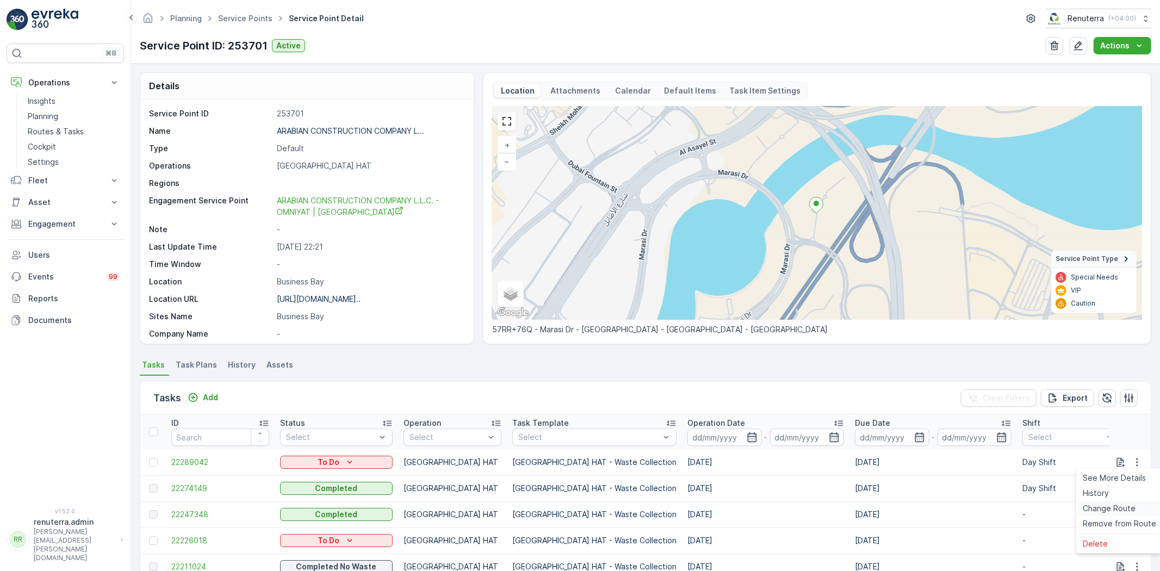
click at [1120, 508] on span "Change Route" at bounding box center [1108, 508] width 53 height 11
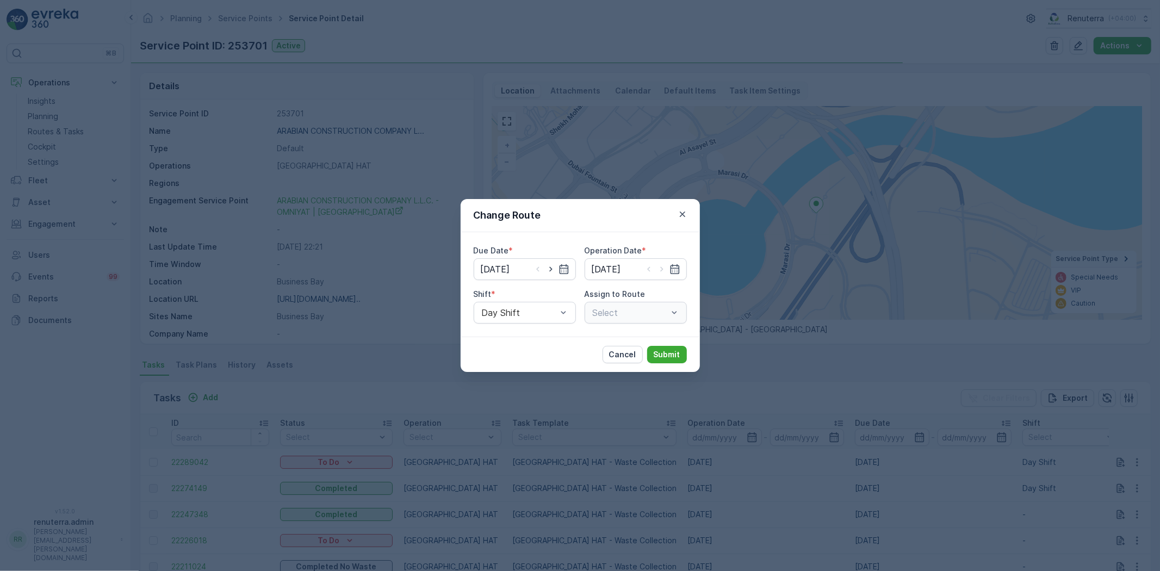
type input "[DATE]"
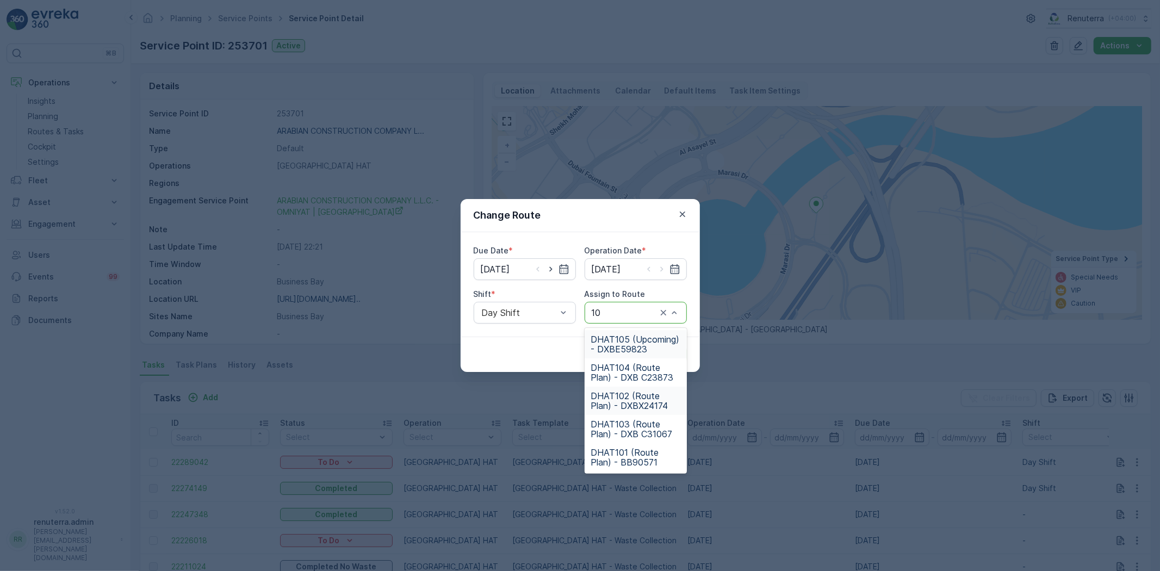
type input "103"
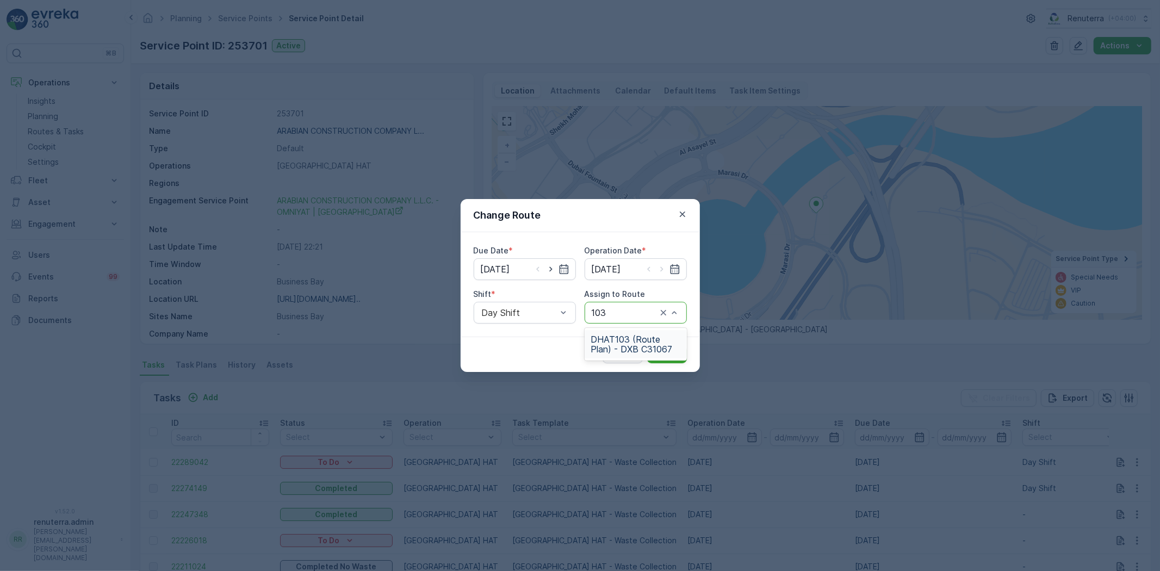
drag, startPoint x: 611, startPoint y: 355, endPoint x: 620, endPoint y: 354, distance: 9.8
click at [610, 355] on div "DHAT103 (Route Plan) - DXB C31067" at bounding box center [635, 344] width 102 height 28
click at [682, 352] on button "Submit" at bounding box center [667, 354] width 40 height 17
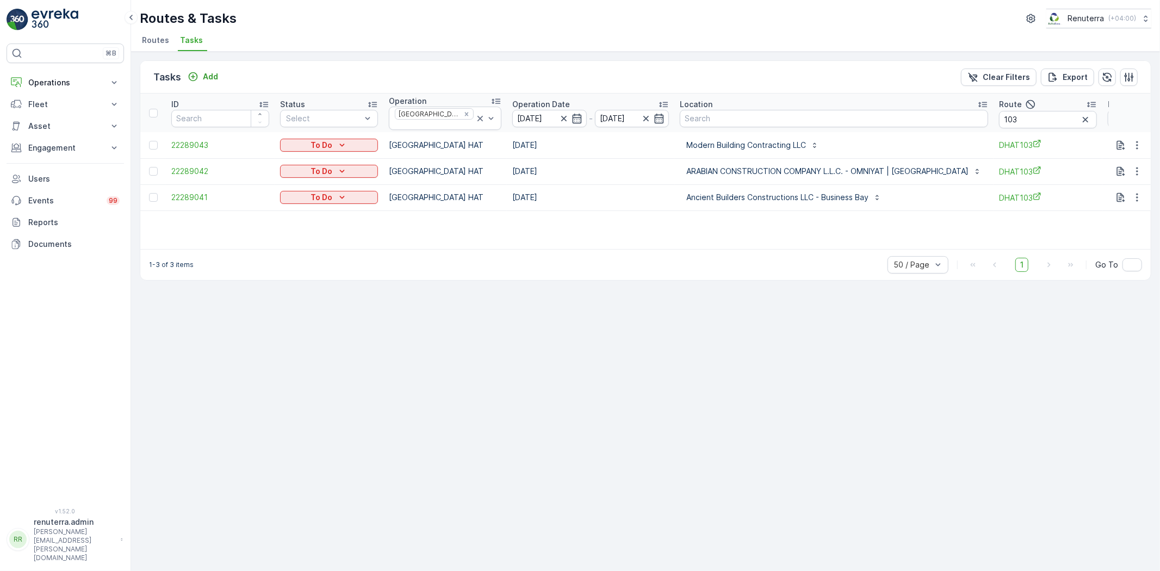
drag, startPoint x: 747, startPoint y: 248, endPoint x: 786, endPoint y: 246, distance: 38.7
click at [789, 249] on div "1-3 of 3 items 50 / Page 1 Go To" at bounding box center [645, 264] width 1010 height 31
click at [1006, 113] on input "103" at bounding box center [1048, 119] width 98 height 17
type input "104"
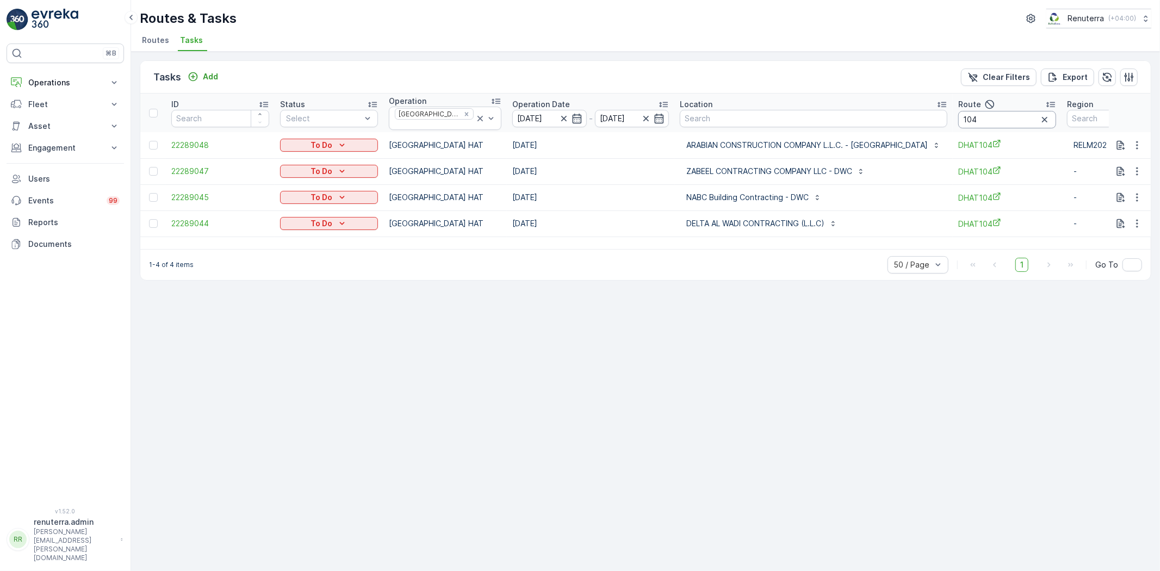
click at [1007, 115] on input "104" at bounding box center [1007, 119] width 98 height 17
type input "105"
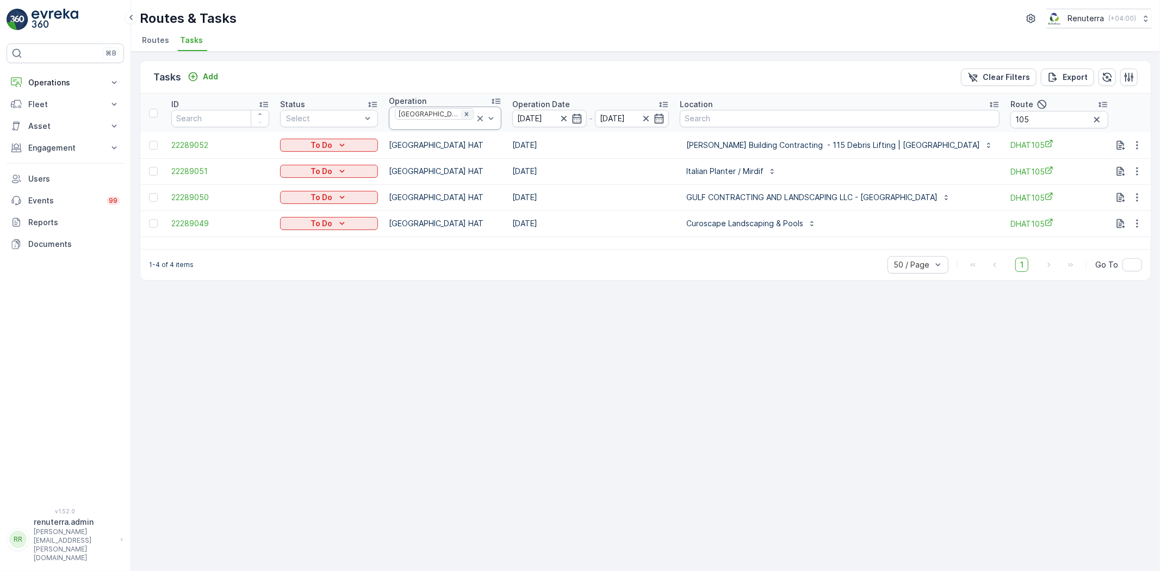
click at [460, 119] on div "Remove Dubai HAT" at bounding box center [466, 114] width 12 height 9
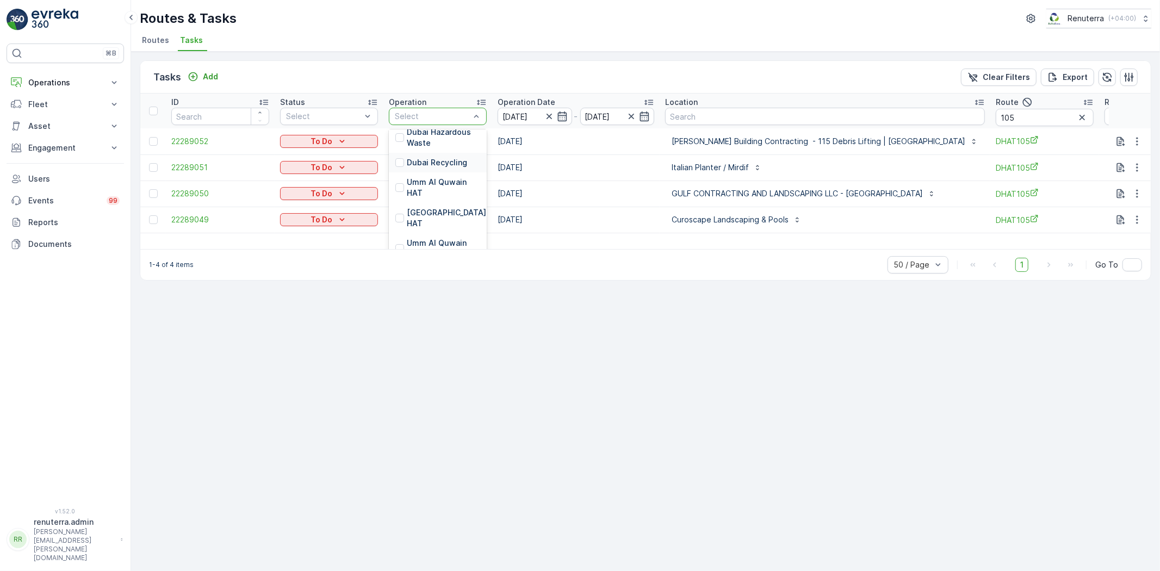
scroll to position [181, 0]
click at [417, 246] on p "Dubai Roro" at bounding box center [427, 251] width 41 height 11
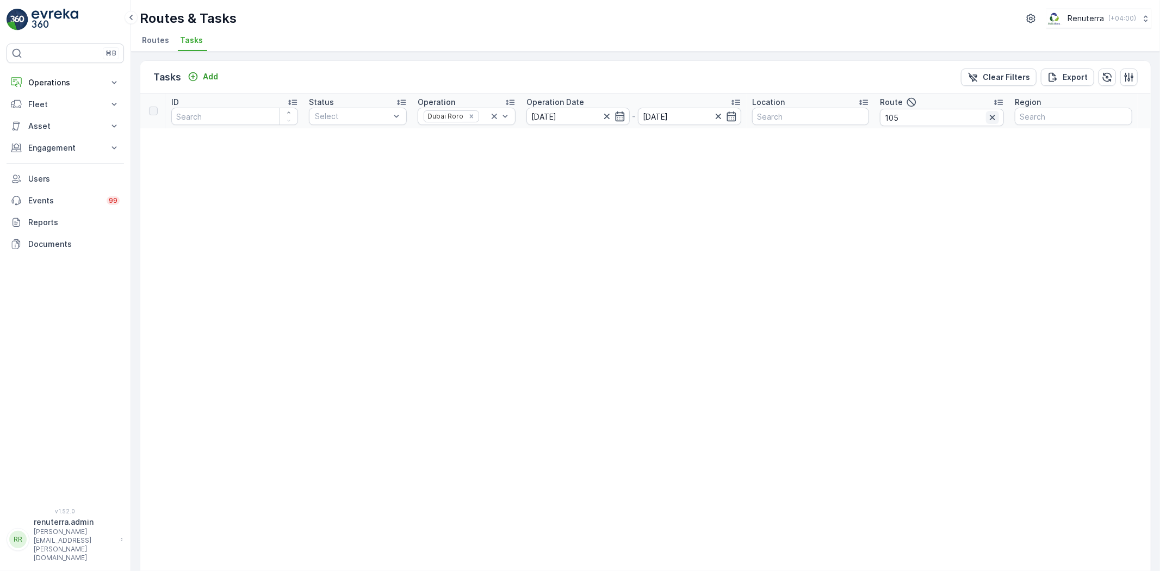
click at [992, 121] on icon "button" at bounding box center [992, 117] width 11 height 11
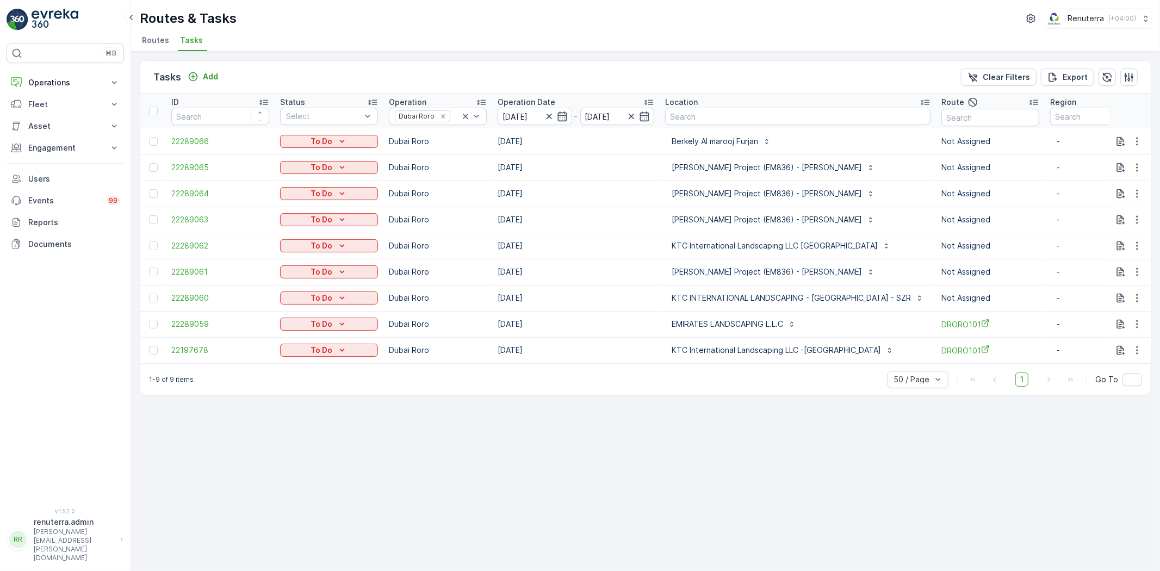
click at [616, 441] on div "Tasks Add Clear Filters Export ID Status Select Operation Dubai Roro Operation …" at bounding box center [645, 311] width 1029 height 519
click at [1135, 136] on icon "button" at bounding box center [1136, 141] width 11 height 11
click at [1112, 187] on span "Change Route" at bounding box center [1108, 187] width 53 height 11
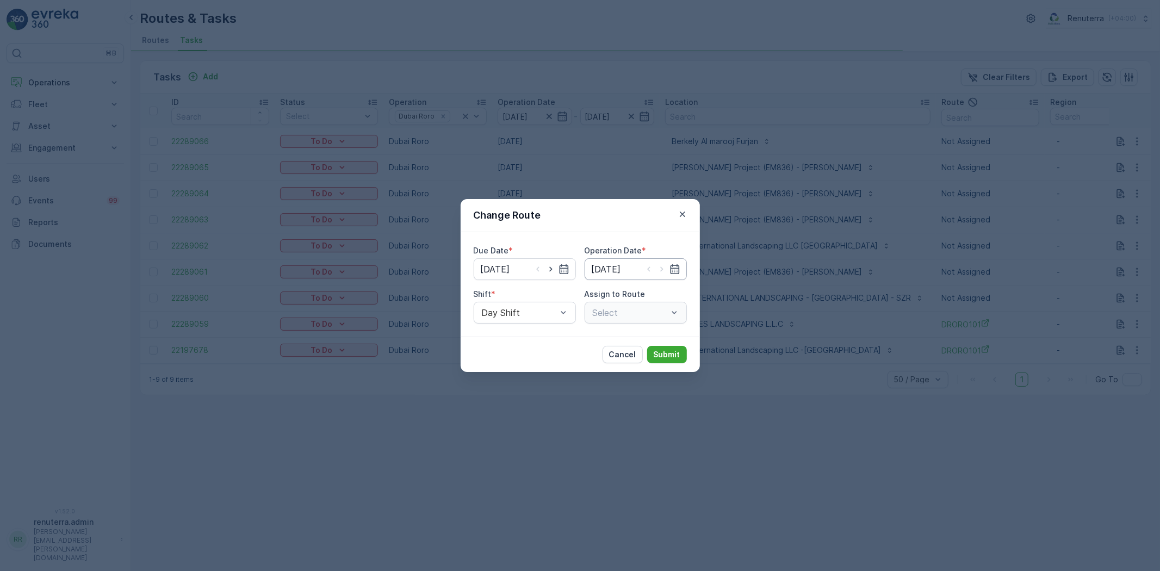
type input "[DATE]"
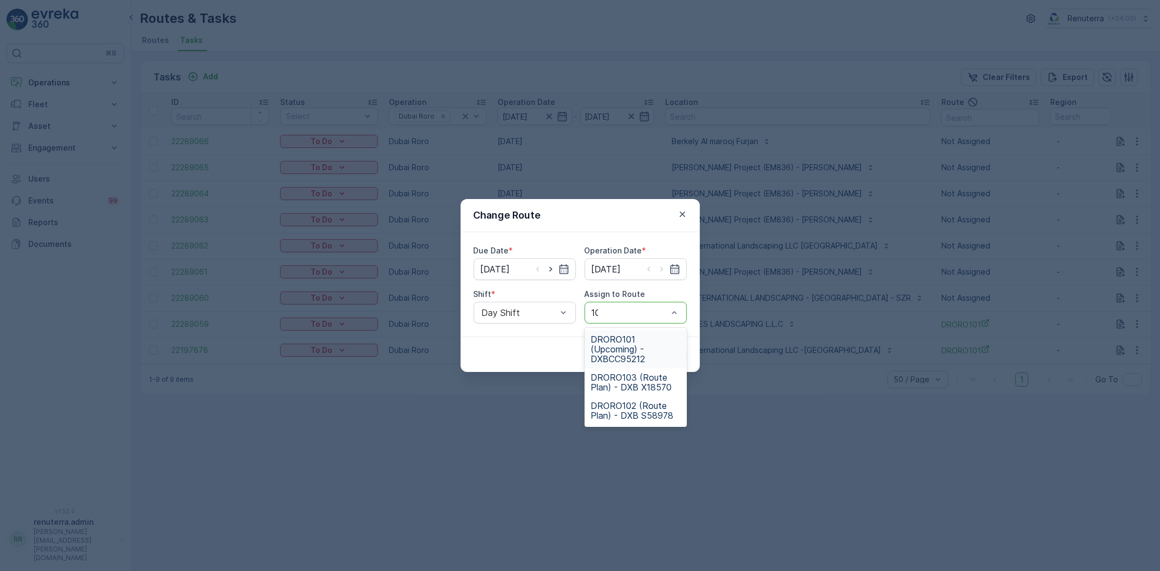
type input "103"
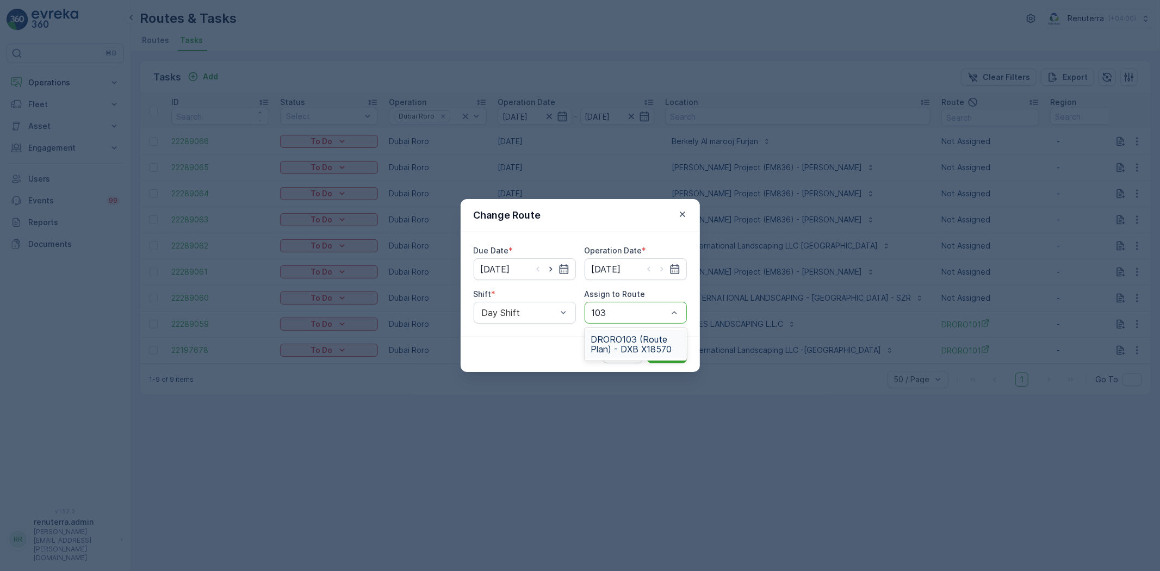
click at [648, 352] on span "DRORO103 (Route Plan) - DXB X18570" at bounding box center [635, 344] width 89 height 20
click at [664, 349] on p "Submit" at bounding box center [666, 354] width 27 height 11
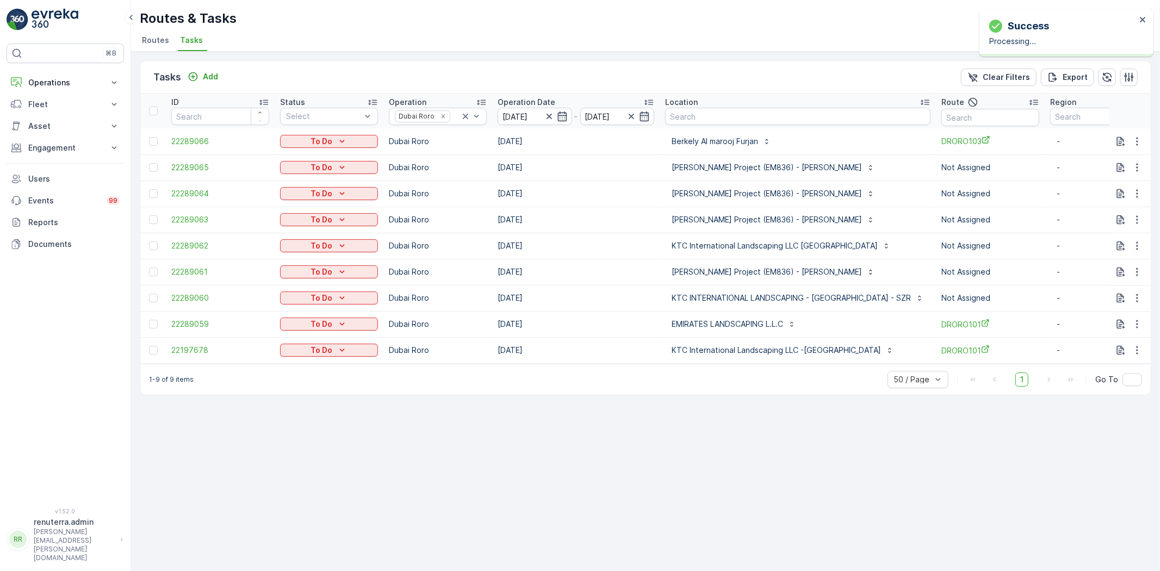
click at [1064, 166] on p "-" at bounding box center [1098, 167] width 85 height 11
click at [1143, 164] on button "button" at bounding box center [1137, 167] width 20 height 13
click at [926, 481] on div "Tasks Add Clear Filters Export ID Status Select Operation Dubai Roro Operation …" at bounding box center [645, 311] width 1029 height 519
click at [1134, 159] on td at bounding box center [1130, 167] width 42 height 26
click at [1136, 172] on icon "button" at bounding box center [1136, 167] width 11 height 11
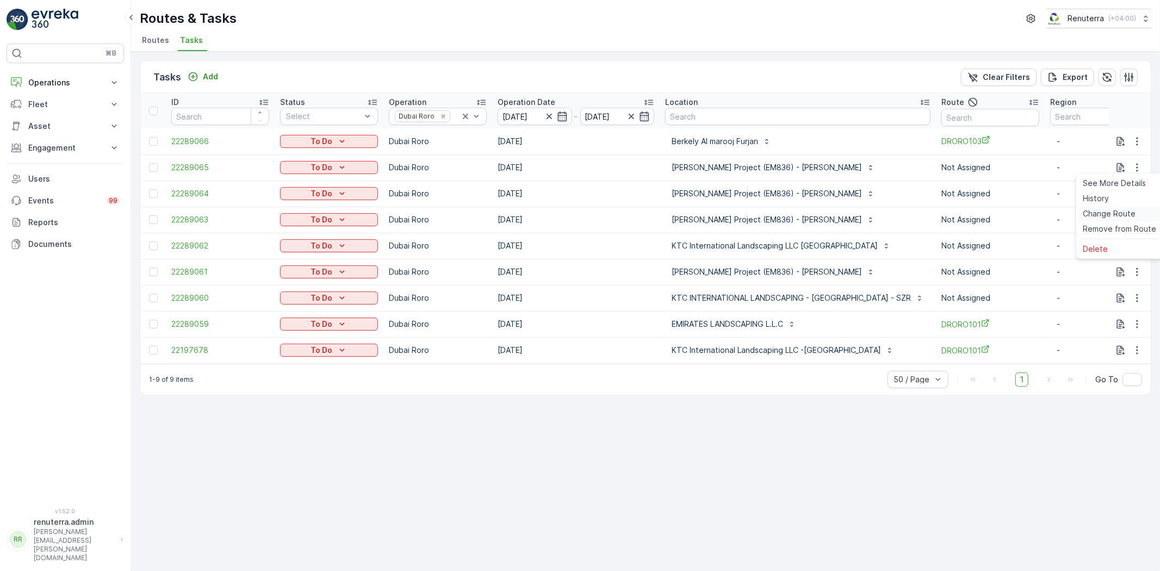
click at [1118, 218] on span "Change Route" at bounding box center [1108, 213] width 53 height 11
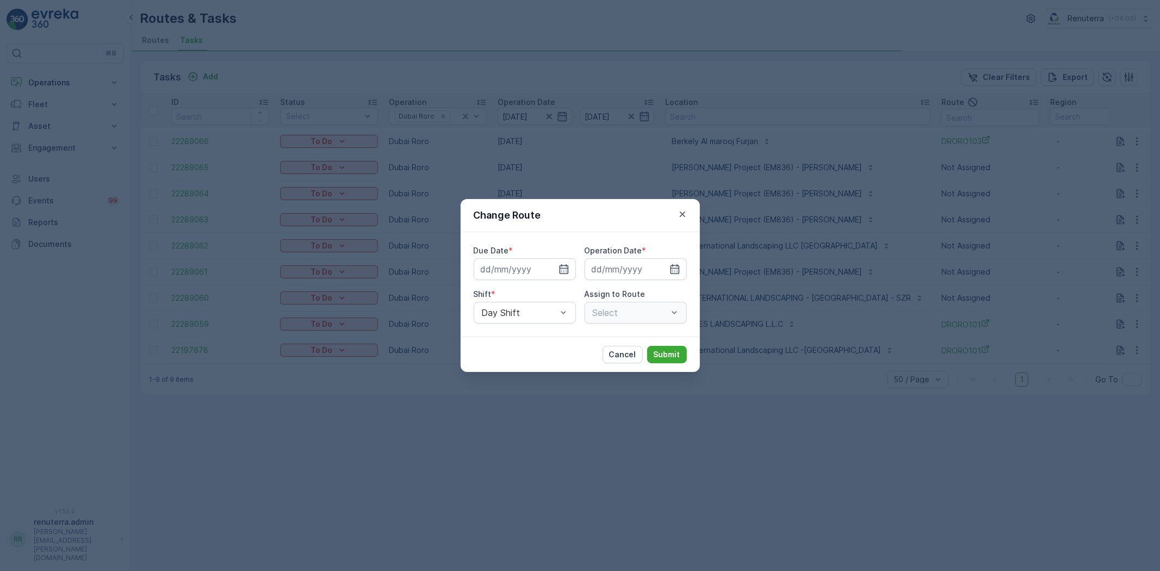
type input "[DATE]"
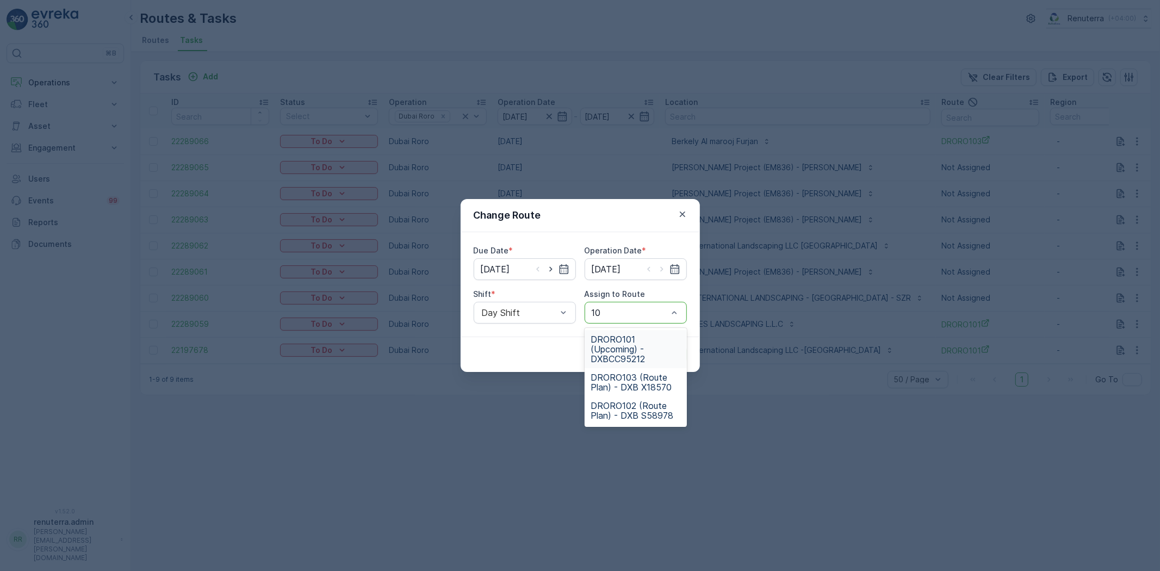
type input "103"
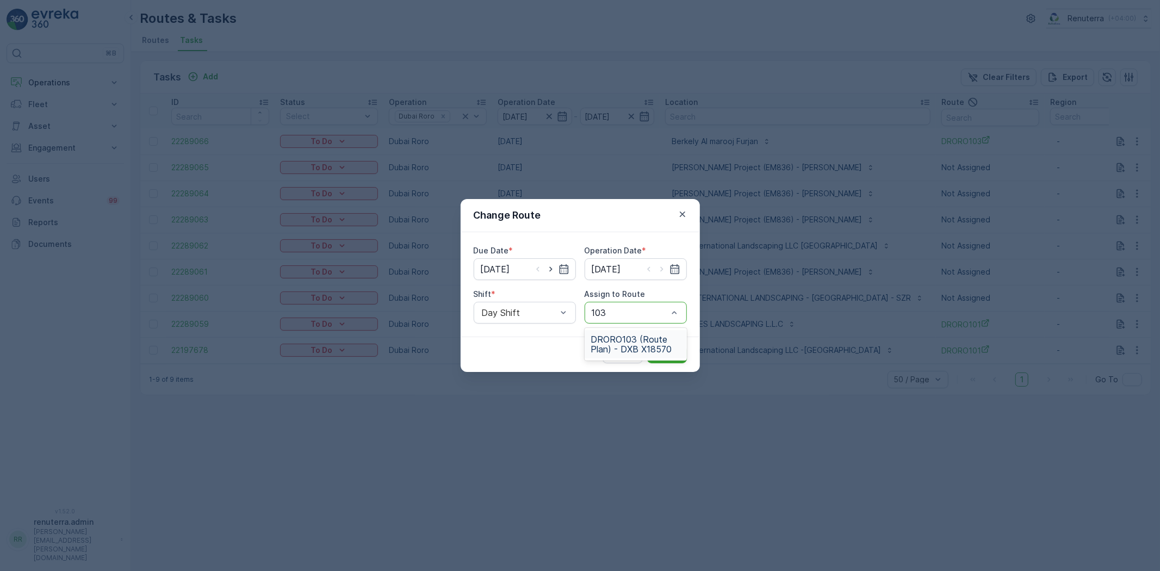
click at [625, 353] on span "DRORO103 (Route Plan) - DXB X18570" at bounding box center [635, 344] width 89 height 20
click at [665, 353] on p "Submit" at bounding box center [666, 354] width 27 height 11
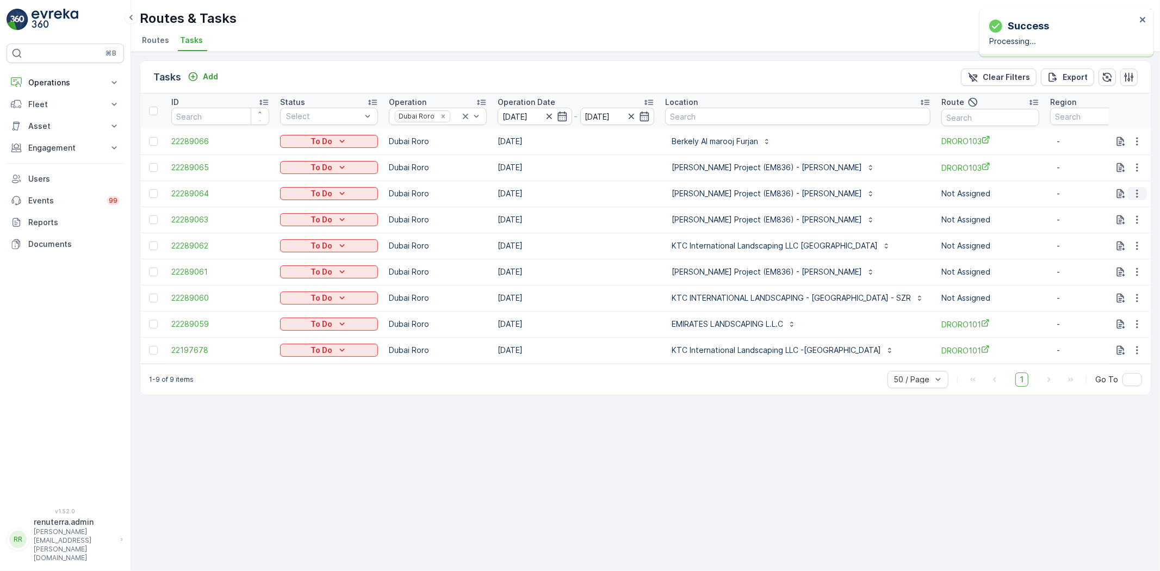
click at [1143, 192] on button "button" at bounding box center [1137, 193] width 20 height 13
click at [1123, 242] on span "Change Route" at bounding box center [1108, 239] width 53 height 11
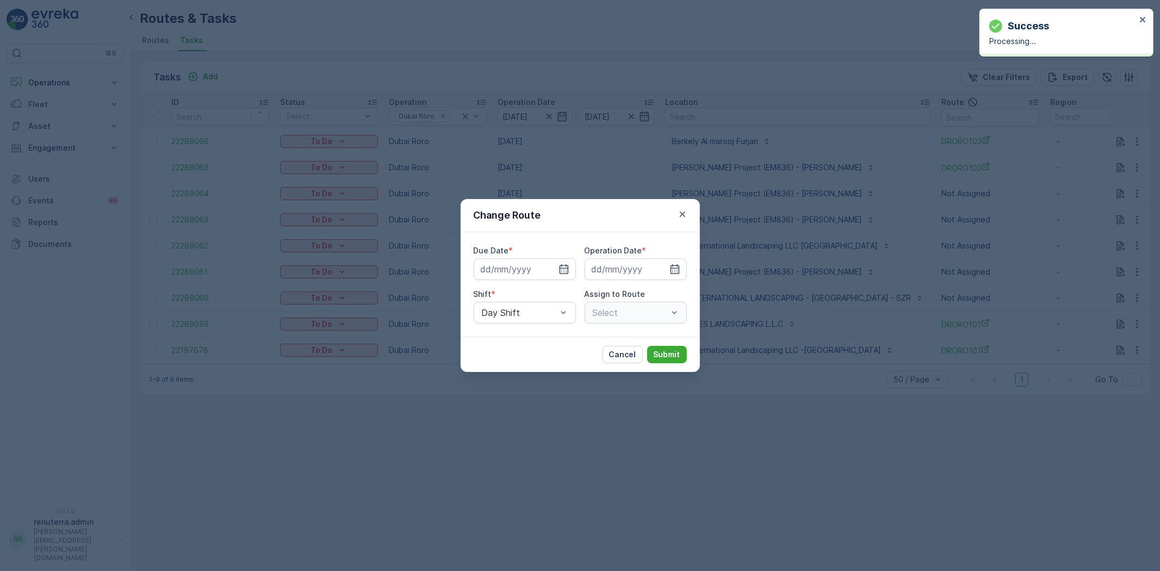
type input "[DATE]"
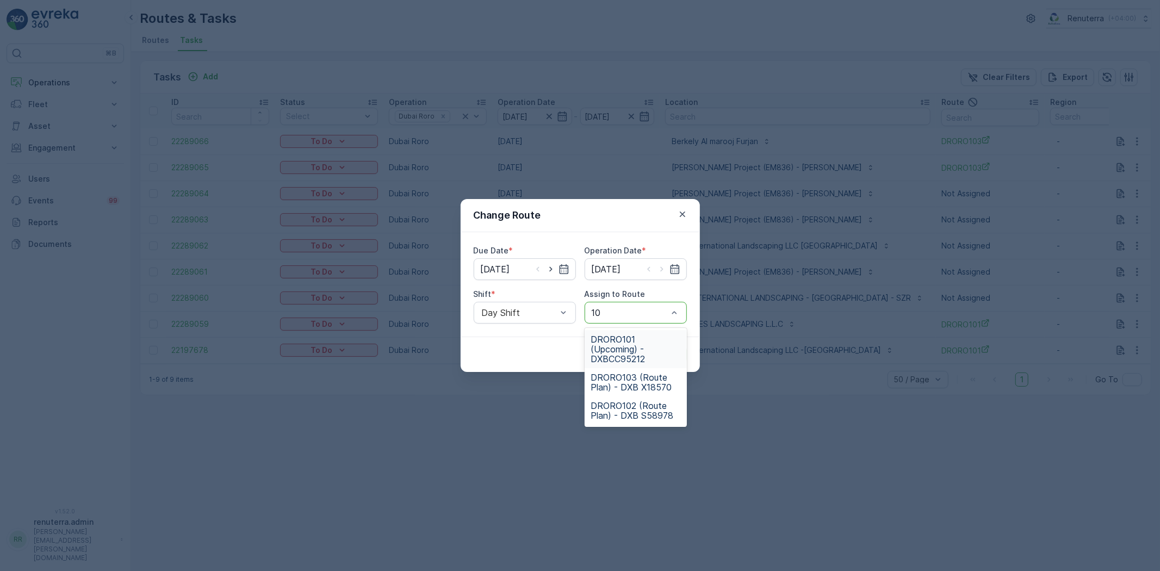
type input "103"
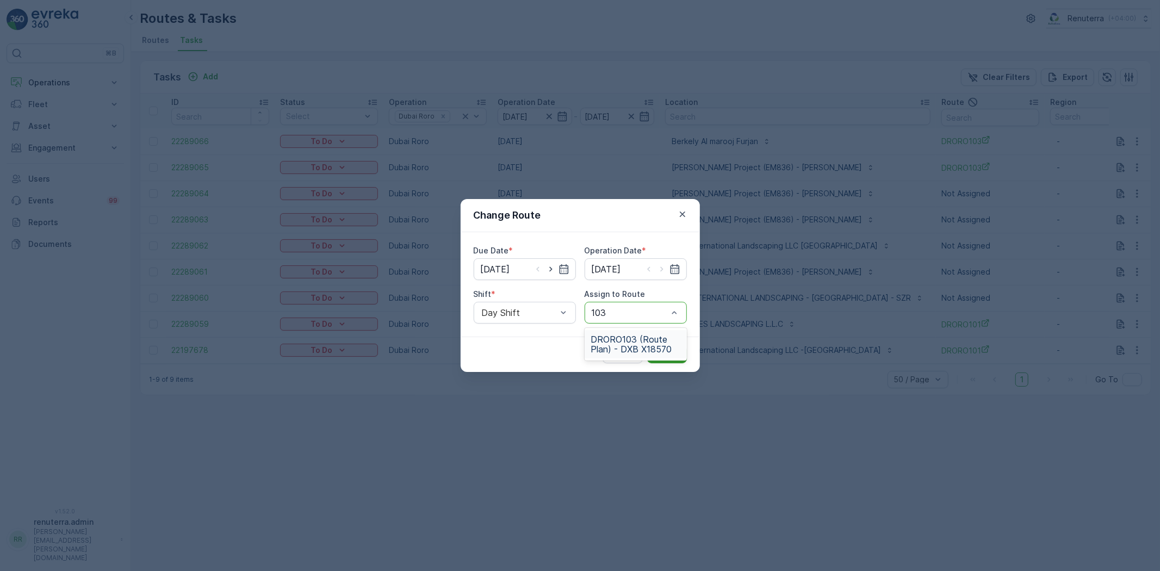
drag, startPoint x: 611, startPoint y: 349, endPoint x: 659, endPoint y: 354, distance: 49.2
click at [612, 349] on span "DRORO103 (Route Plan) - DXB X18570" at bounding box center [635, 344] width 89 height 20
click at [664, 353] on p "Submit" at bounding box center [666, 354] width 27 height 11
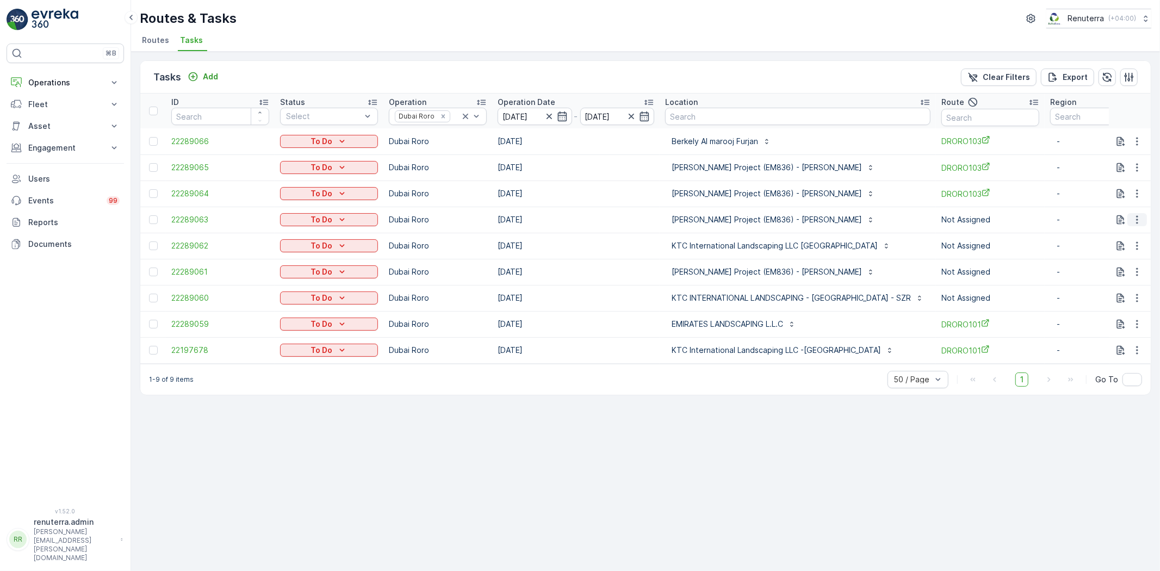
click at [1143, 218] on button "button" at bounding box center [1137, 219] width 20 height 13
click at [1132, 264] on span "Change Route" at bounding box center [1108, 265] width 53 height 11
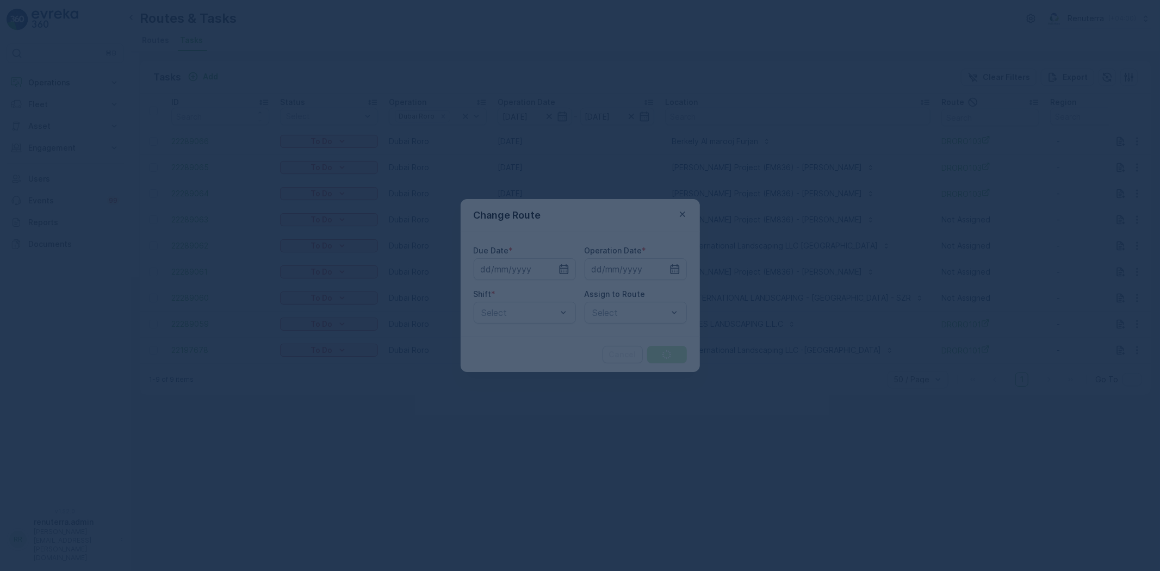
type input "[DATE]"
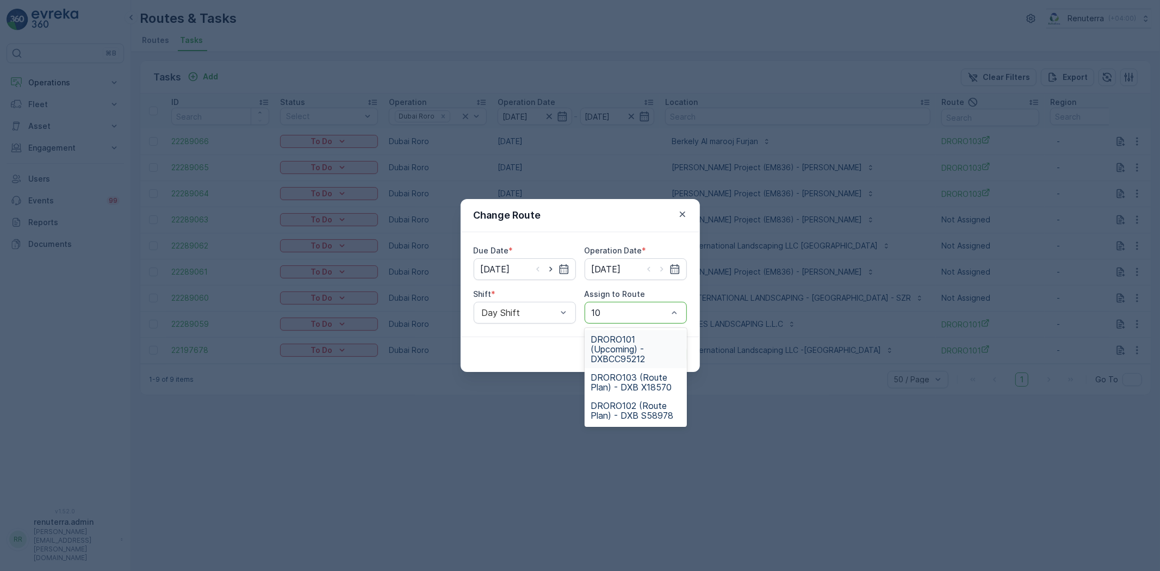
type input "103"
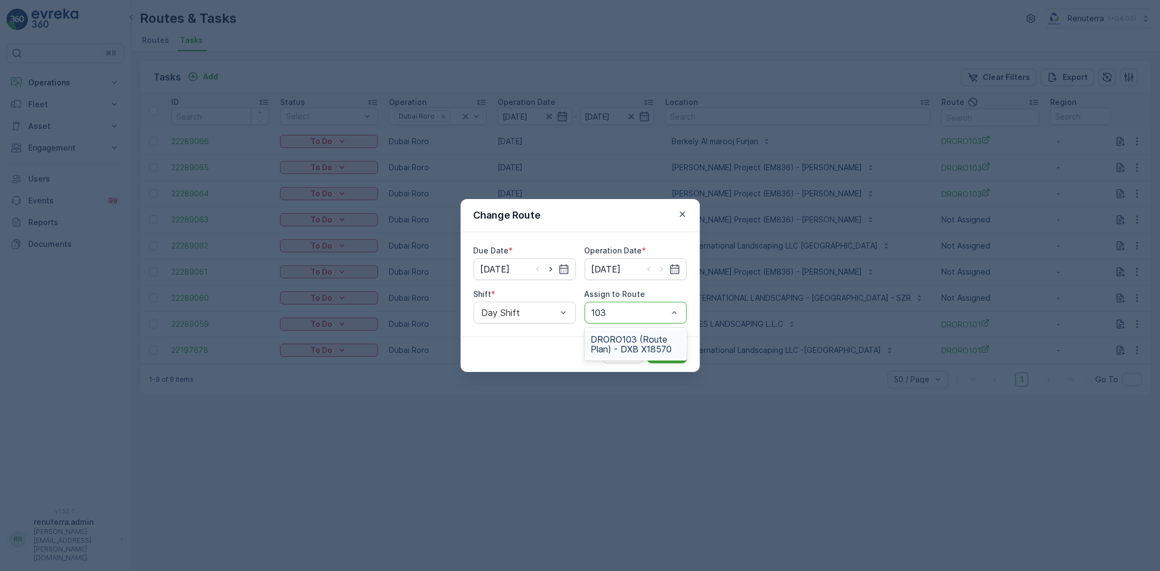
click at [620, 351] on span "DRORO103 (Route Plan) - DXB X18570" at bounding box center [635, 344] width 89 height 20
click at [655, 354] on p "Submit" at bounding box center [666, 354] width 27 height 11
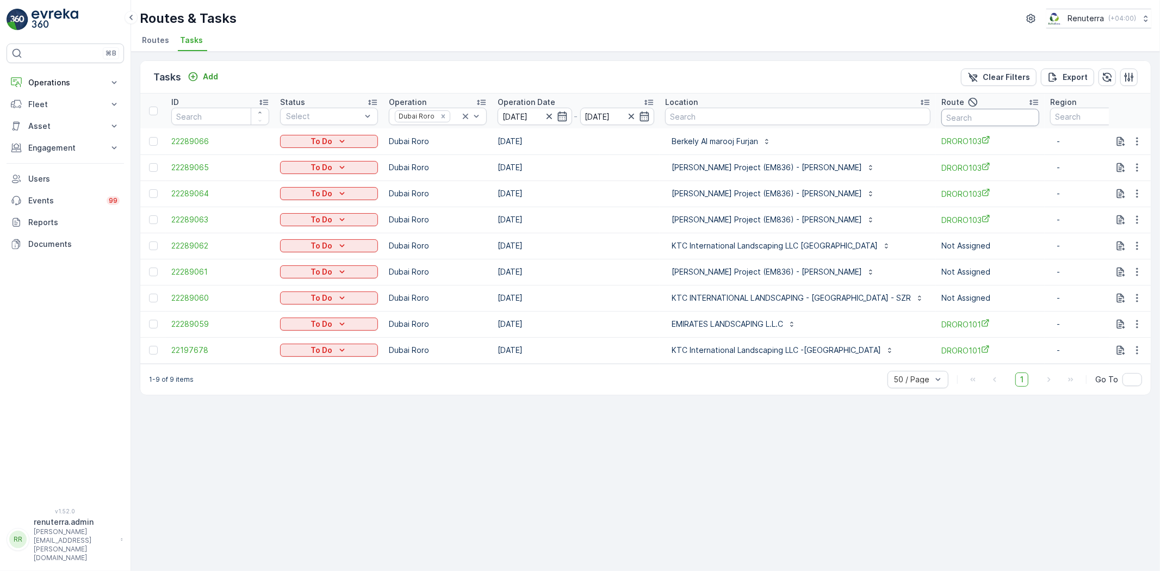
click at [962, 116] on input "text" at bounding box center [990, 117] width 98 height 17
type input "101"
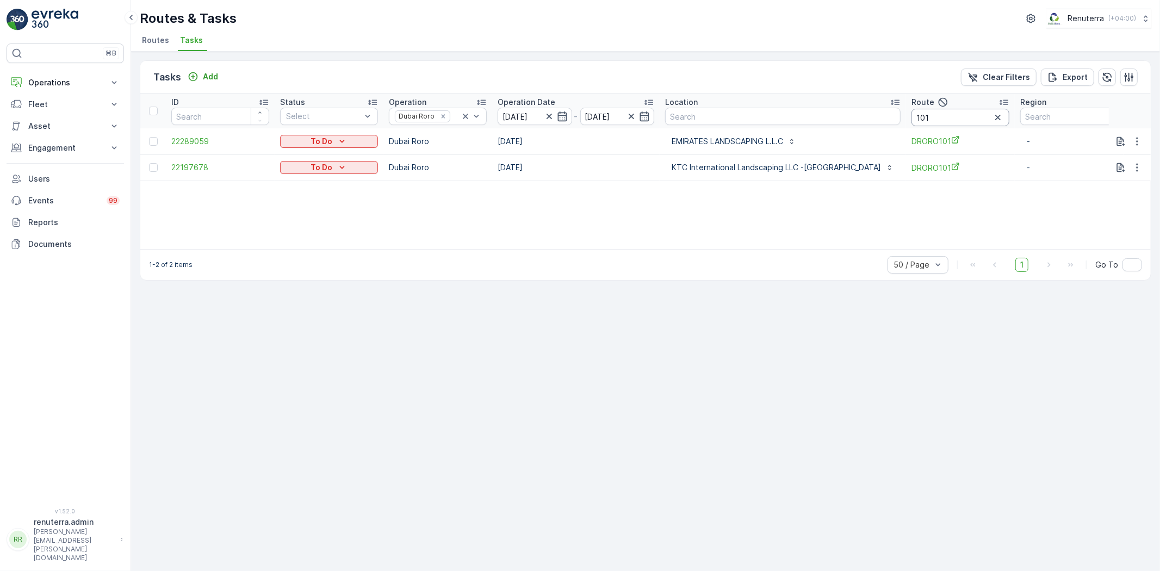
click at [915, 117] on input "101" at bounding box center [960, 117] width 98 height 17
type input "1"
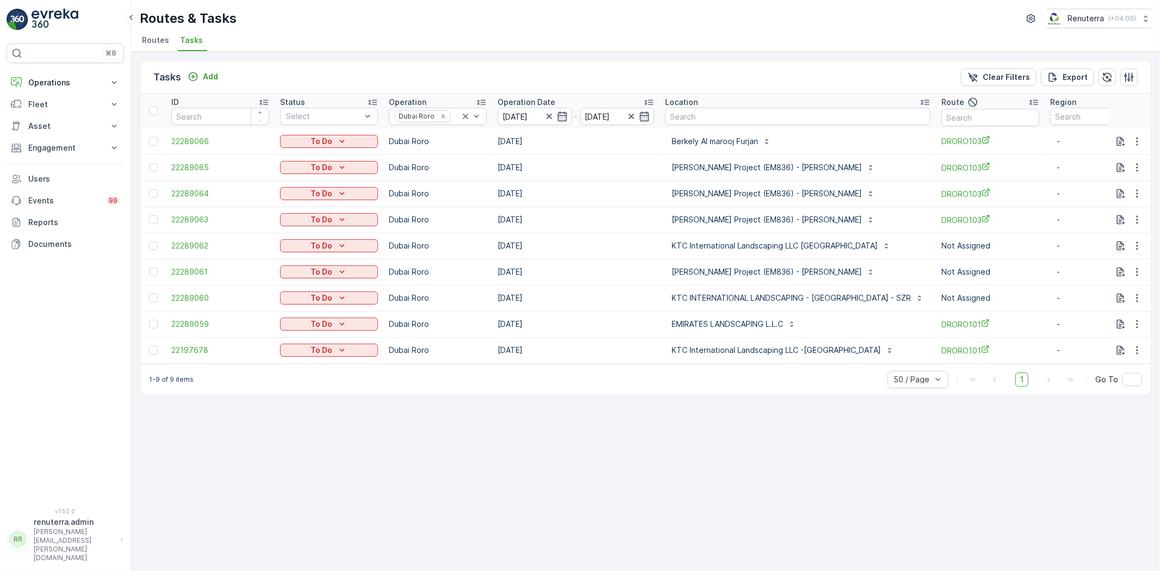
click at [1151, 270] on div "Tasks Add Clear Filters Export ID Status Select Operation Dubai Roro Operation …" at bounding box center [645, 311] width 1029 height 519
click at [1138, 273] on icon "button" at bounding box center [1136, 271] width 11 height 11
click at [1124, 314] on span "Change Route" at bounding box center [1108, 318] width 53 height 11
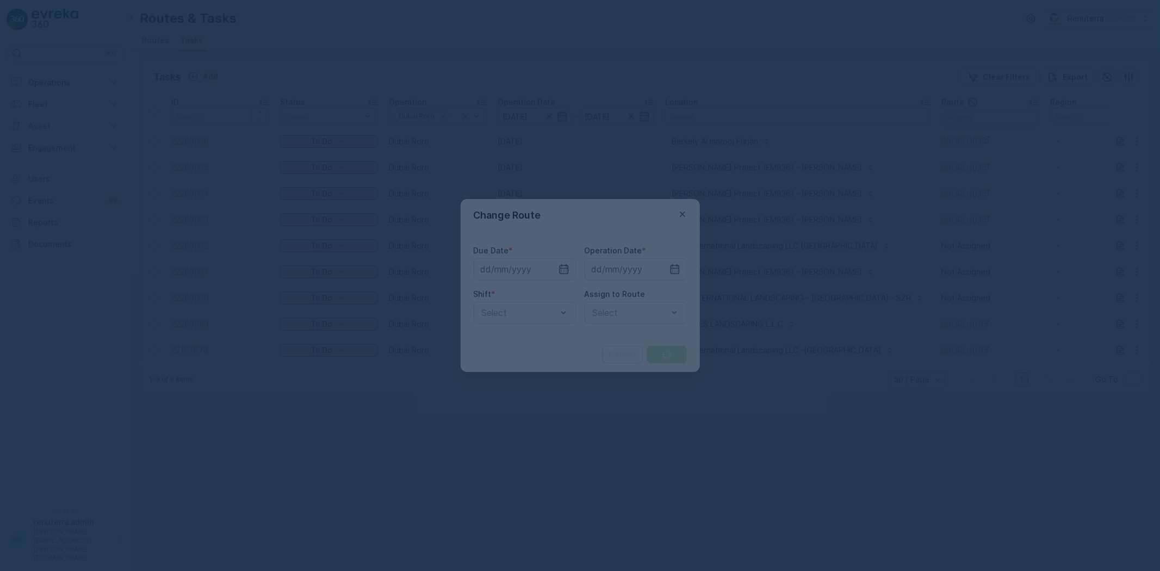
type input "[DATE]"
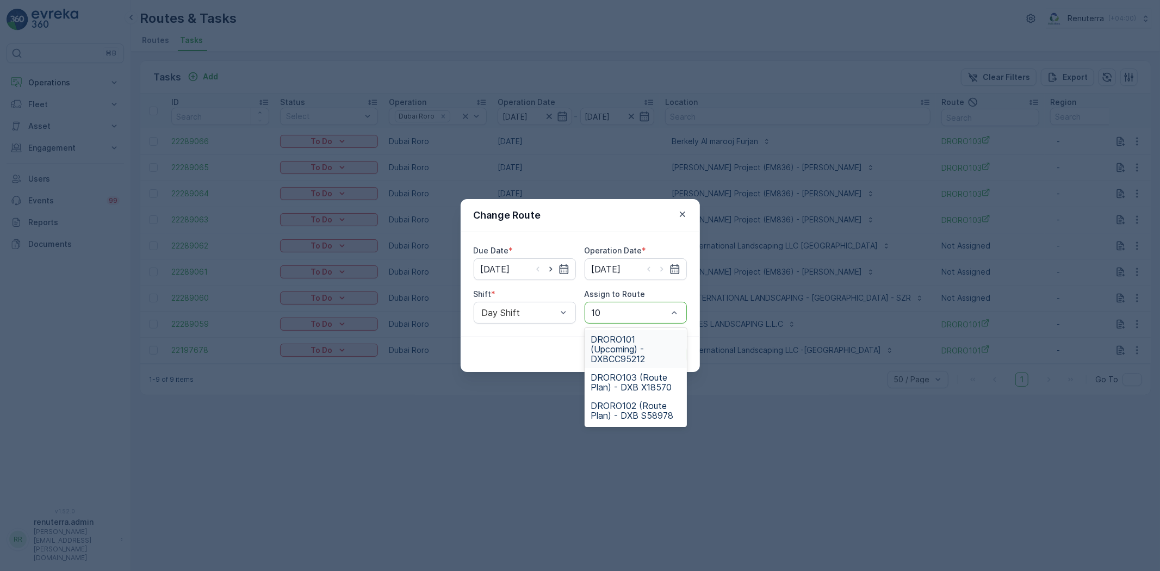
type input "101"
drag, startPoint x: 619, startPoint y: 344, endPoint x: 677, endPoint y: 354, distance: 59.6
click at [621, 345] on span "DRORO101 (Upcoming) - DXBCC95212" at bounding box center [635, 348] width 89 height 29
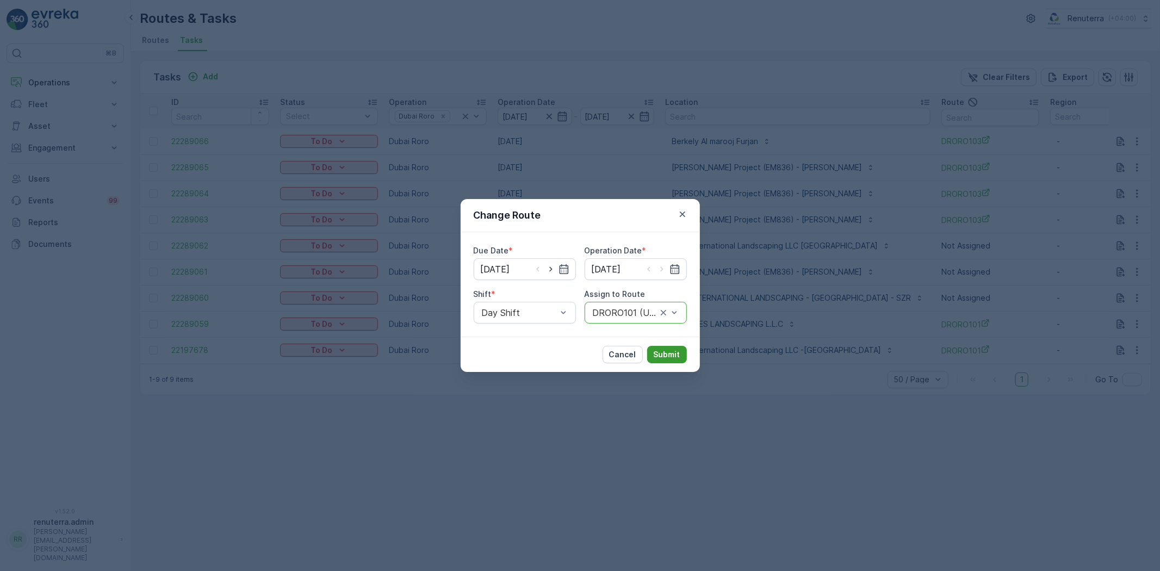
click at [678, 352] on p "Submit" at bounding box center [666, 354] width 27 height 11
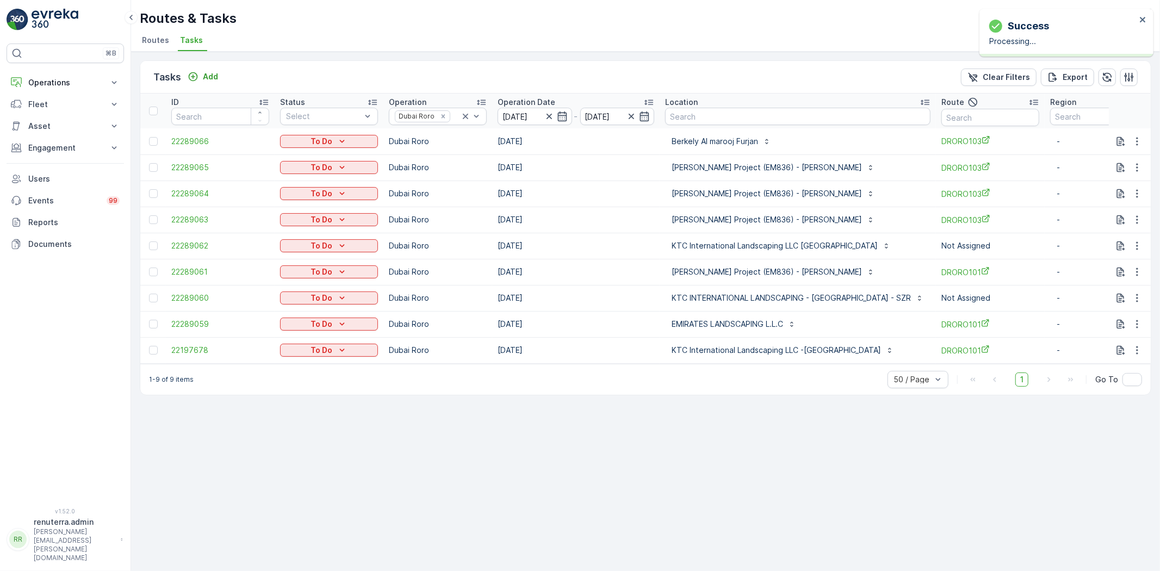
click at [1143, 234] on td at bounding box center [1130, 246] width 42 height 26
click at [1137, 247] on icon "button" at bounding box center [1136, 245] width 11 height 11
click at [1123, 289] on span "Change Route" at bounding box center [1108, 292] width 53 height 11
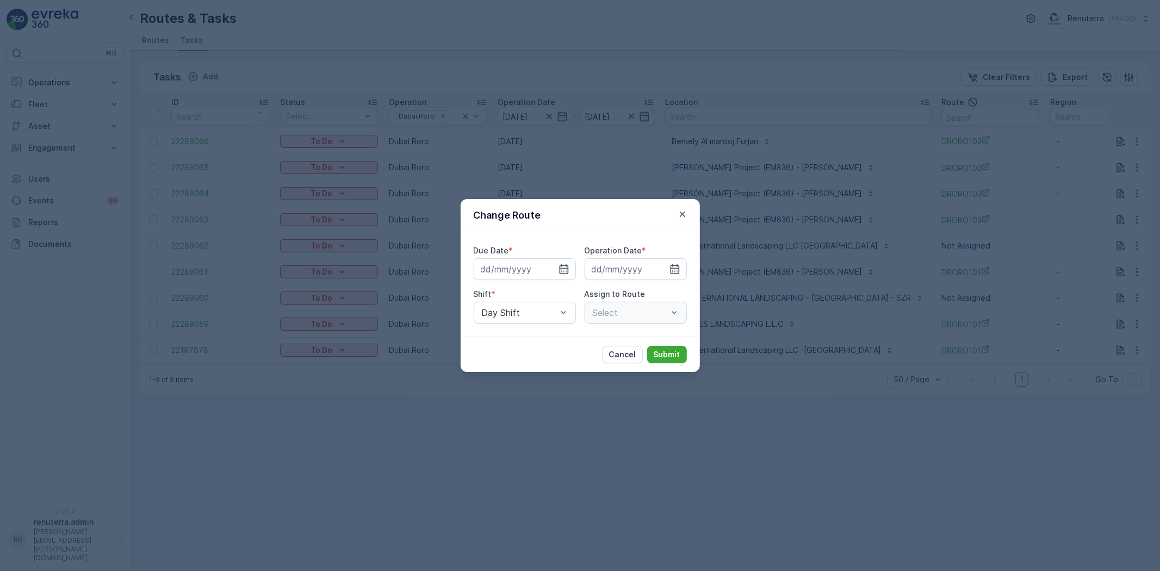
type input "[DATE]"
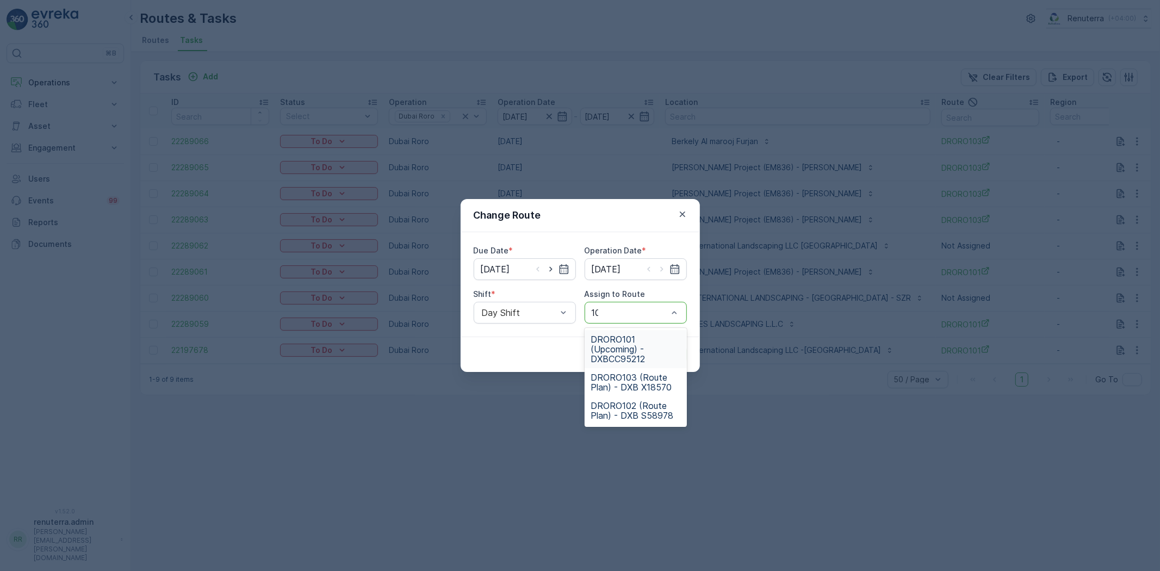
type input "101"
click at [638, 348] on span "DRORO101 (Upcoming) - DXBCC95212" at bounding box center [635, 348] width 89 height 29
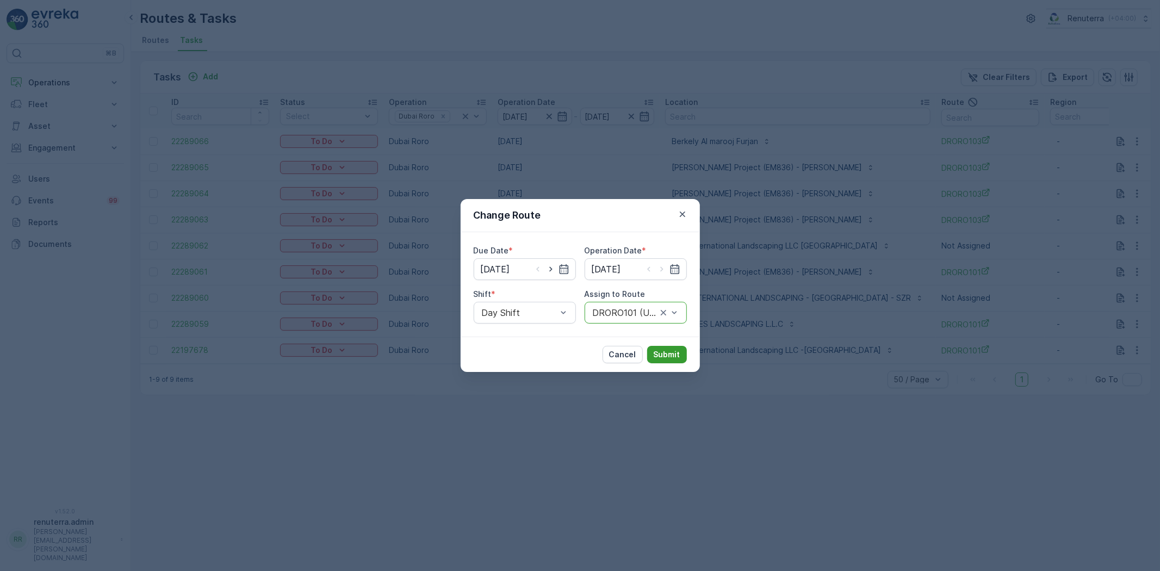
click at [675, 351] on p "Submit" at bounding box center [666, 354] width 27 height 11
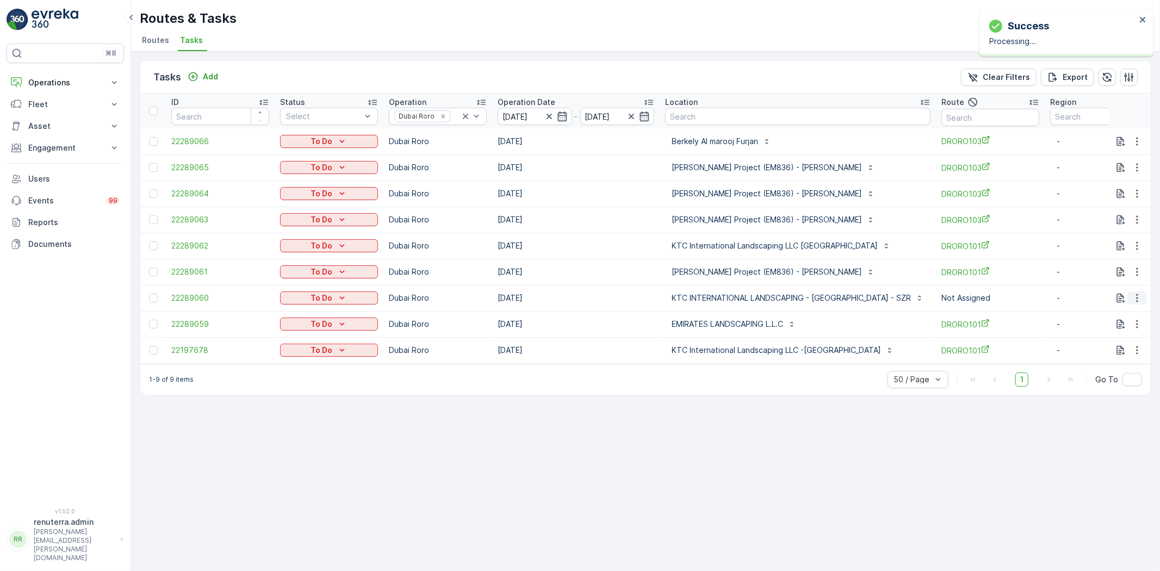
click at [1138, 291] on button "button" at bounding box center [1137, 297] width 20 height 13
click at [1100, 345] on span "Change Route" at bounding box center [1108, 344] width 53 height 11
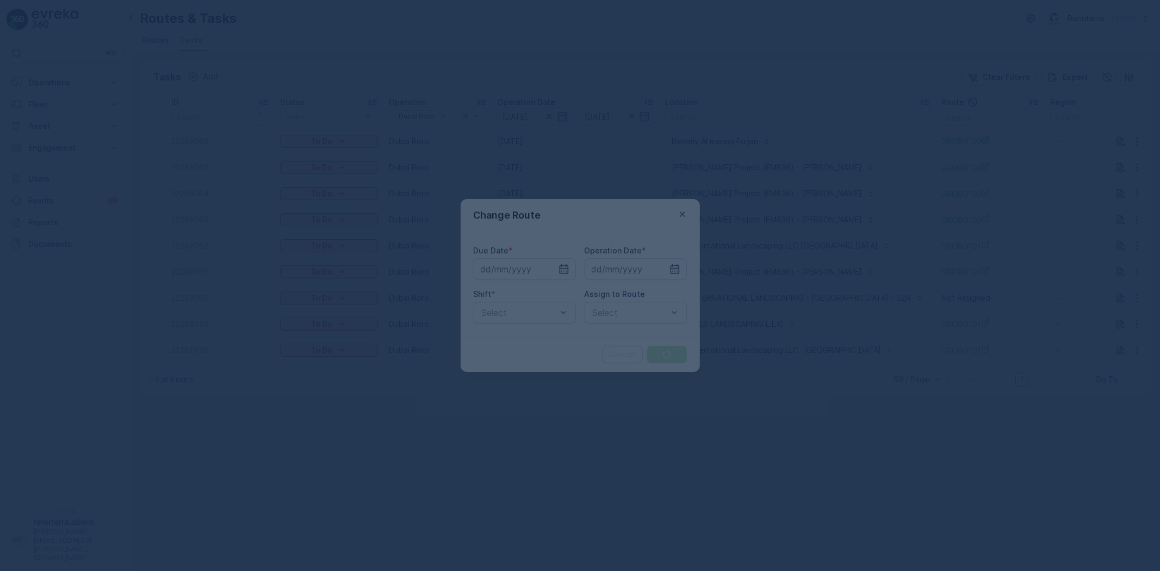
type input "[DATE]"
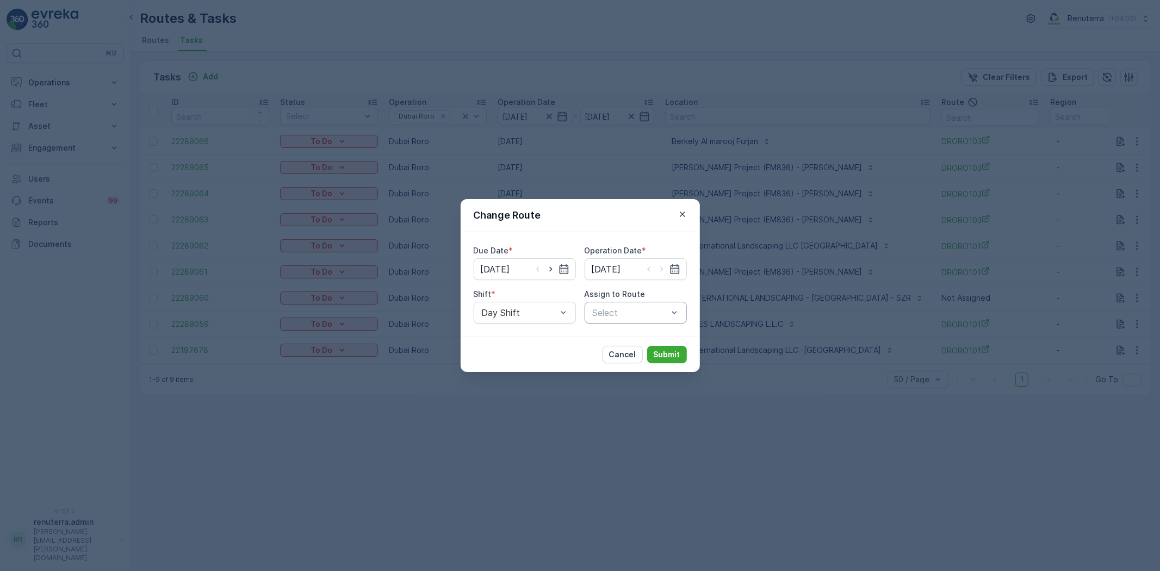
click at [637, 319] on div "Select" at bounding box center [635, 313] width 102 height 22
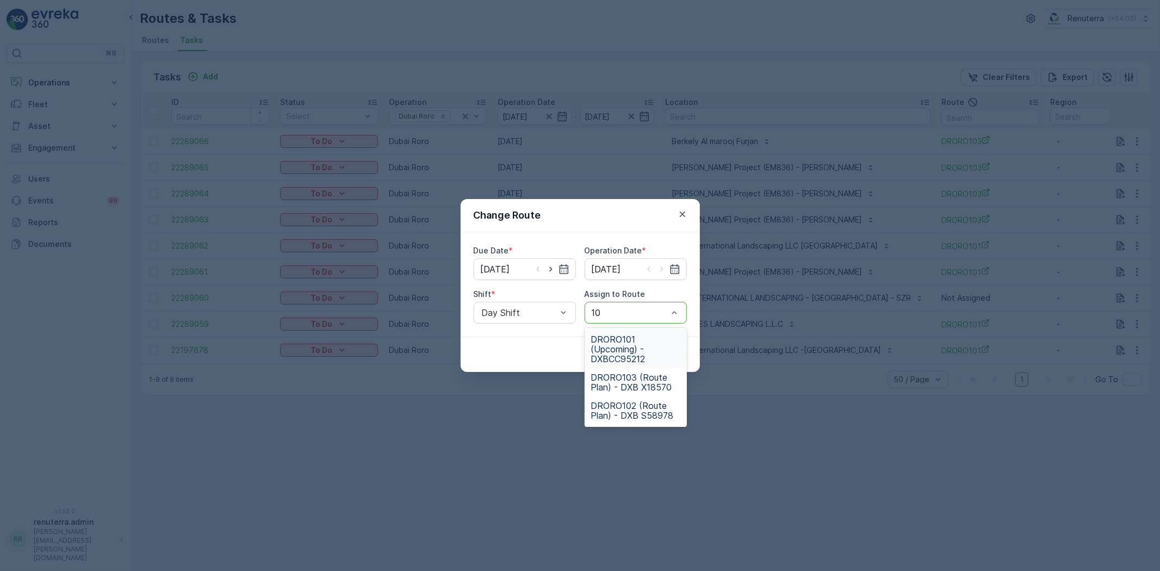
type input "101"
click at [631, 348] on span "DRORO101 (Upcoming) - DXBCC95212" at bounding box center [635, 348] width 89 height 29
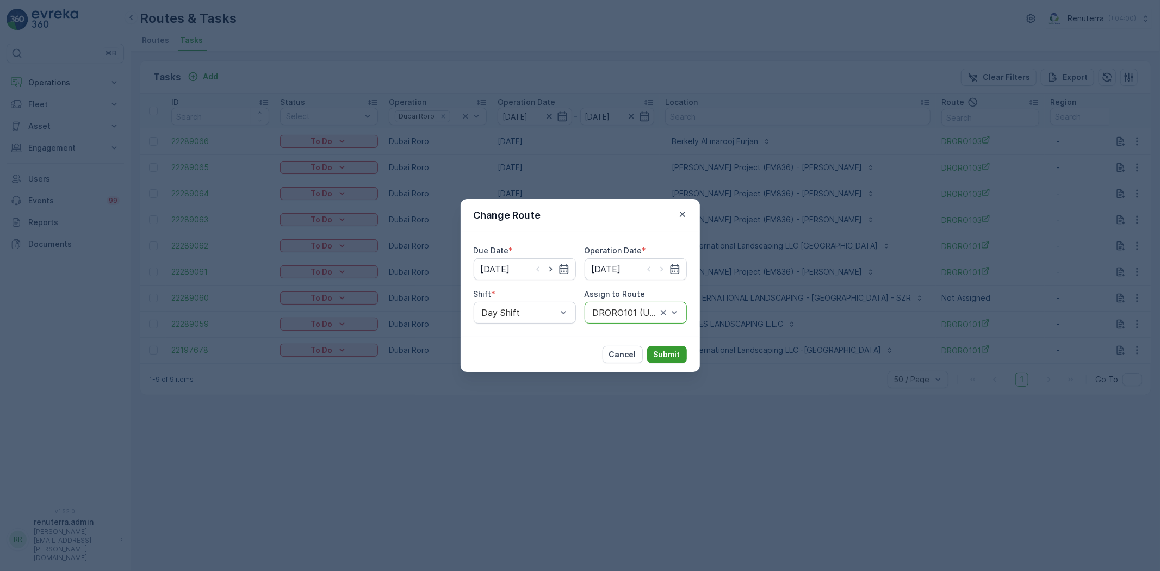
click at [661, 349] on p "Submit" at bounding box center [666, 354] width 27 height 11
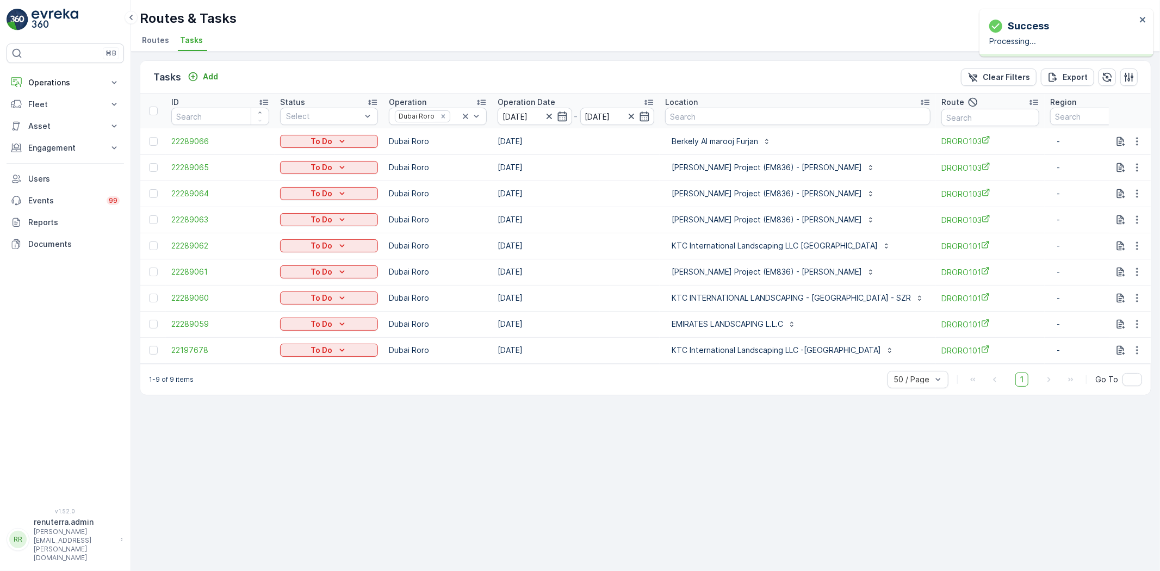
scroll to position [0, 29]
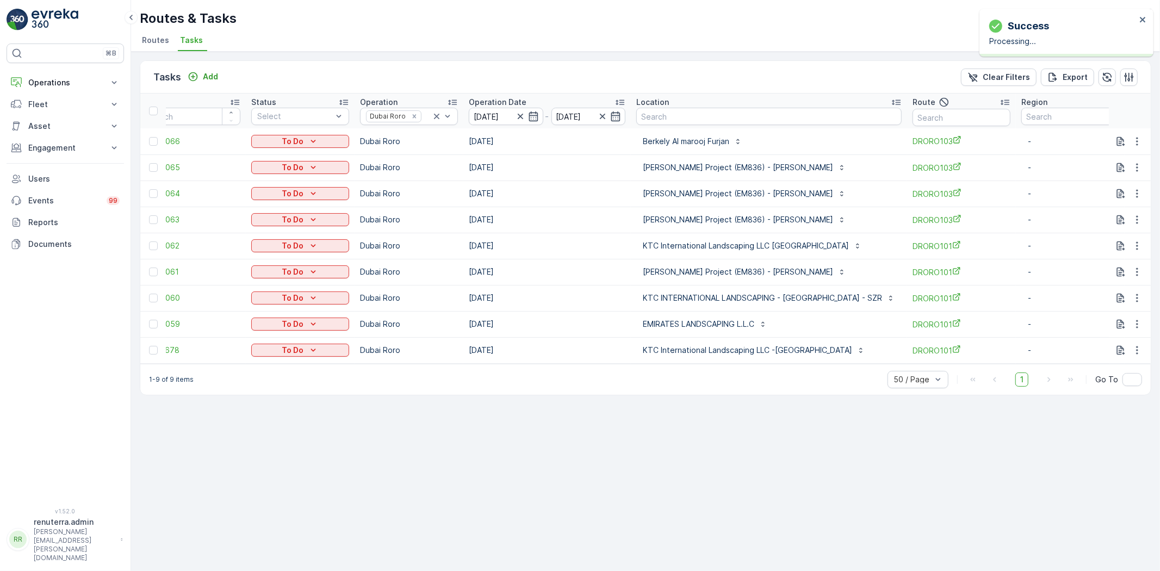
click at [1040, 359] on td "-" at bounding box center [1070, 350] width 109 height 26
click at [1146, 345] on td at bounding box center [1130, 350] width 42 height 26
click at [1140, 347] on icon "button" at bounding box center [1136, 350] width 11 height 11
click at [1107, 406] on span "Remove from Route" at bounding box center [1118, 411] width 73 height 11
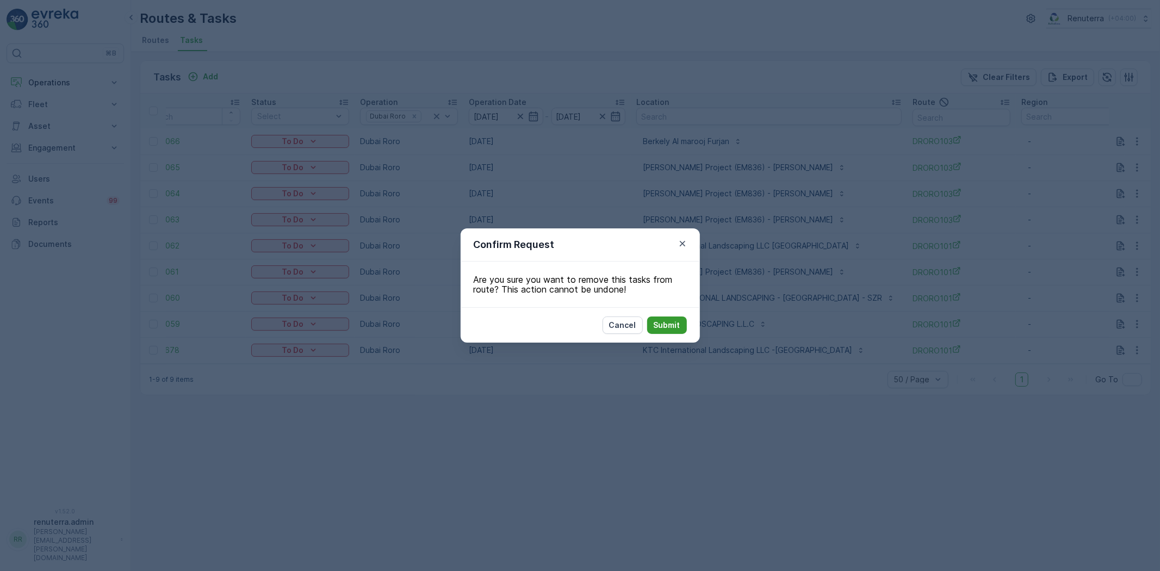
click at [667, 322] on p "Submit" at bounding box center [666, 325] width 27 height 11
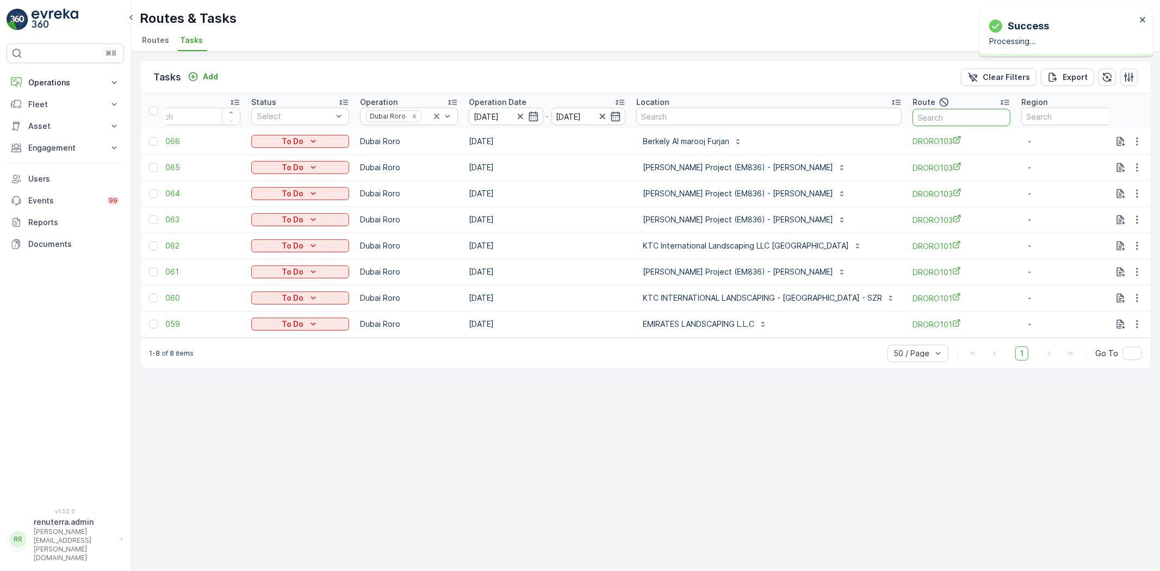
click at [937, 117] on input "text" at bounding box center [961, 117] width 98 height 17
type input "101"
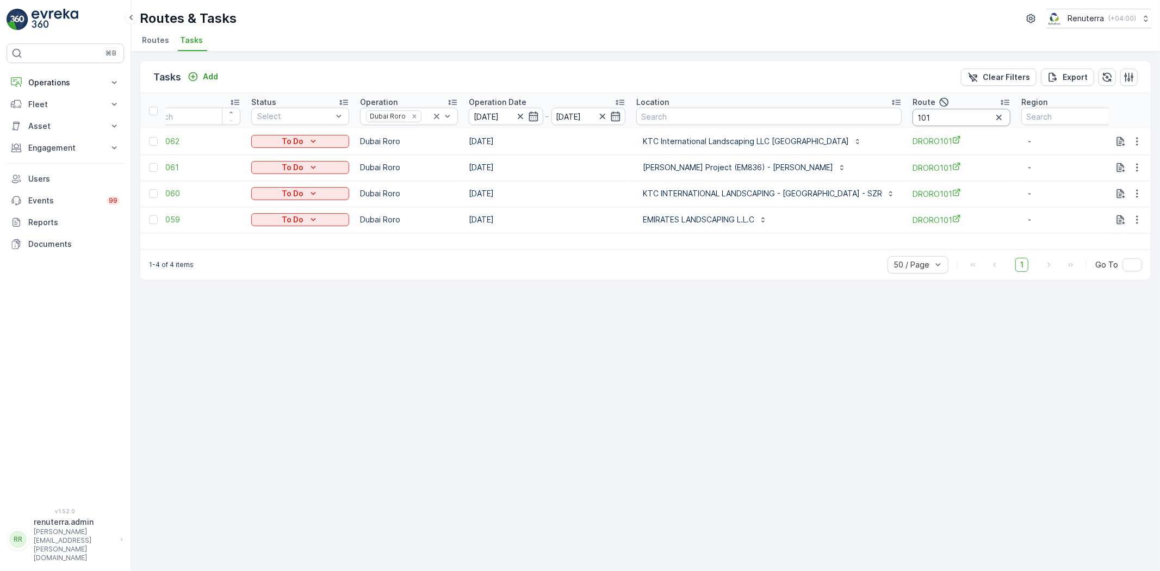
click at [949, 114] on input "101" at bounding box center [961, 117] width 98 height 17
type input "103"
